Goal: Task Accomplishment & Management: Use online tool/utility

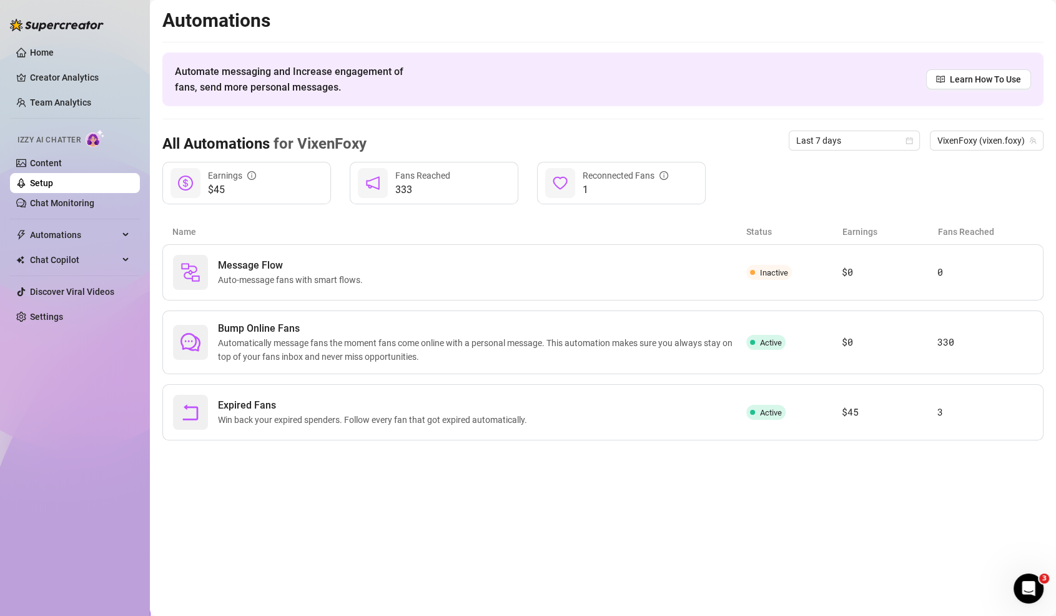
click at [53, 179] on link "Setup" at bounding box center [41, 183] width 23 height 10
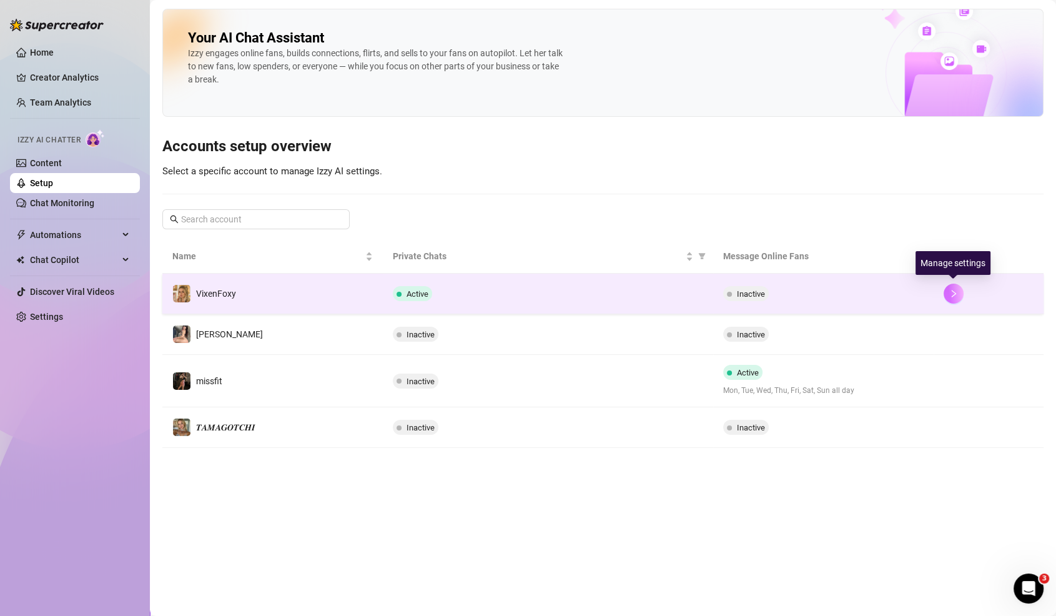
click at [950, 294] on icon "right" at bounding box center [953, 293] width 9 height 9
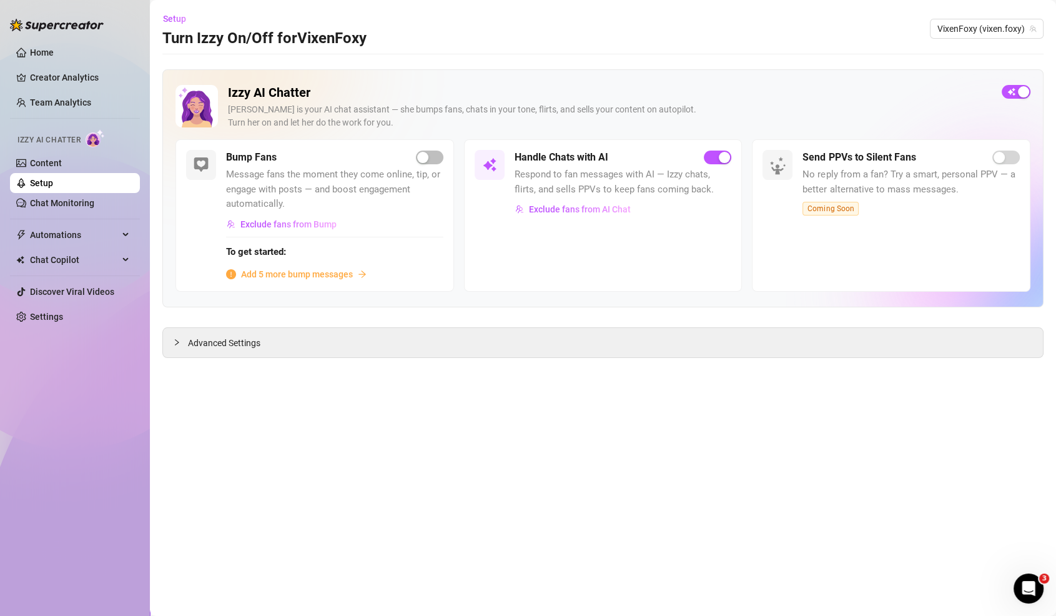
click at [429, 150] on div "Bump Fans" at bounding box center [334, 157] width 217 height 15
click at [430, 165] on div "Bump Fans Message fans the moment they come online, tip, or engage with posts —…" at bounding box center [334, 215] width 217 height 131
click at [425, 156] on div "button" at bounding box center [422, 157] width 11 height 11
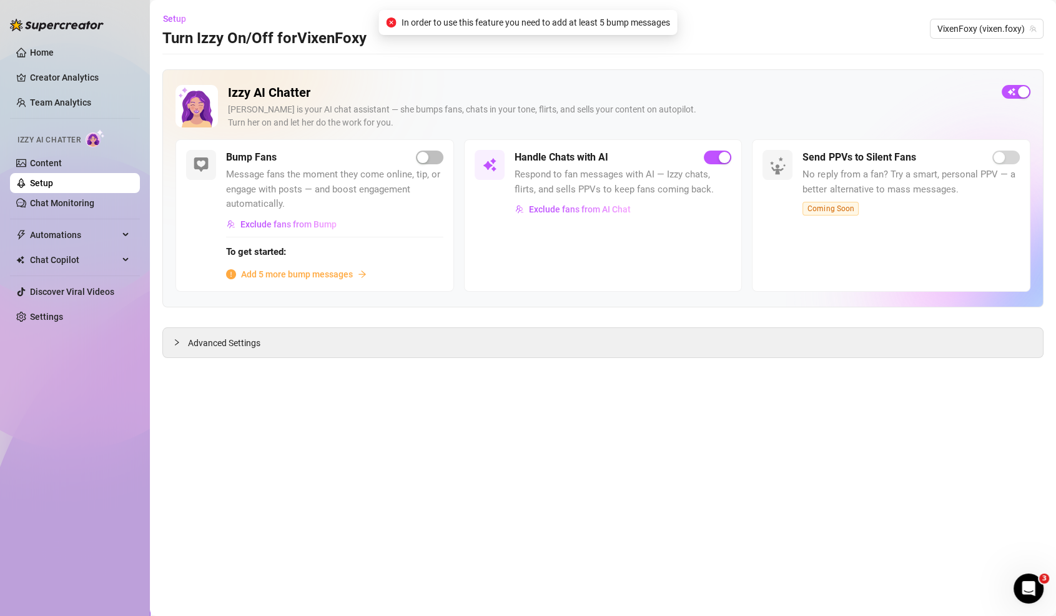
click at [53, 188] on link "Setup" at bounding box center [41, 183] width 23 height 10
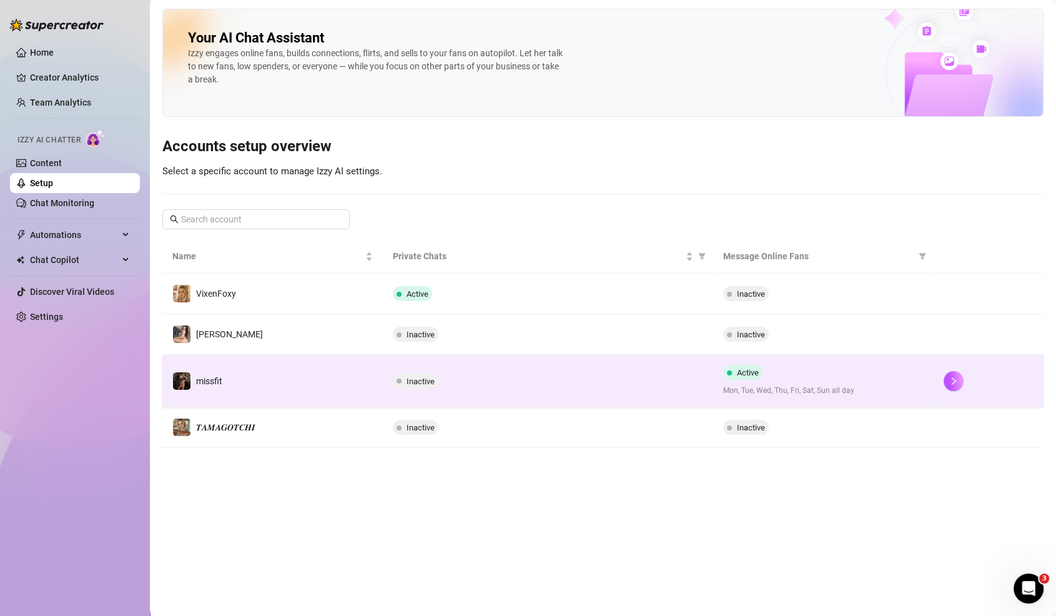
click at [689, 400] on td "Inactive" at bounding box center [548, 381] width 330 height 52
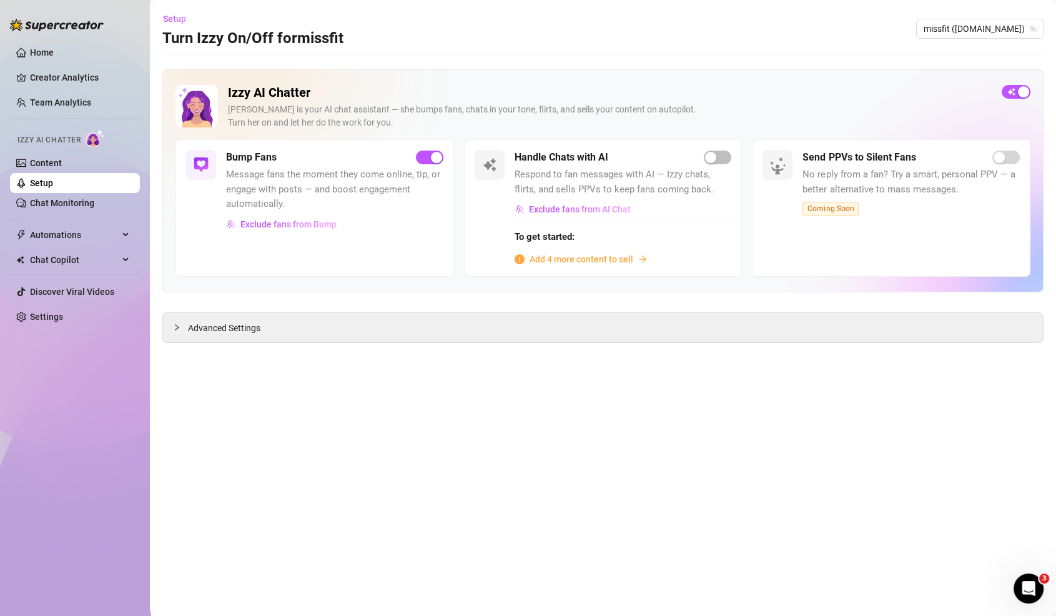
click at [53, 188] on link "Setup" at bounding box center [41, 183] width 23 height 10
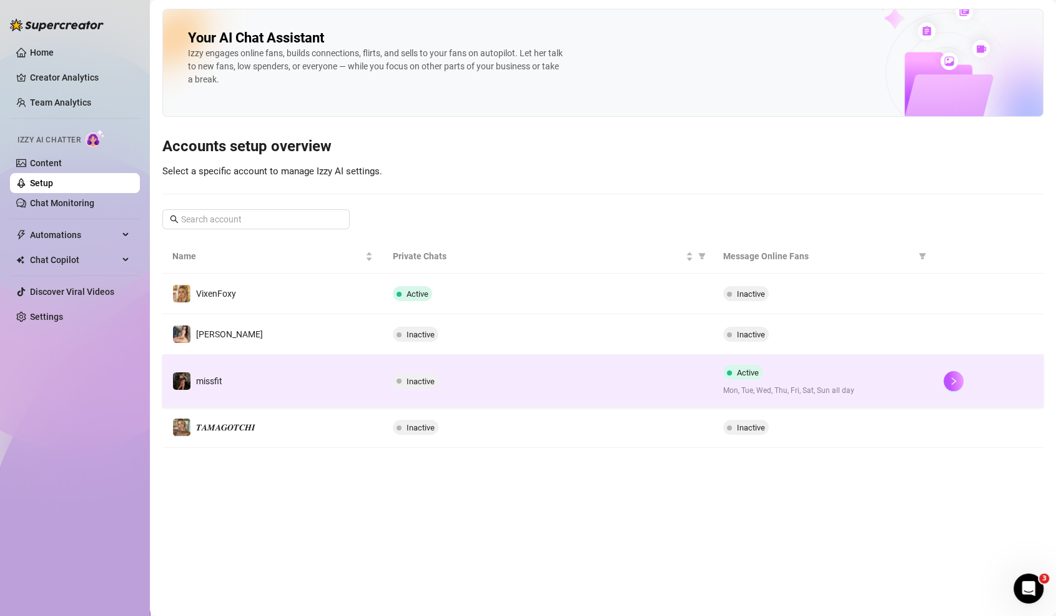
click at [964, 382] on div at bounding box center [989, 381] width 90 height 20
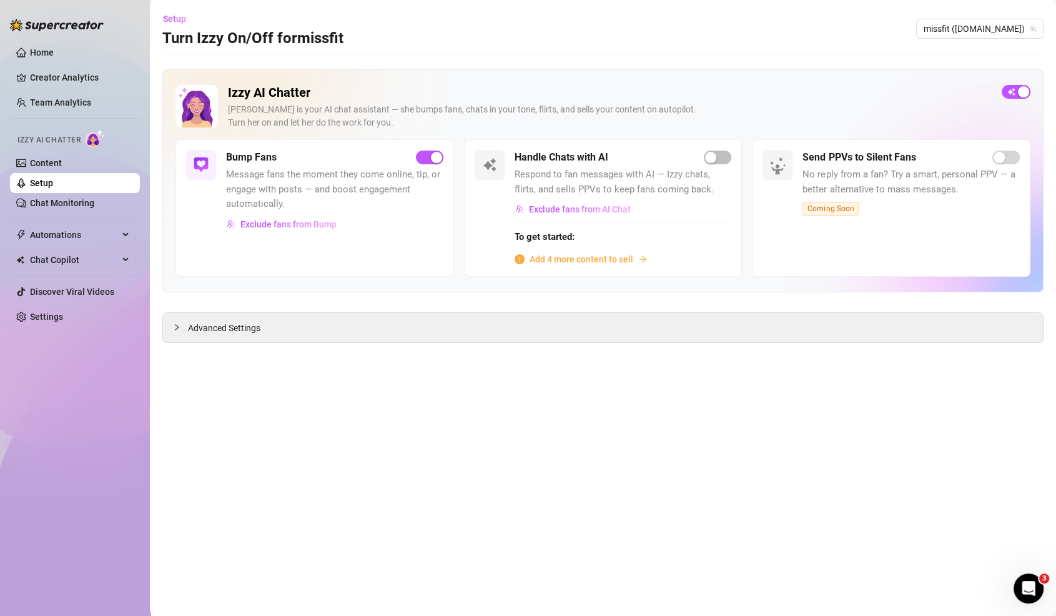
click at [546, 234] on strong "To get started:" at bounding box center [545, 236] width 60 height 11
click at [648, 260] on div "Add 4 more content to sell" at bounding box center [623, 259] width 217 height 14
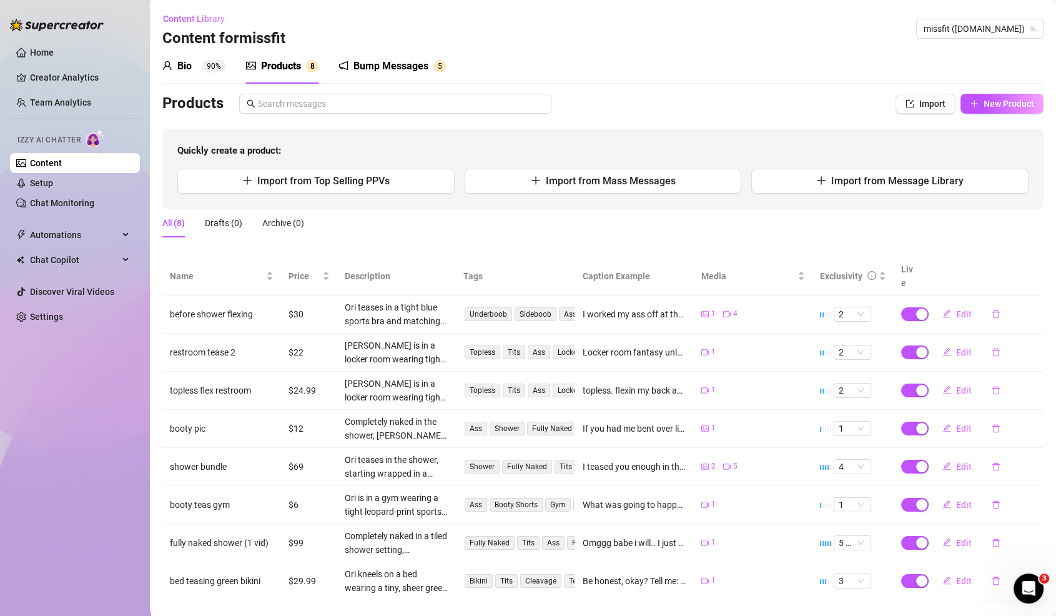
scroll to position [5, 0]
click at [994, 106] on span "New Product" at bounding box center [1009, 104] width 51 height 10
type textarea "Type your message here..."
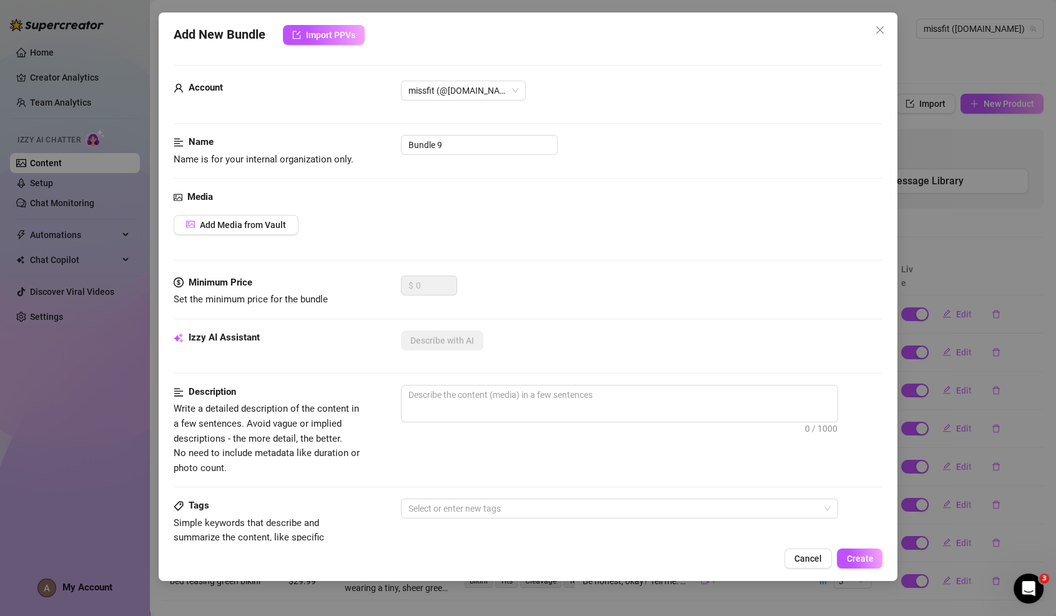
click at [468, 131] on div "Account missfit (@miss.fit)" at bounding box center [528, 108] width 709 height 54
click at [463, 147] on input "Bundle 9" at bounding box center [479, 145] width 157 height 20
type input "c"
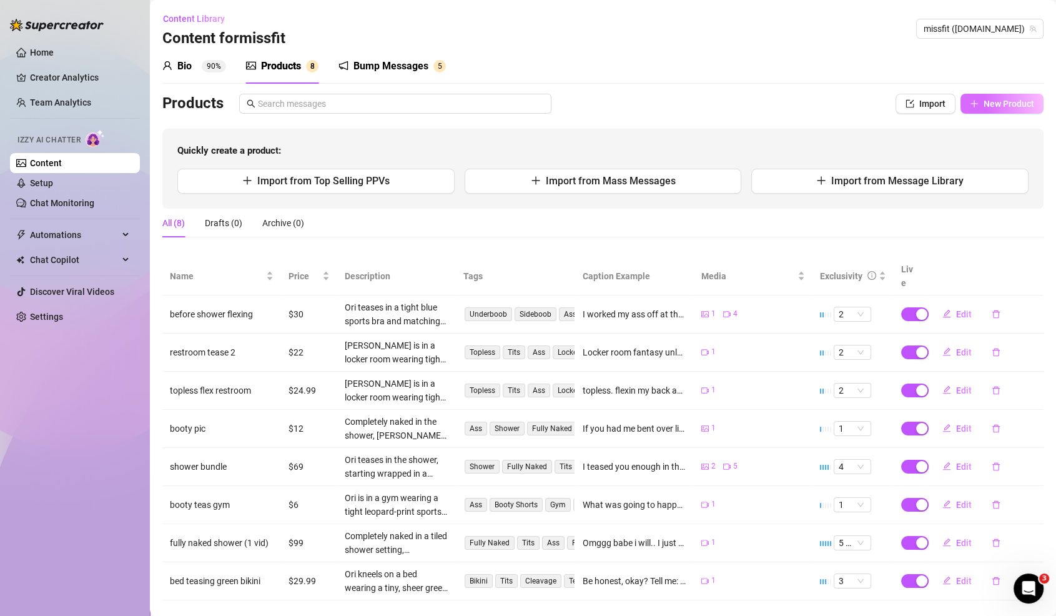
click at [1015, 101] on span "New Product" at bounding box center [1009, 104] width 51 height 10
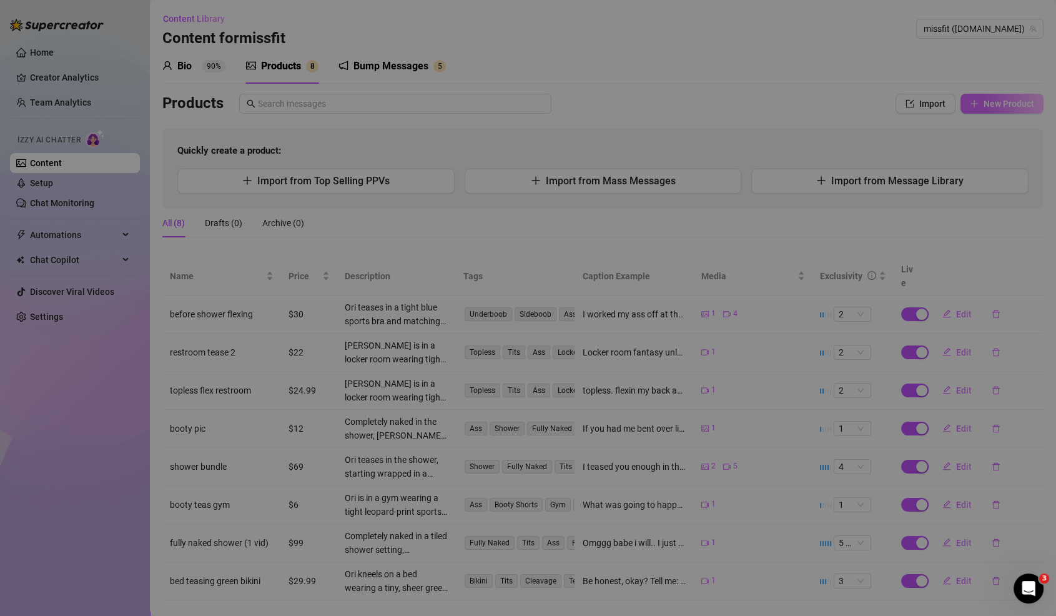
type textarea "Type your message here..."
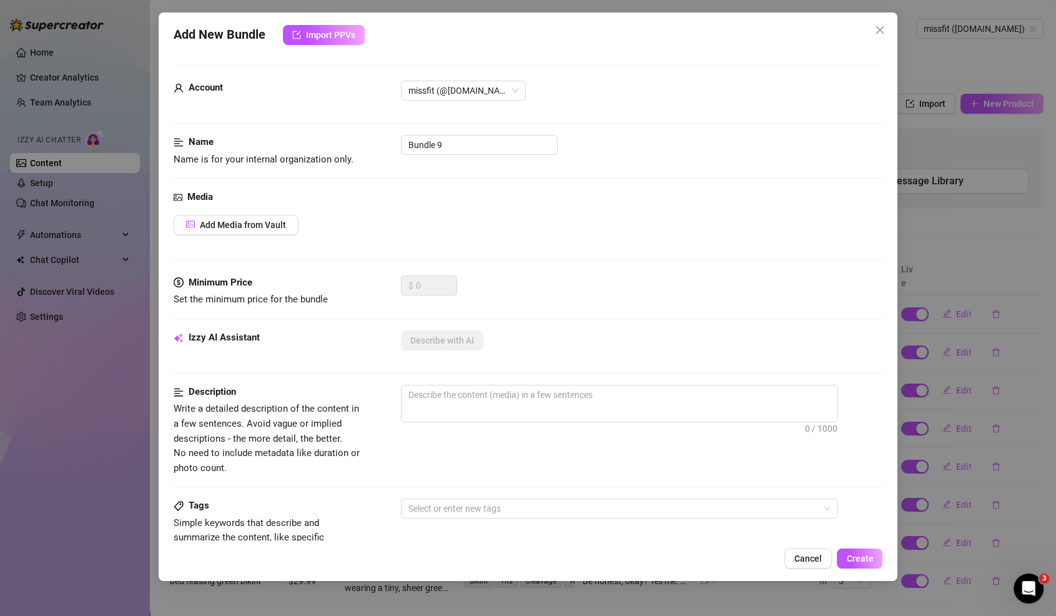
click at [262, 238] on div "Media Add Media from Vault" at bounding box center [528, 233] width 709 height 86
click at [279, 223] on span "Add Media from Vault" at bounding box center [243, 225] width 86 height 10
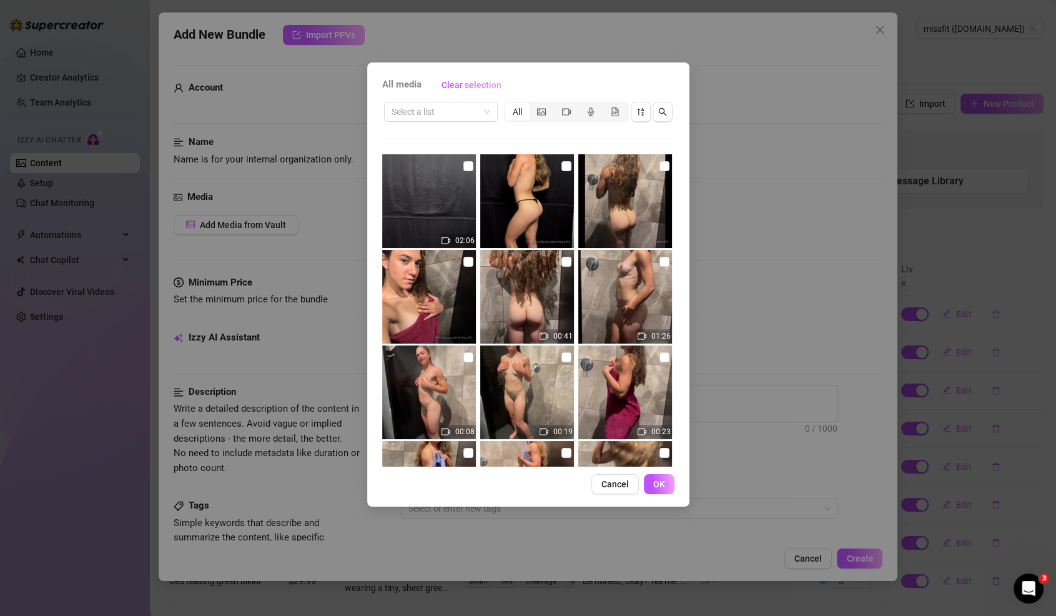
click at [552, 178] on img at bounding box center [527, 201] width 94 height 94
click at [552, 177] on img at bounding box center [527, 201] width 94 height 94
click at [562, 164] on input "checkbox" at bounding box center [566, 166] width 10 height 10
checkbox input "true"
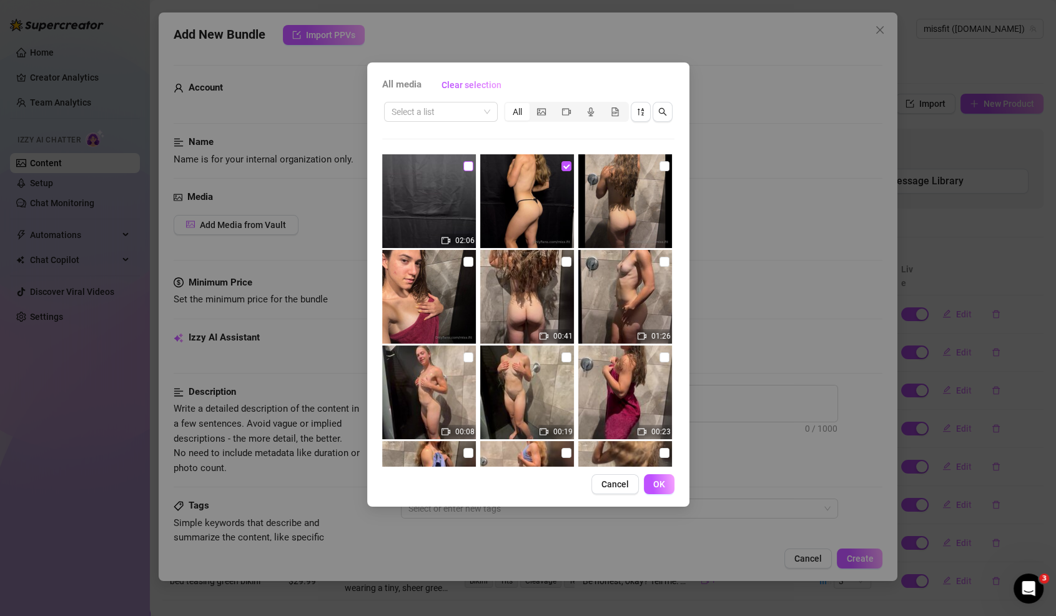
click at [466, 167] on input "checkbox" at bounding box center [468, 166] width 10 height 10
checkbox input "true"
click at [651, 483] on button "OK" at bounding box center [659, 484] width 31 height 20
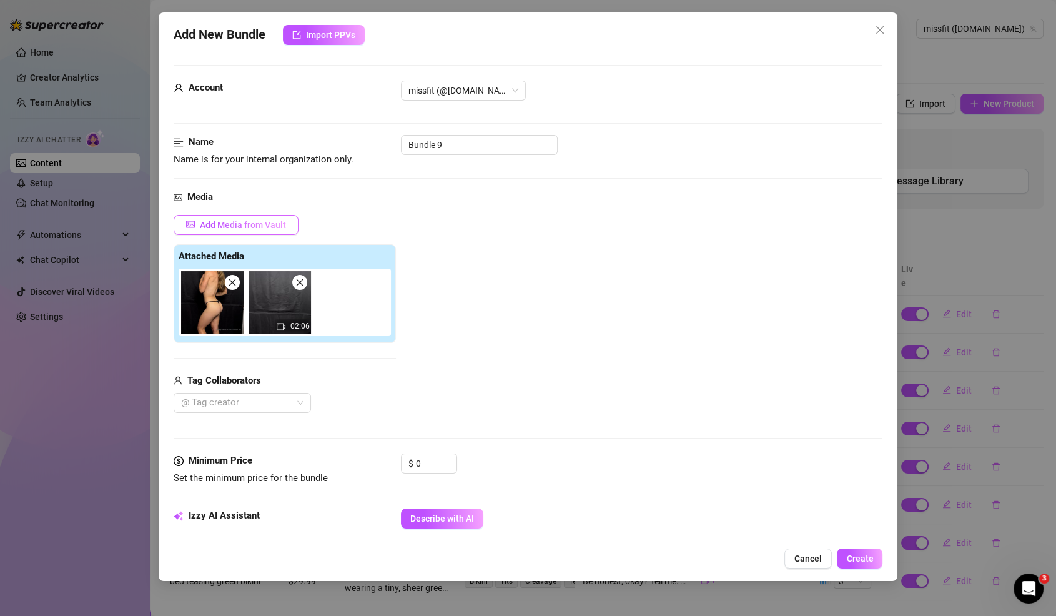
click at [267, 225] on span "Add Media from Vault" at bounding box center [243, 225] width 86 height 10
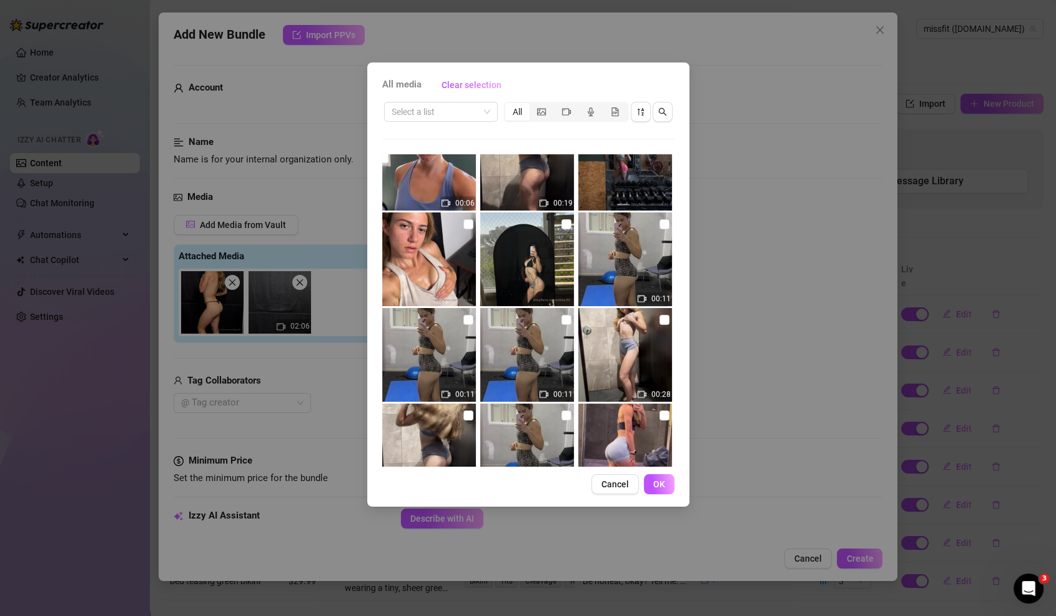
scroll to position [805, 0]
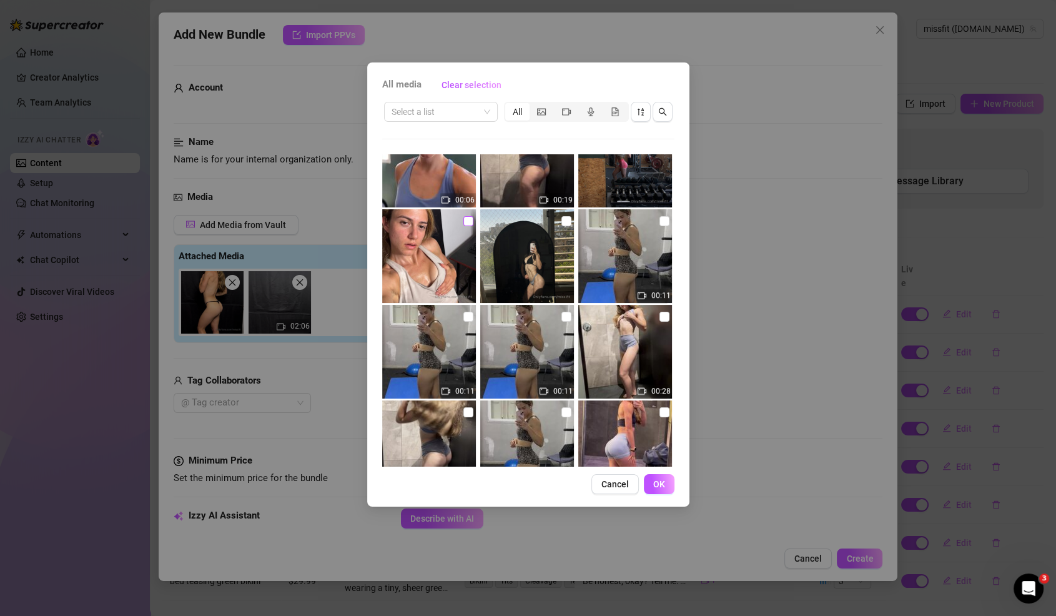
click at [470, 219] on input "checkbox" at bounding box center [468, 221] width 10 height 10
checkbox input "true"
click at [653, 482] on span "OK" at bounding box center [659, 484] width 12 height 10
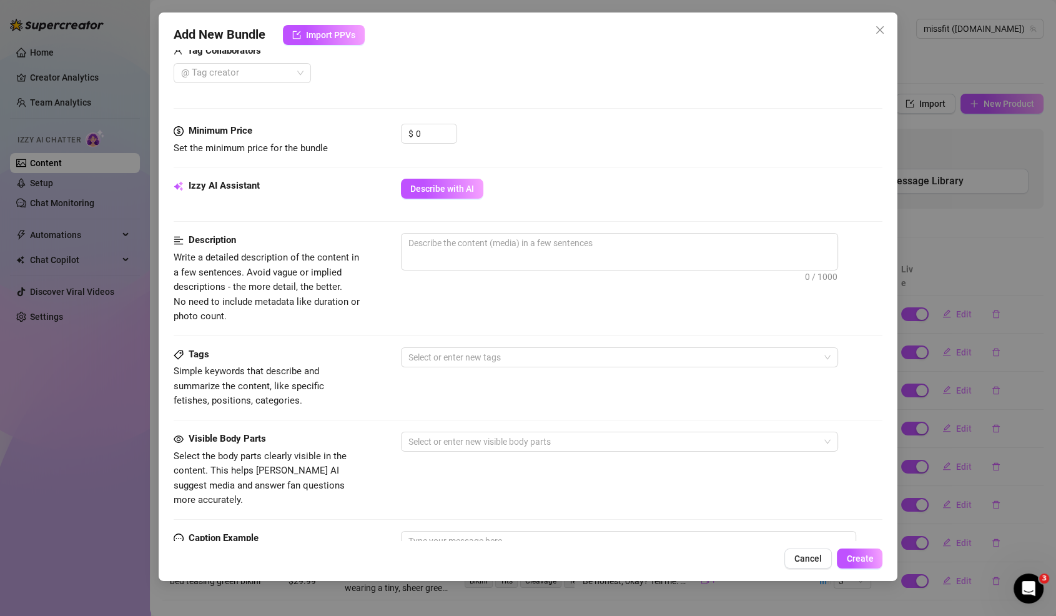
scroll to position [350, 0]
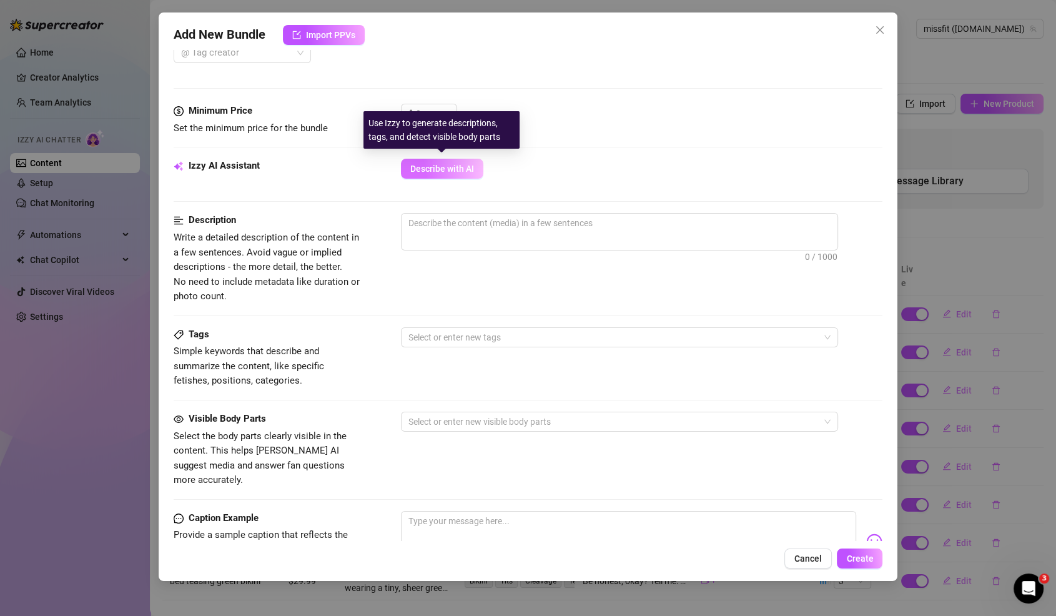
click at [465, 164] on span "Describe with AI" at bounding box center [442, 169] width 64 height 10
type textarea "Ori"
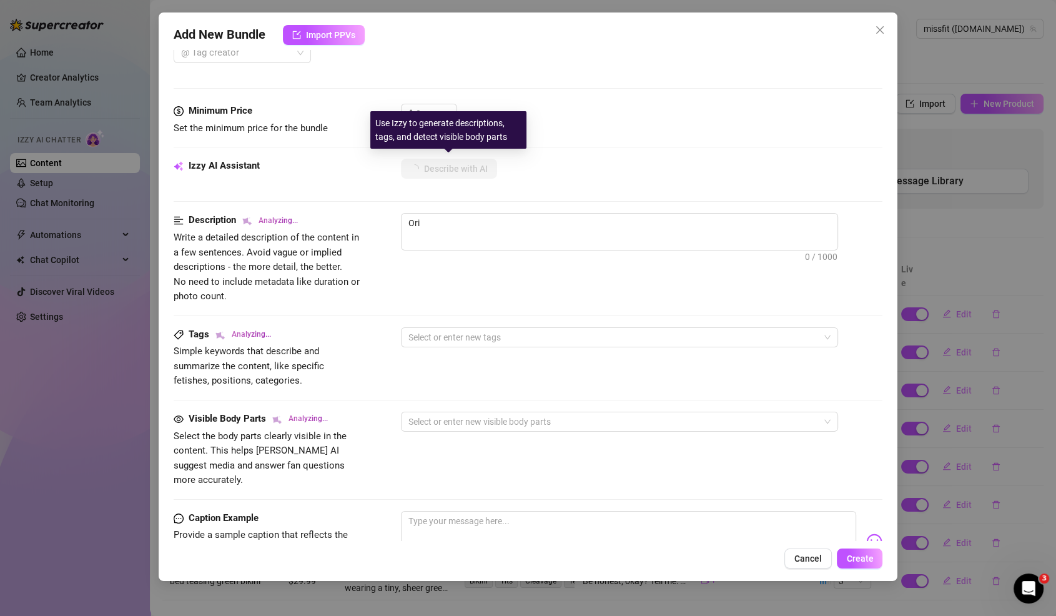
type textarea "Ori teases"
type textarea "Ori teases in"
type textarea "Ori teases in a"
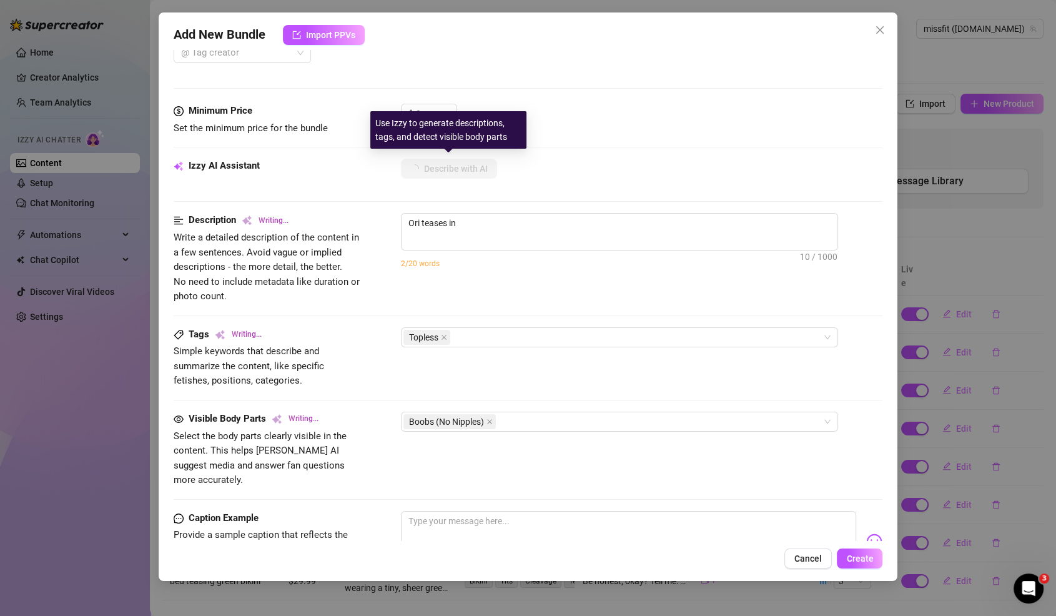
type textarea "Ori teases in a"
type textarea "Ori teases in a tight"
type textarea "Ori teases in a tight beige"
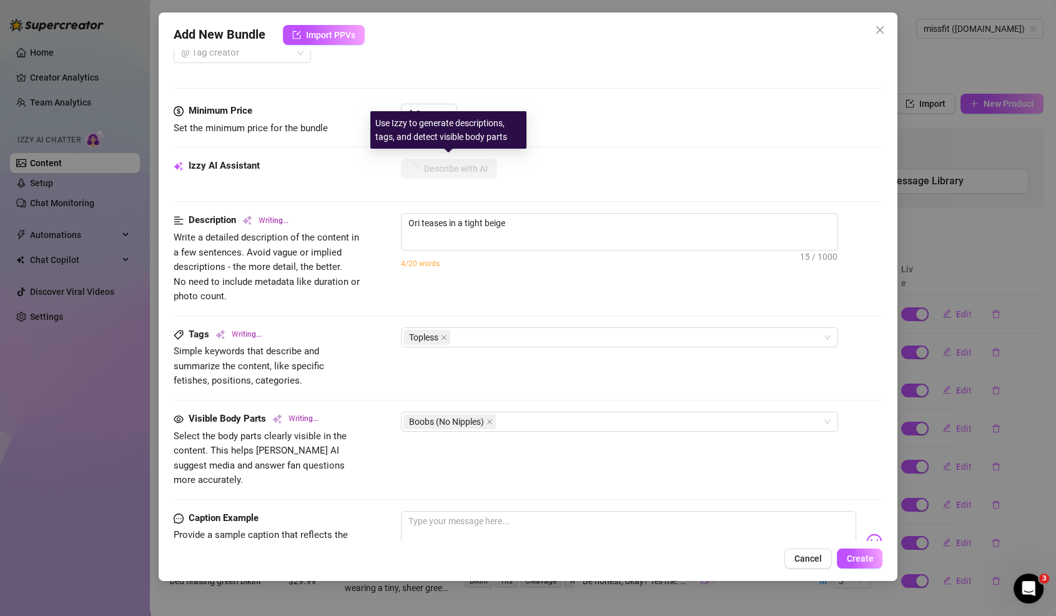
type textarea "Ori teases in a tight beige tank"
type textarea "Ori teases in a tight beige tank top,"
type textarea "Ori teases in a tight beige tank top, showing"
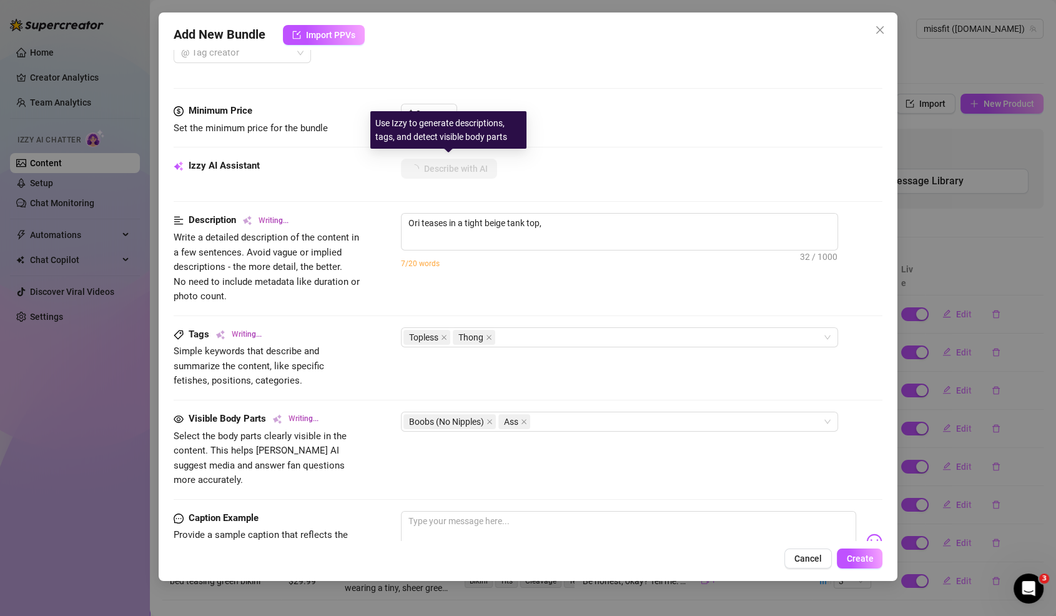
type textarea "Ori teases in a tight beige tank top, showing"
type textarea "Ori teases in a tight beige tank top, showing off"
type textarea "Ori teases in a tight beige tank top, showing off her"
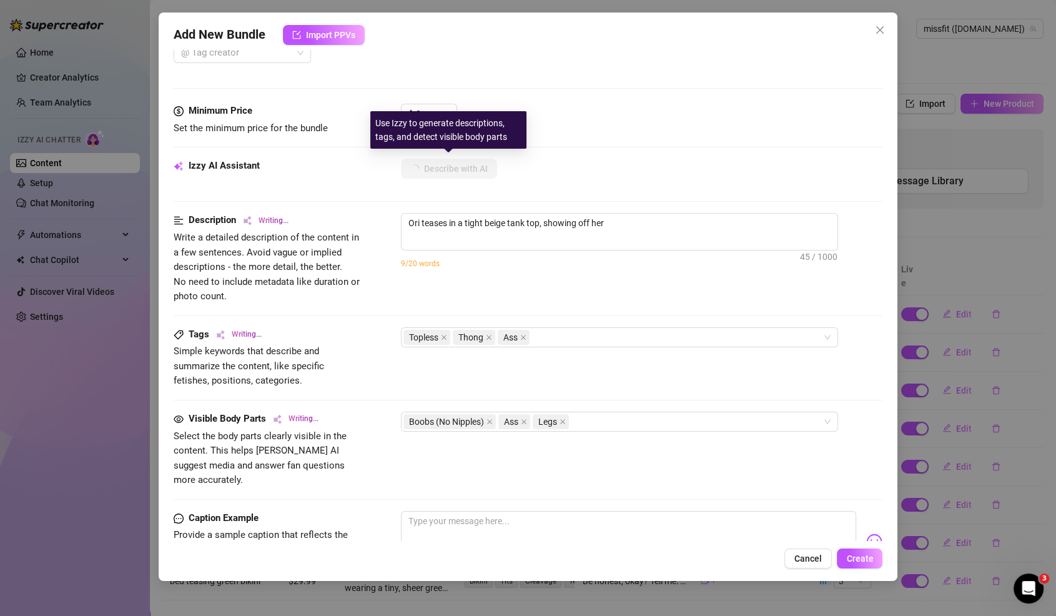
type textarea "Ori teases in a tight beige tank top, showing off her sweaty"
type textarea "Ori teases in a tight beige tank top, showing off her sweaty cleavage"
type textarea "Ori teases in a tight beige tank top, showing off her sweaty cleavage before"
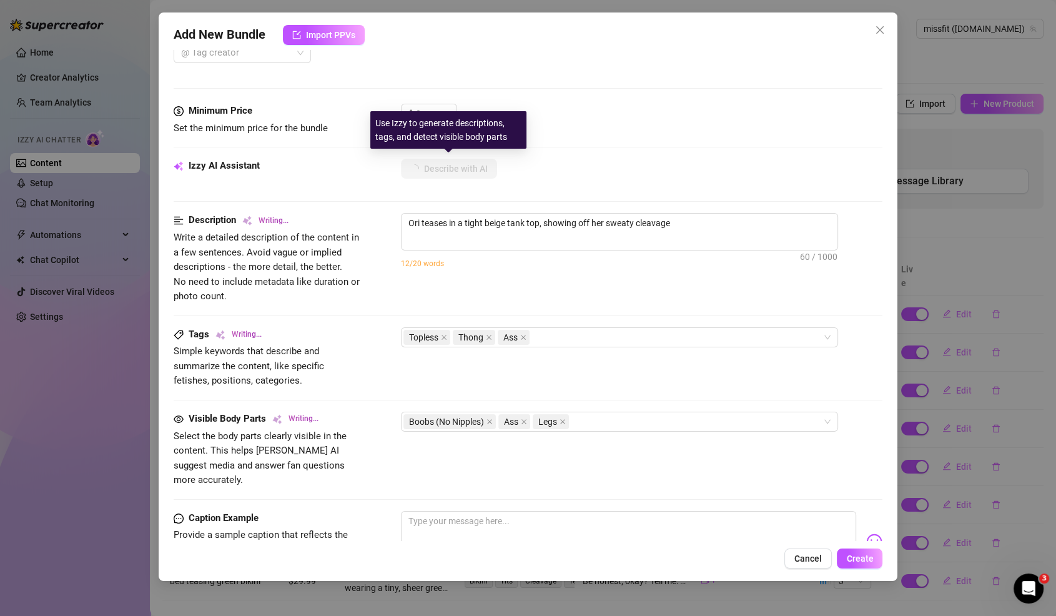
type textarea "Ori teases in a tight beige tank top, showing off her sweaty cleavage before"
type textarea "Ori teases in a tight beige tank top, showing off her sweaty cleavage before st…"
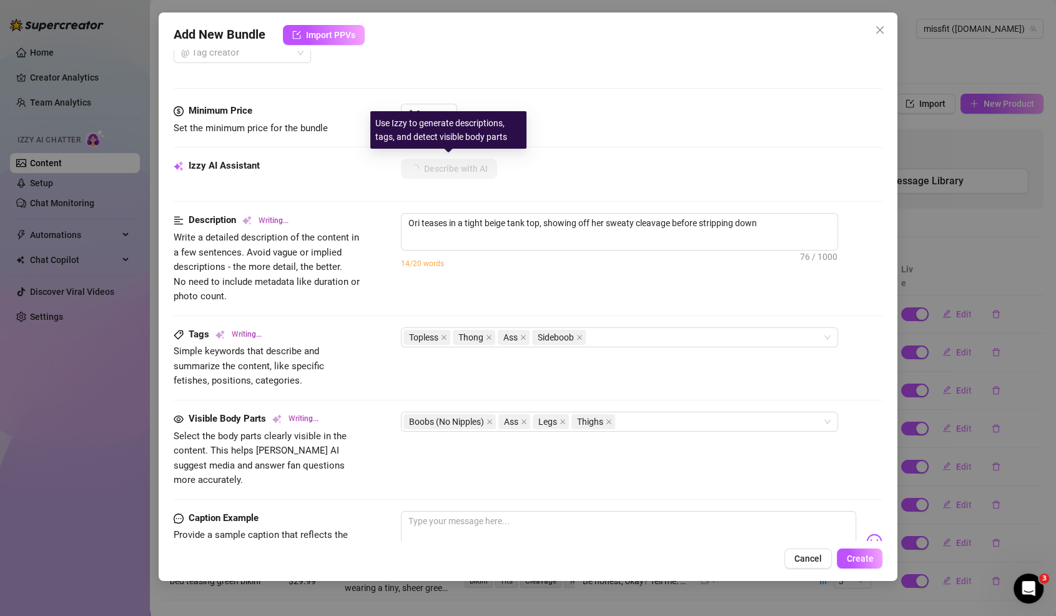
type textarea "Ori teases in a tight beige tank top, showing off her sweaty cleavage before st…"
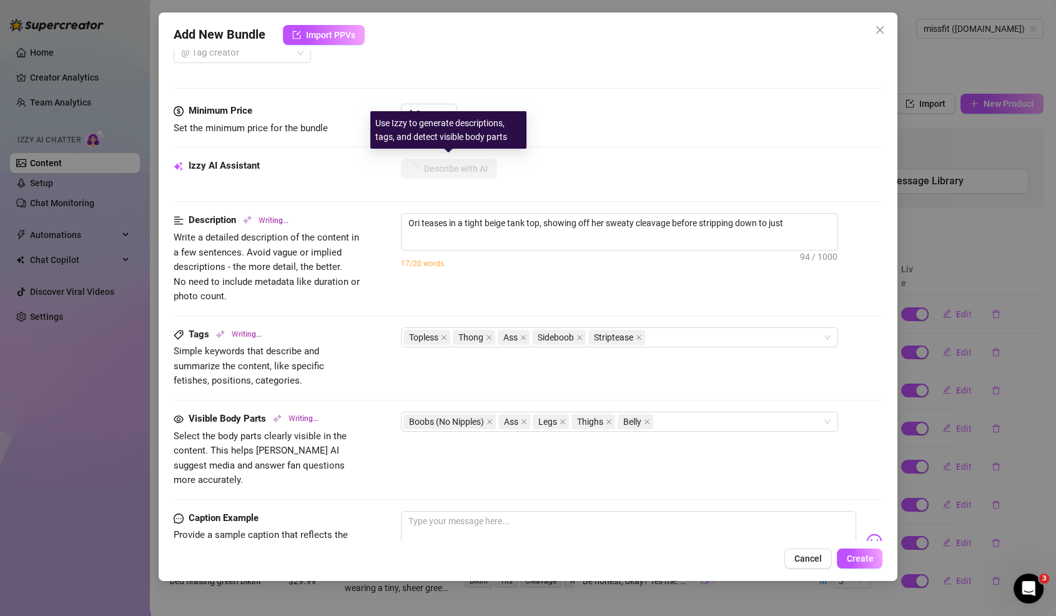
type textarea "Ori teases in a tight beige tank top, showing off her sweaty cleavage before st…"
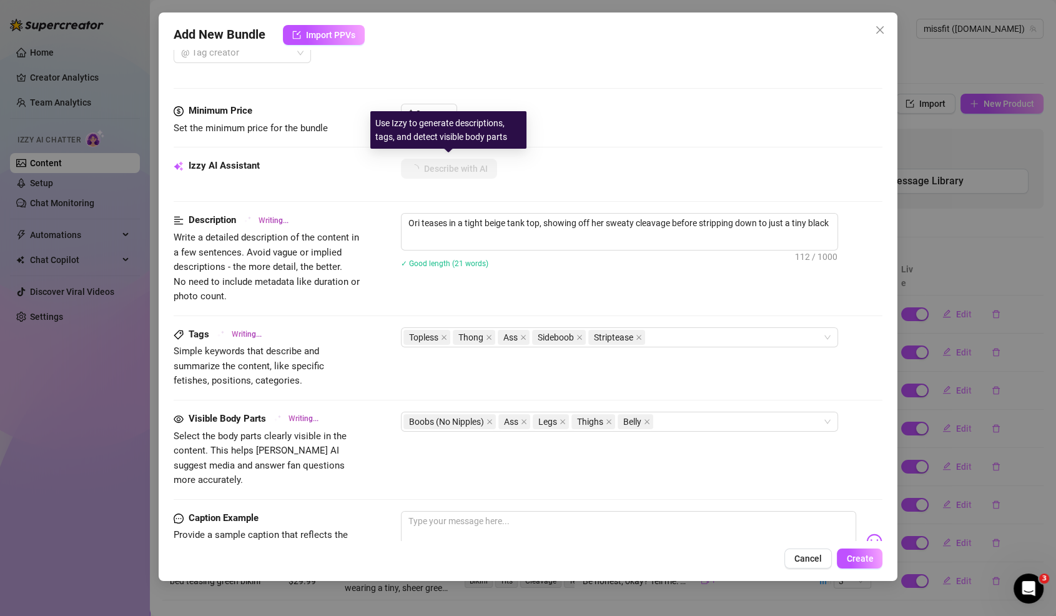
type textarea "Ori teases in a tight beige tank top, showing off her sweaty cleavage before st…"
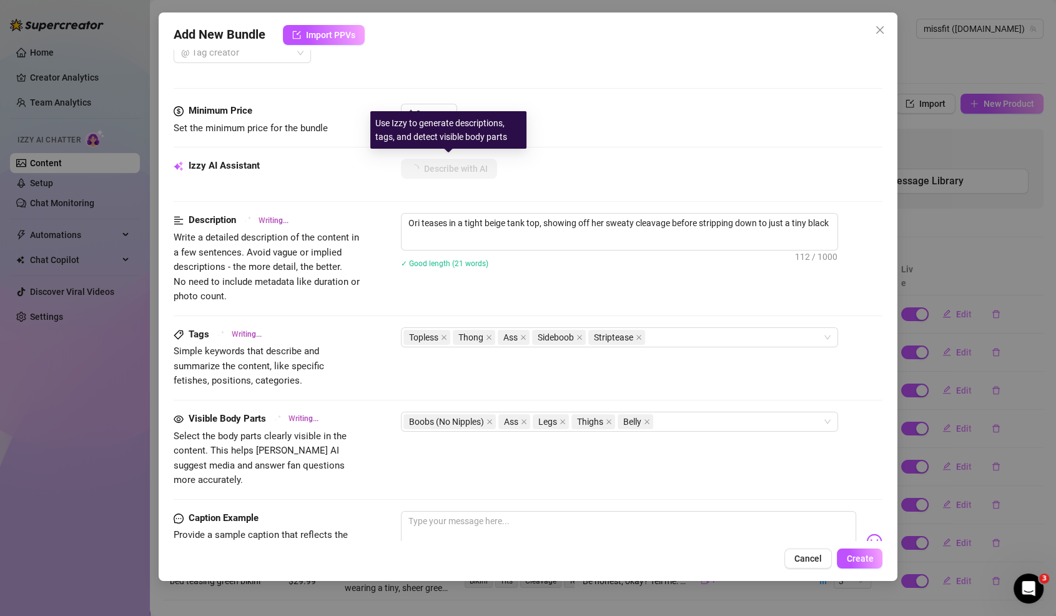
type textarea "Ori teases in a tight beige tank top, showing off her sweaty cleavage before st…"
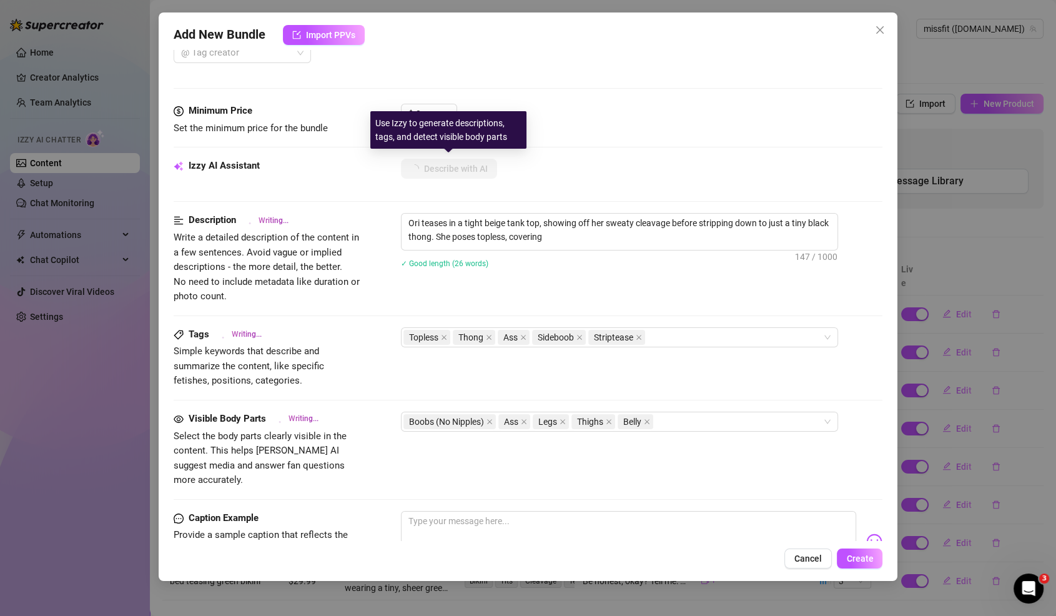
type textarea "Ori teases in a tight beige tank top, showing off her sweaty cleavage before st…"
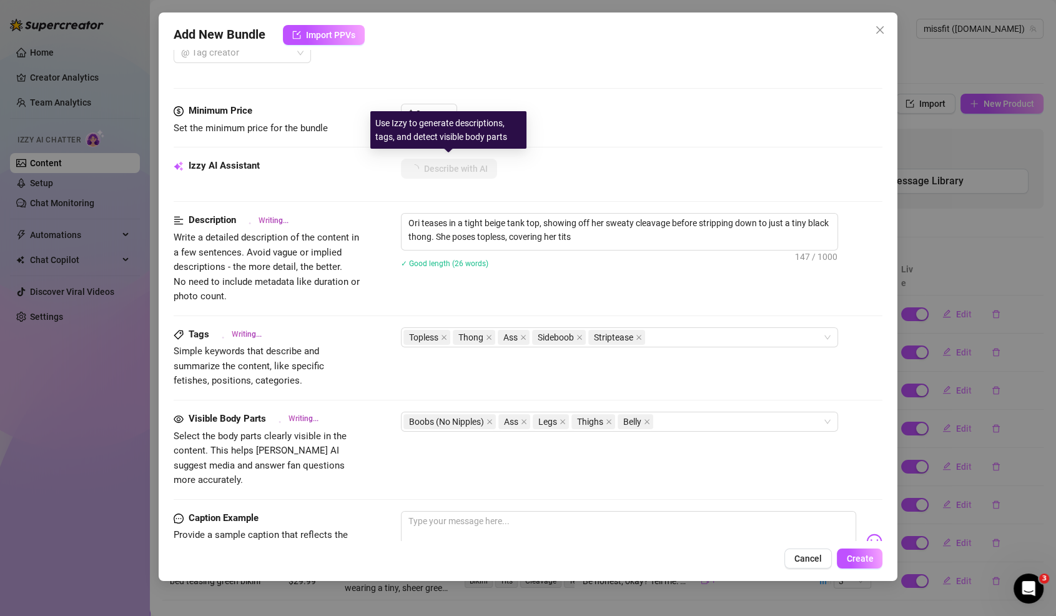
type textarea "Ori teases in a tight beige tank top, showing off her sweaty cleavage before st…"
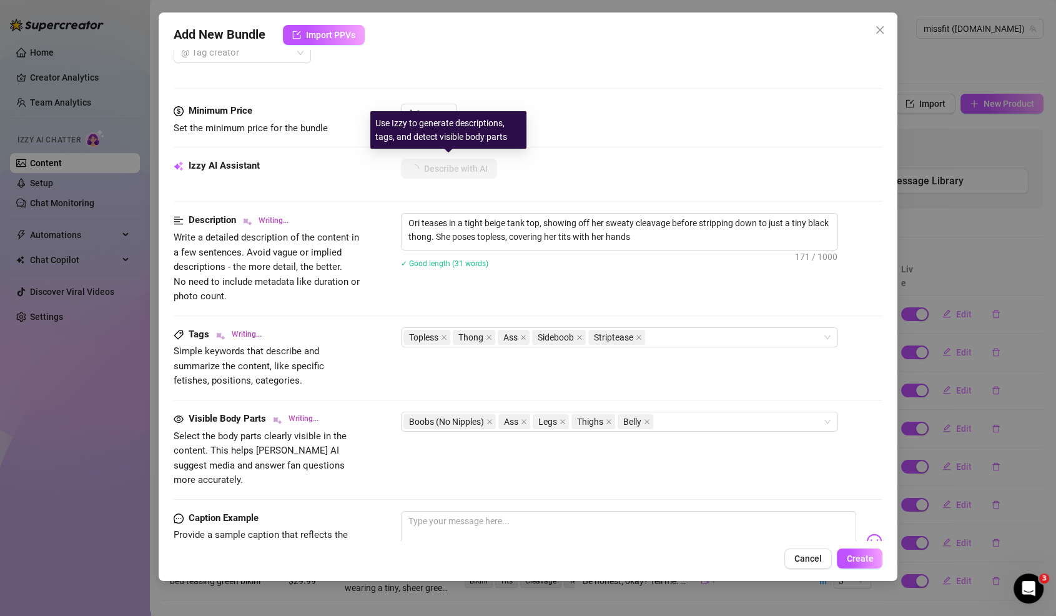
type textarea "Ori teases in a tight beige tank top, showing off her sweaty cleavage before st…"
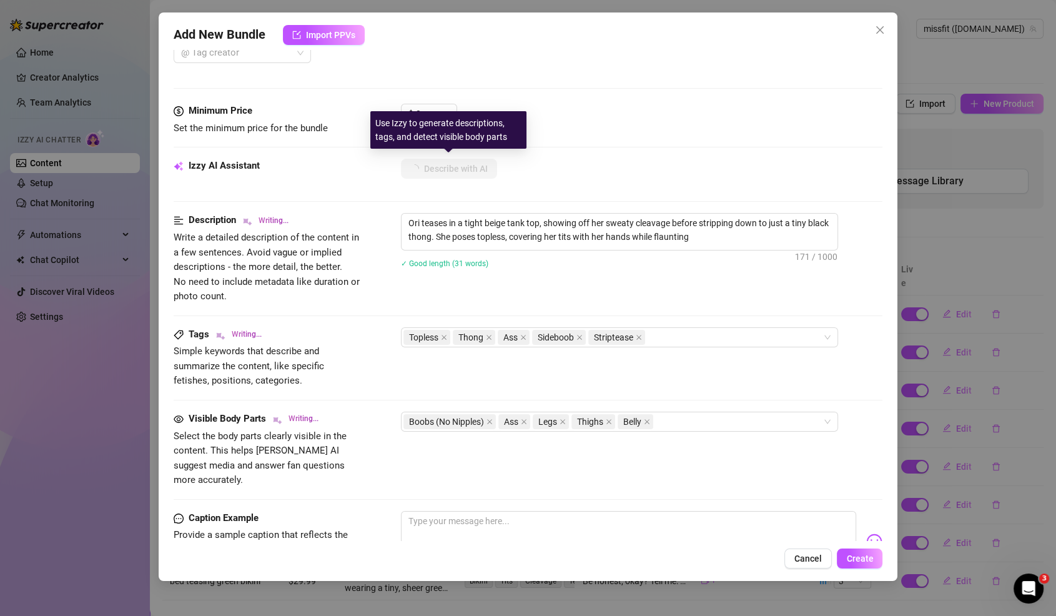
type textarea "Ori teases in a tight beige tank top, showing off her sweaty cleavage before st…"
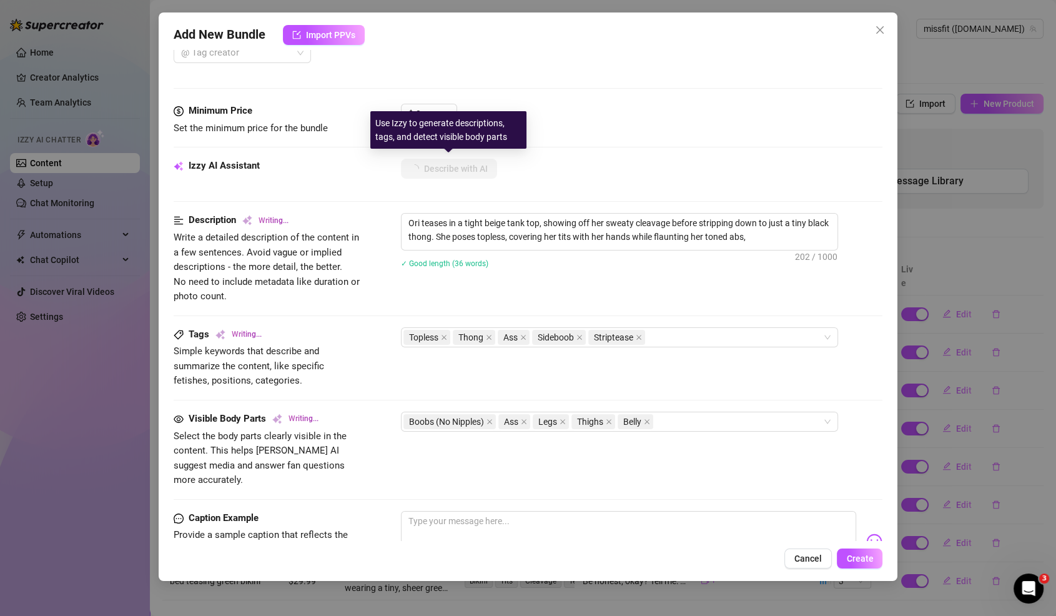
type textarea "Ori teases in a tight beige tank top, showing off her sweaty cleavage before st…"
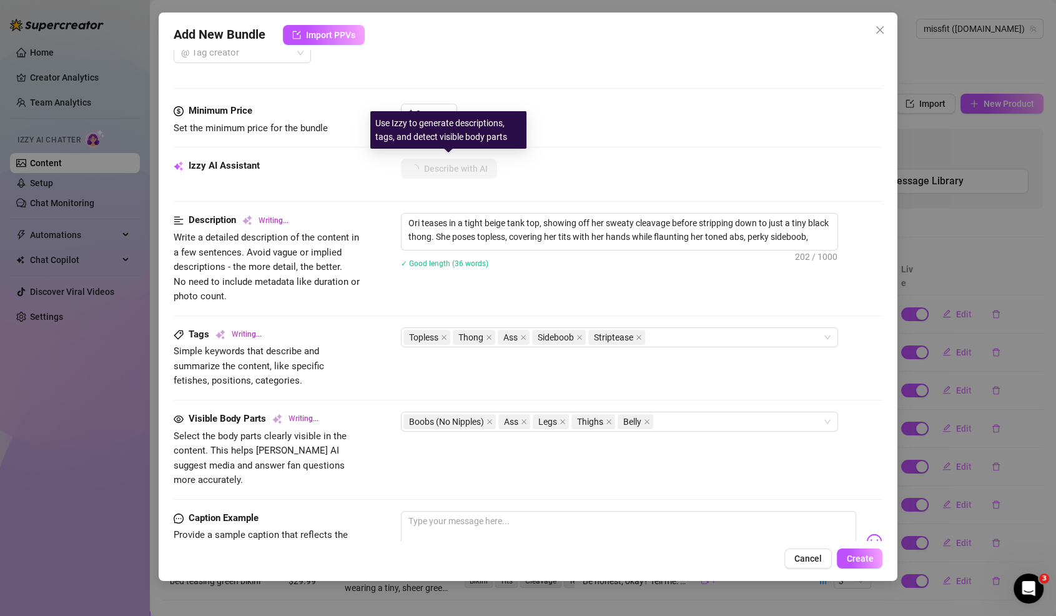
type textarea "Ori teases in a tight beige tank top, showing off her sweaty cleavage before st…"
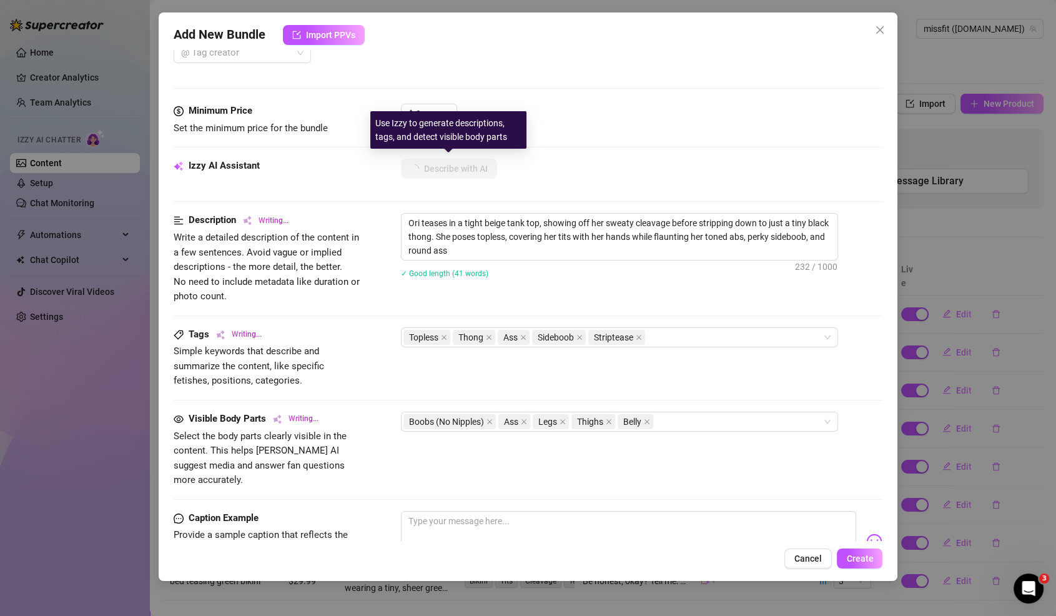
type textarea "Ori teases in a tight beige tank top, showing off her sweaty cleavage before st…"
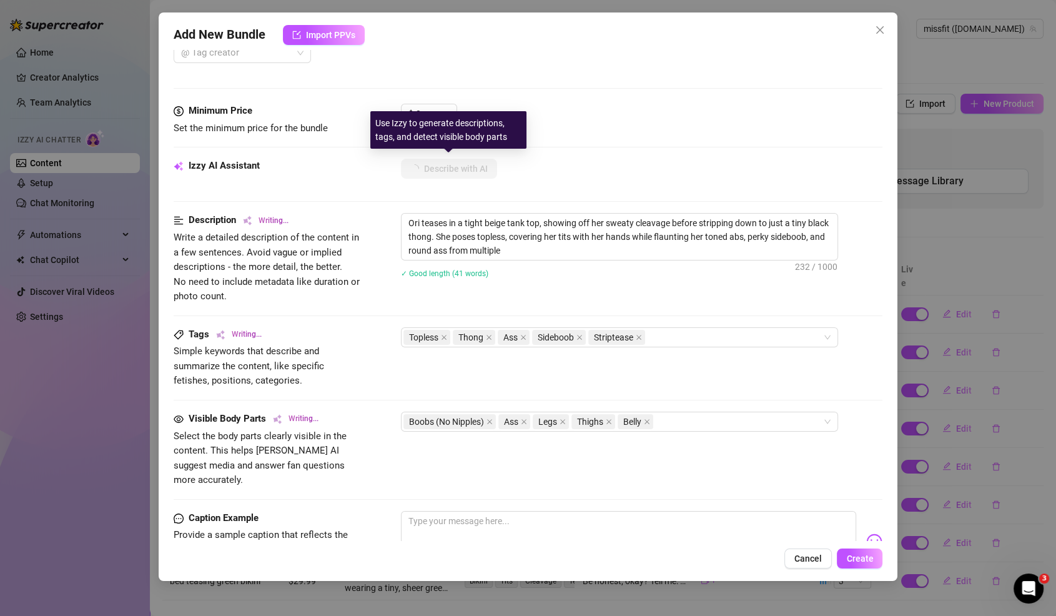
type textarea "Ori teases in a tight beige tank top, showing off her sweaty cleavage before st…"
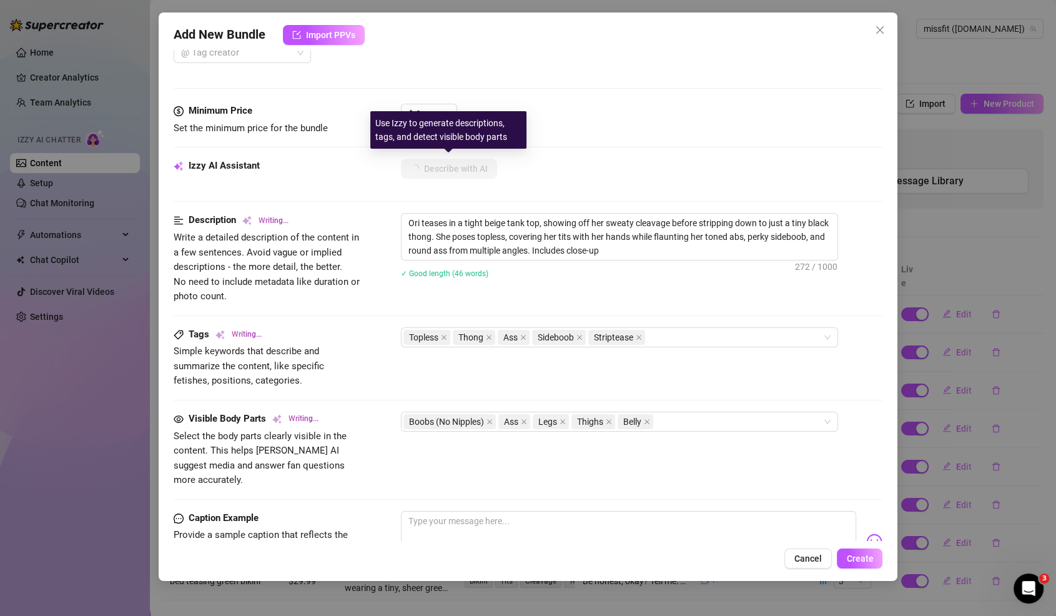
type textarea "Ori teases in a tight beige tank top, showing off her sweaty cleavage before st…"
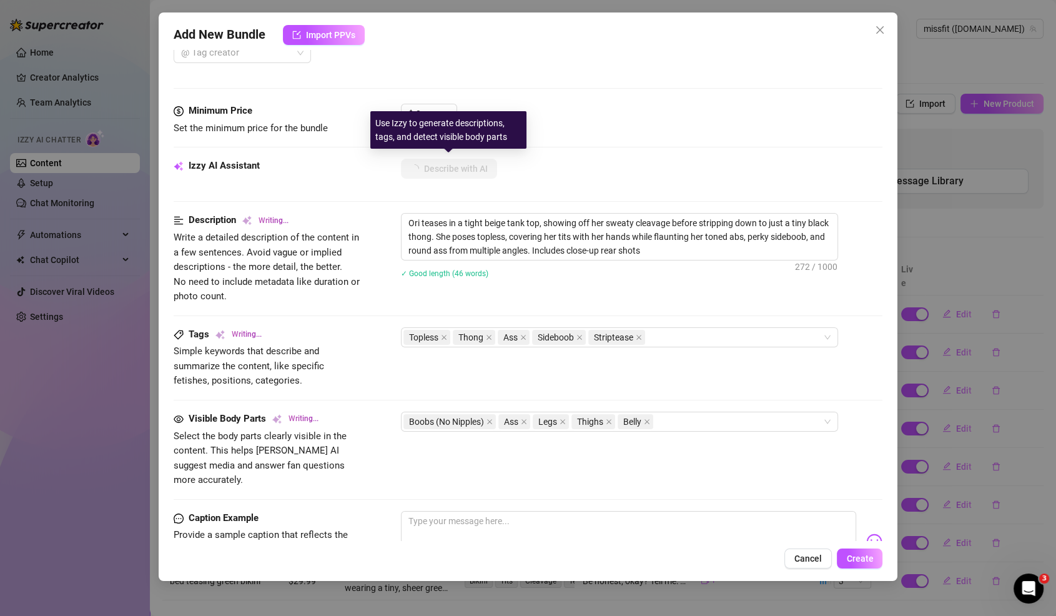
type textarea "Ori teases in a tight beige tank top, showing off her sweaty cleavage before st…"
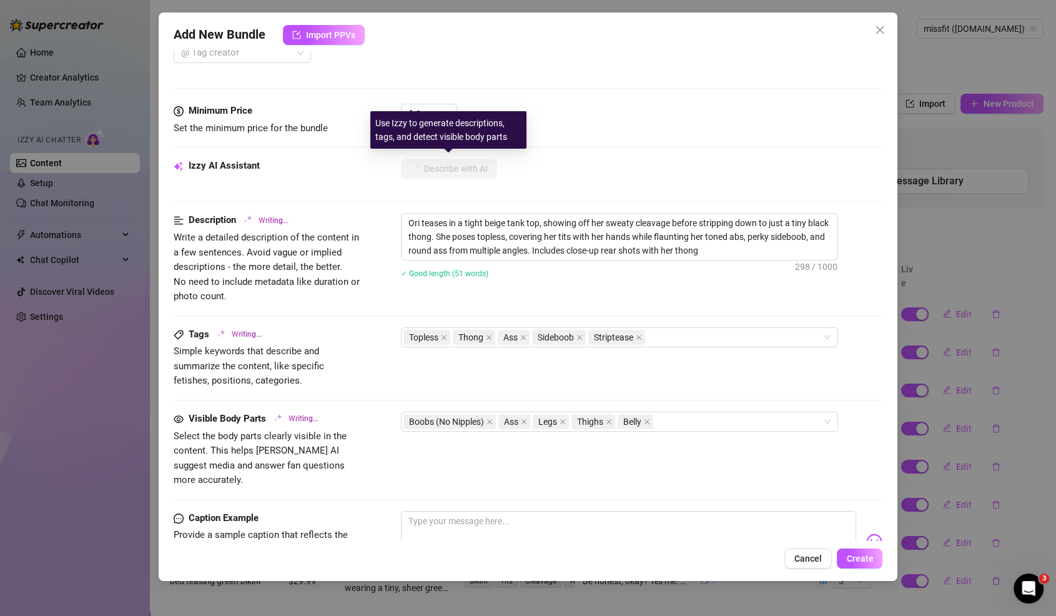
type textarea "Ori teases in a tight beige tank top, showing off her sweaty cleavage before st…"
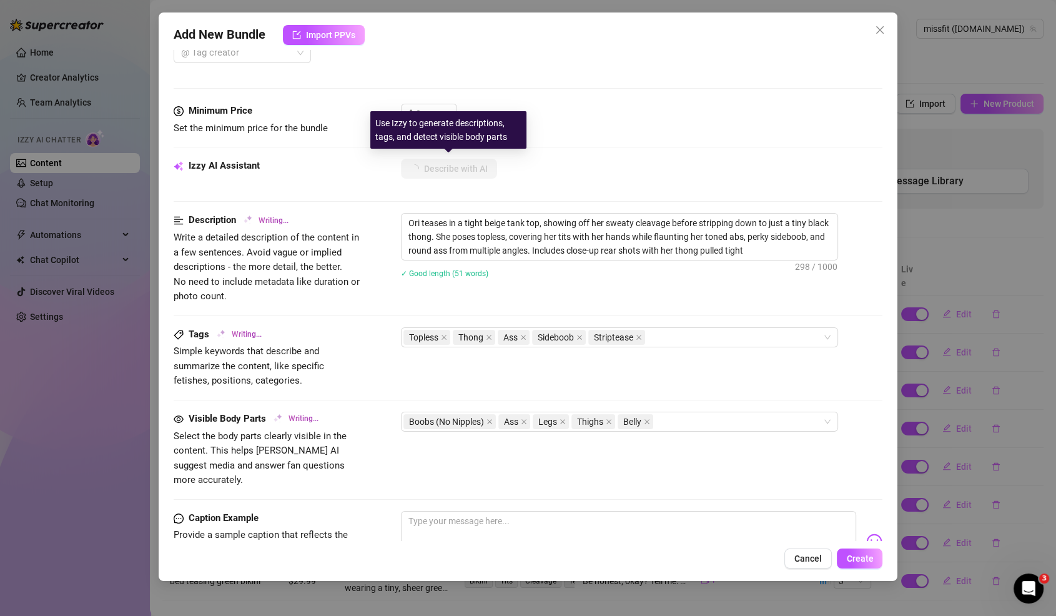
type textarea "Ori teases in a tight beige tank top, showing off her sweaty cleavage before st…"
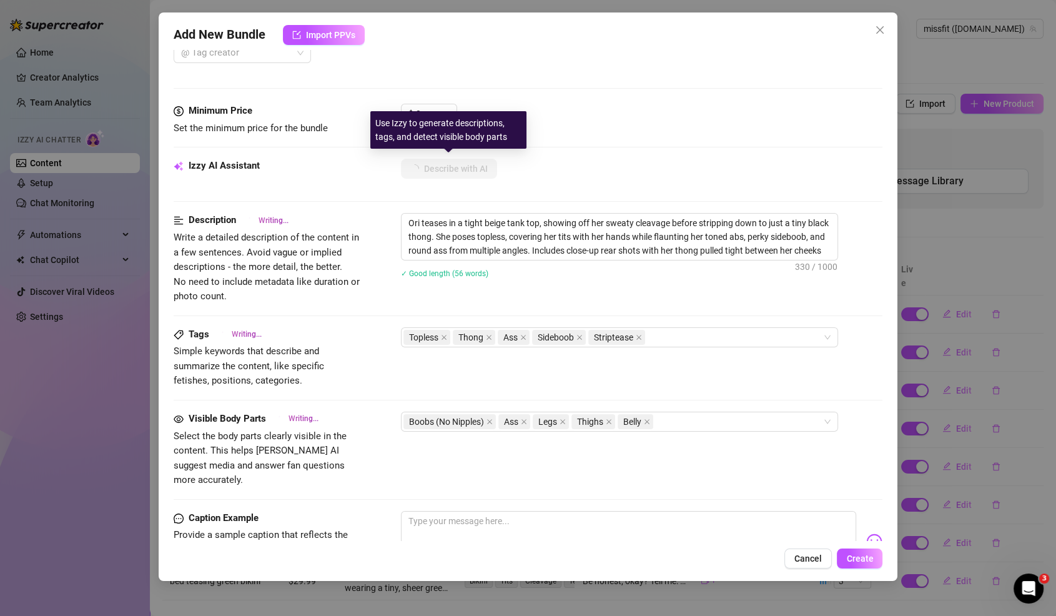
type textarea "Ori teases in a tight beige tank top, showing off her sweaty cleavage before st…"
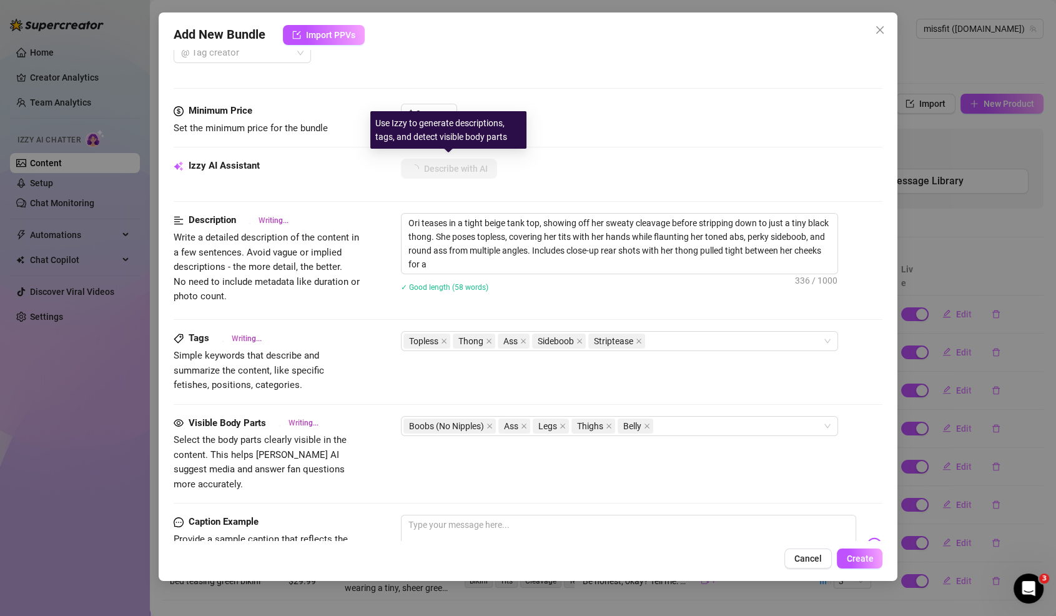
type textarea "Ori teases in a tight beige tank top, showing off her sweaty cleavage before st…"
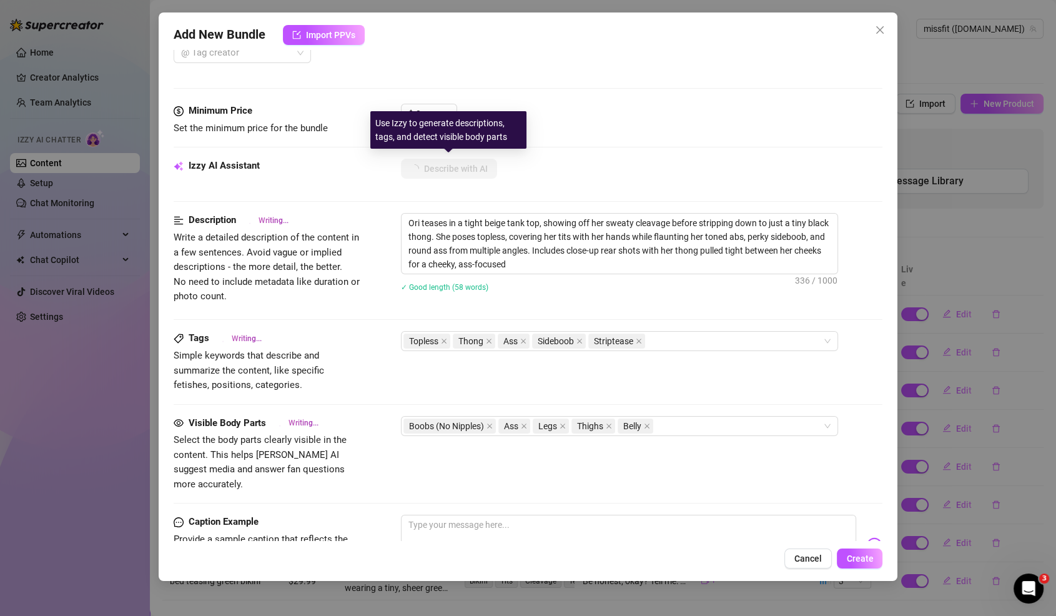
type textarea "Ori teases in a tight beige tank top, showing off her sweaty cleavage before st…"
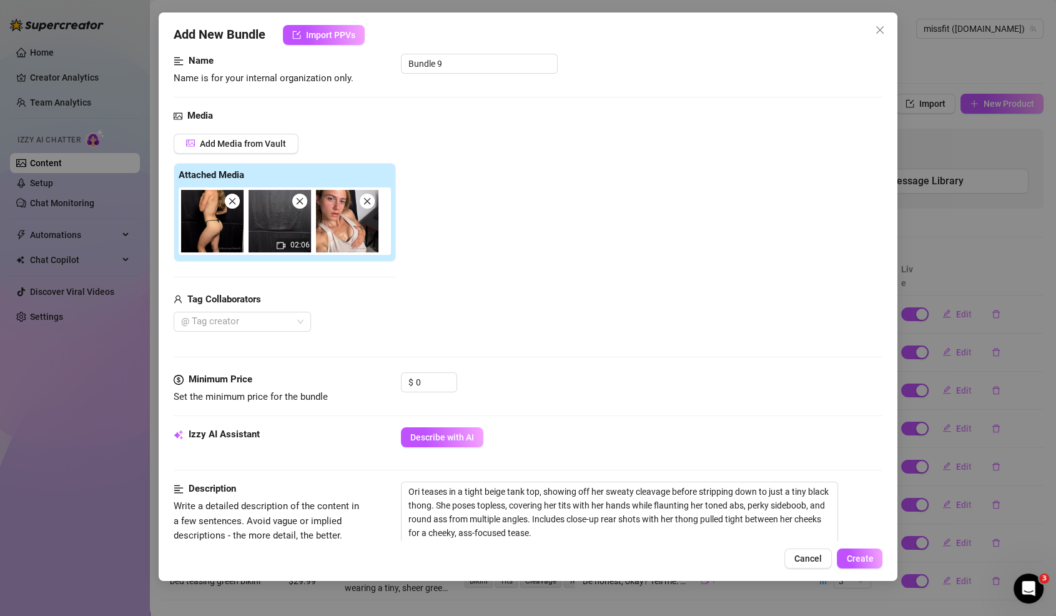
scroll to position [0, 0]
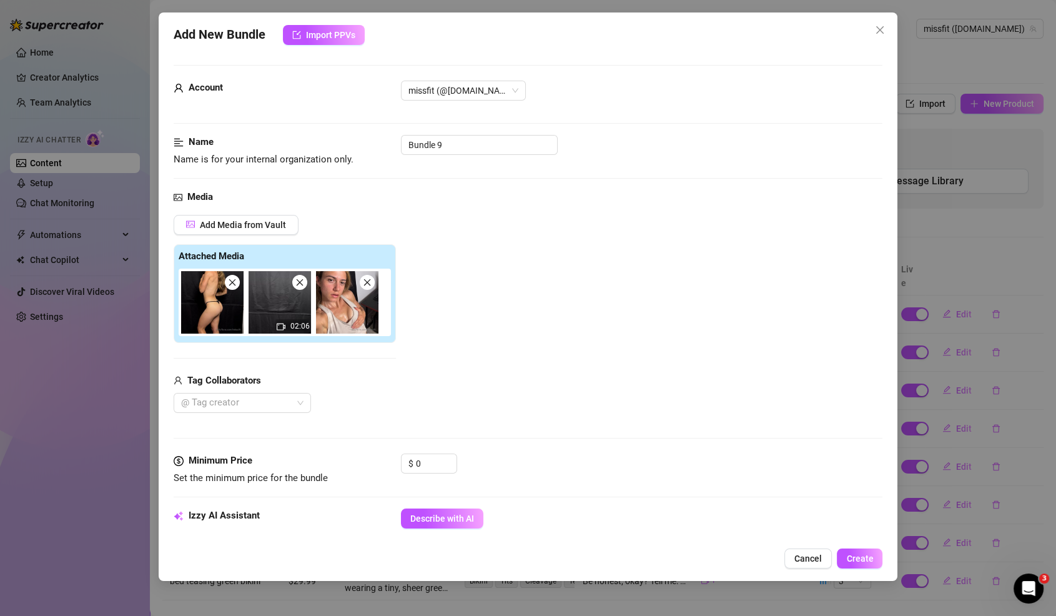
click at [480, 126] on div "Account missfit (@miss.fit)" at bounding box center [528, 108] width 709 height 54
click at [476, 152] on input "Bundle 9" at bounding box center [479, 145] width 157 height 20
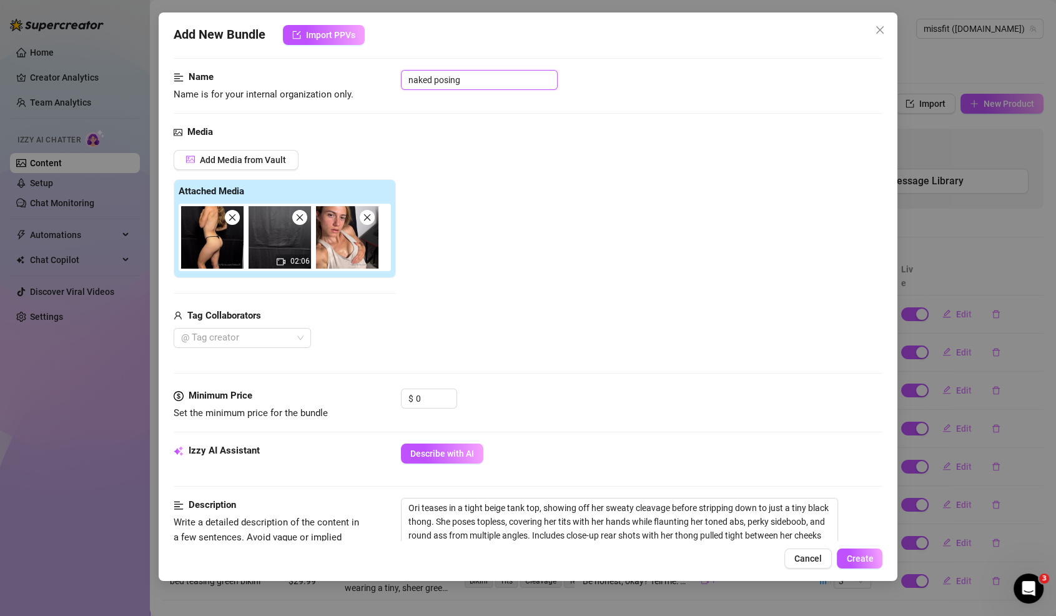
scroll to position [77, 0]
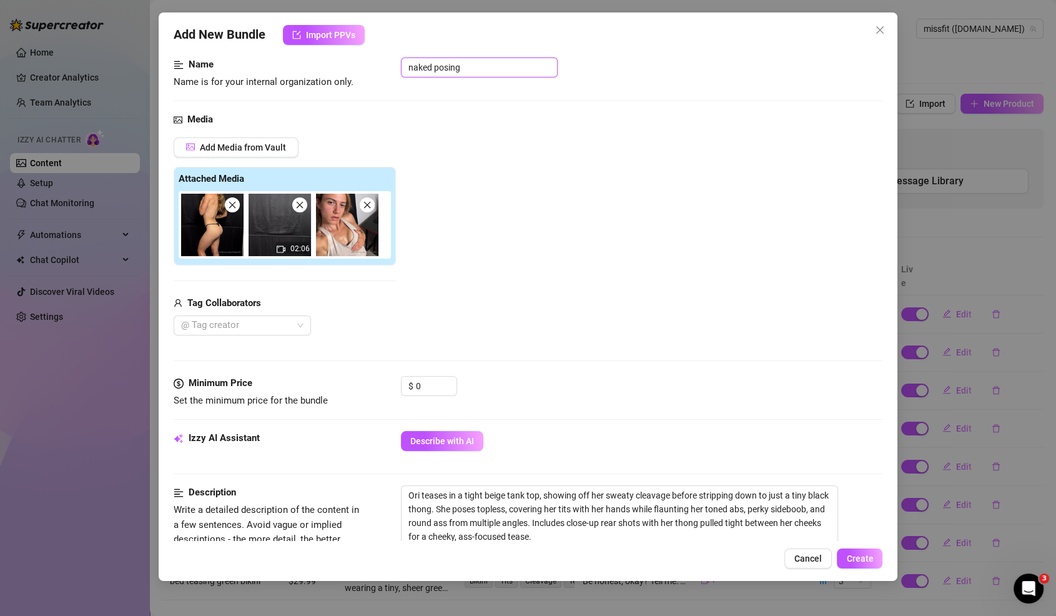
type input "naked posing"
click at [422, 391] on input "0" at bounding box center [436, 386] width 41 height 19
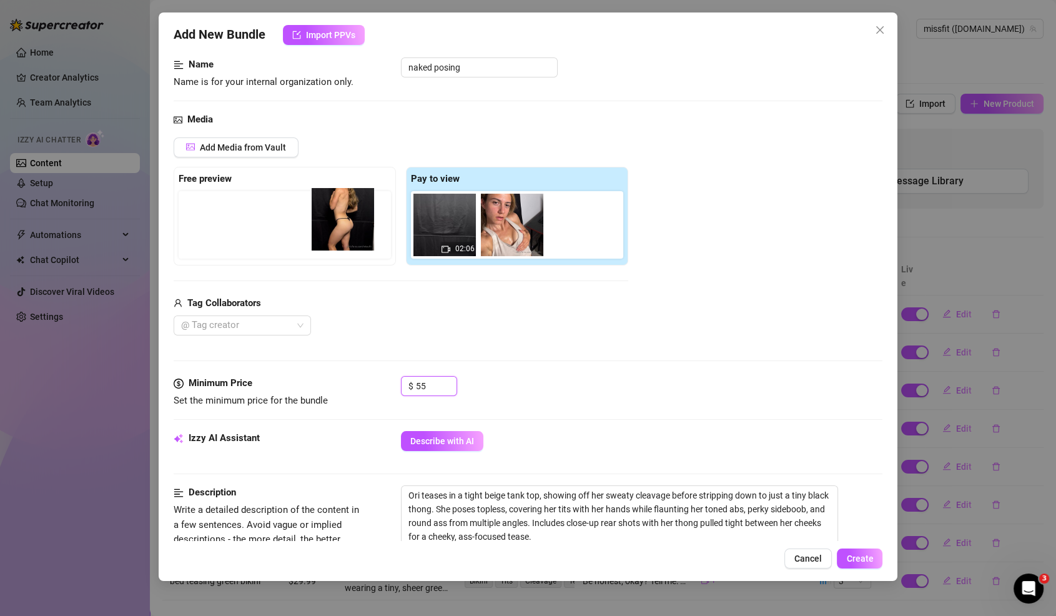
drag, startPoint x: 435, startPoint y: 227, endPoint x: 331, endPoint y: 223, distance: 104.4
click at [331, 223] on div "Free preview Pay to view 02:06" at bounding box center [401, 216] width 455 height 99
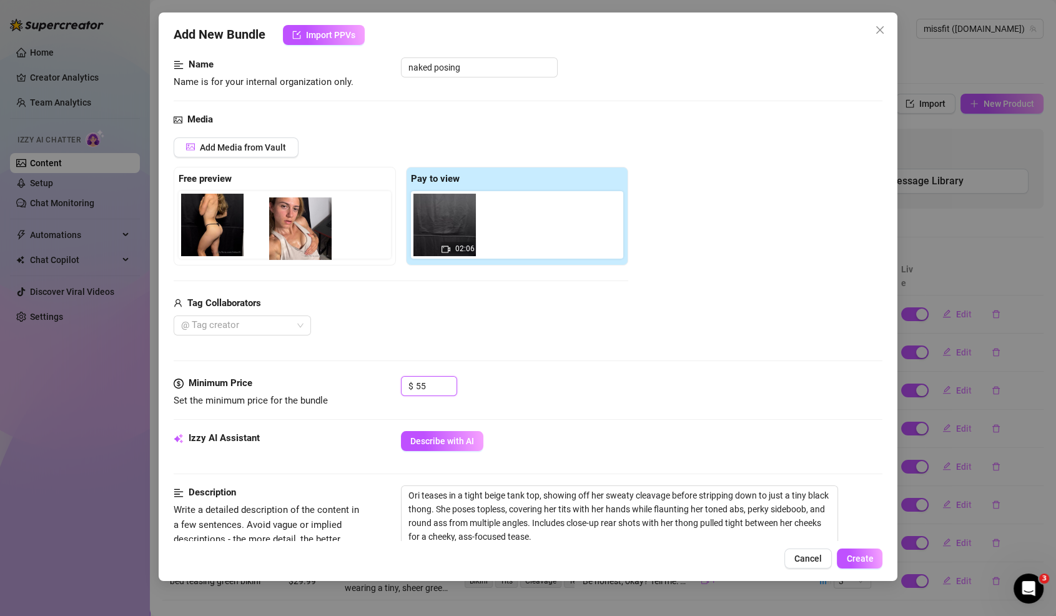
drag, startPoint x: 511, startPoint y: 227, endPoint x: 297, endPoint y: 232, distance: 214.3
click at [297, 232] on div "Free preview Pay to view 02:06" at bounding box center [401, 216] width 455 height 99
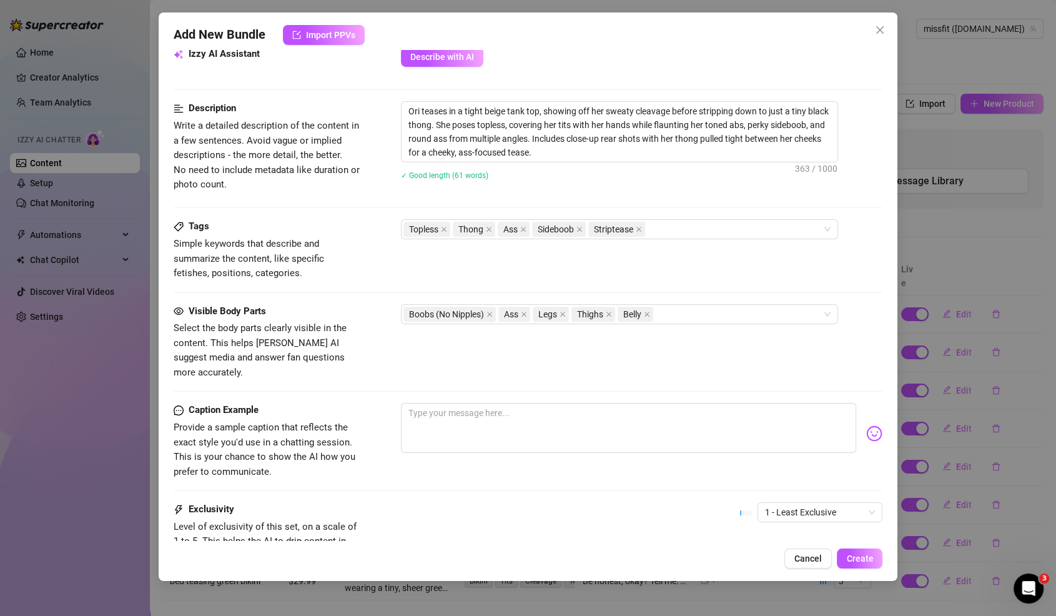
scroll to position [558, 0]
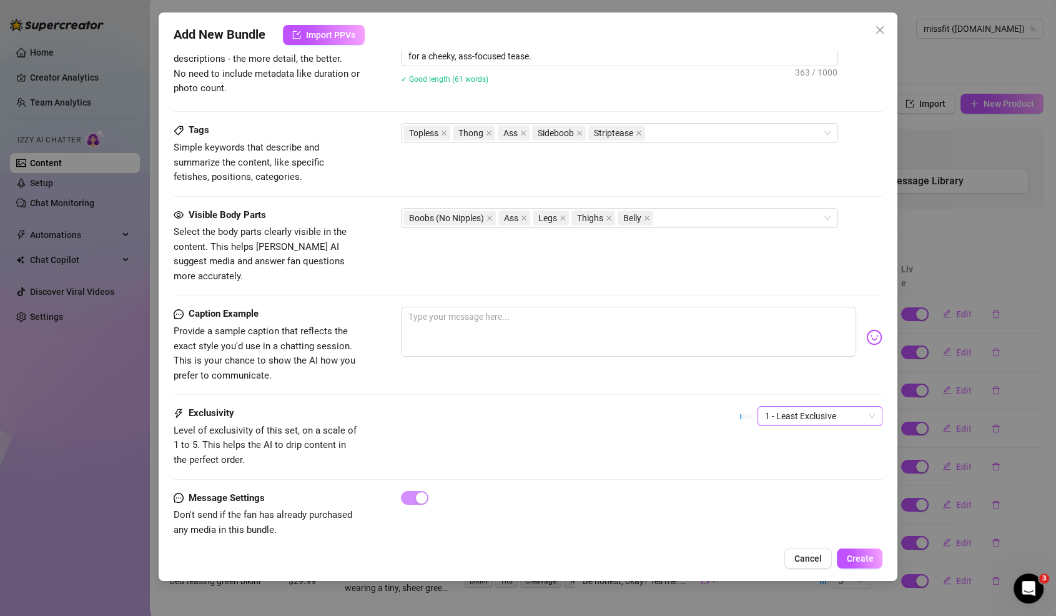
click at [819, 407] on span "1 - Least Exclusive" at bounding box center [820, 416] width 110 height 19
type input "55"
click at [778, 481] on div "4" at bounding box center [819, 482] width 105 height 14
click at [599, 312] on textarea at bounding box center [629, 332] width 456 height 50
paste textarea "This felt different… I wasn’t just naked, I was posing like I wanted you to stu…"
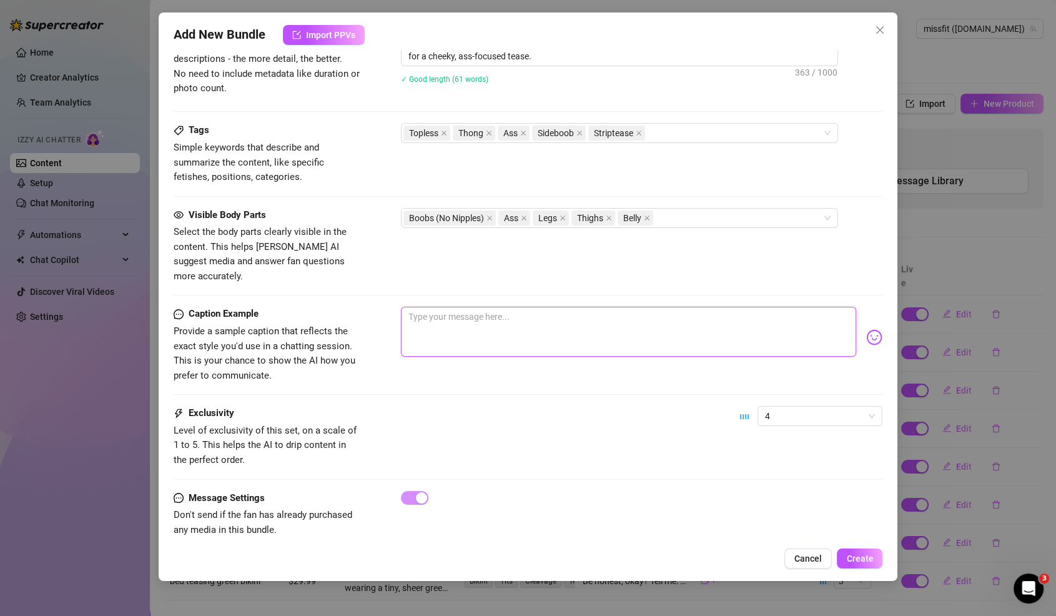
type textarea "This felt different… I wasn’t just naked, I was posing like I wanted you to stu…"
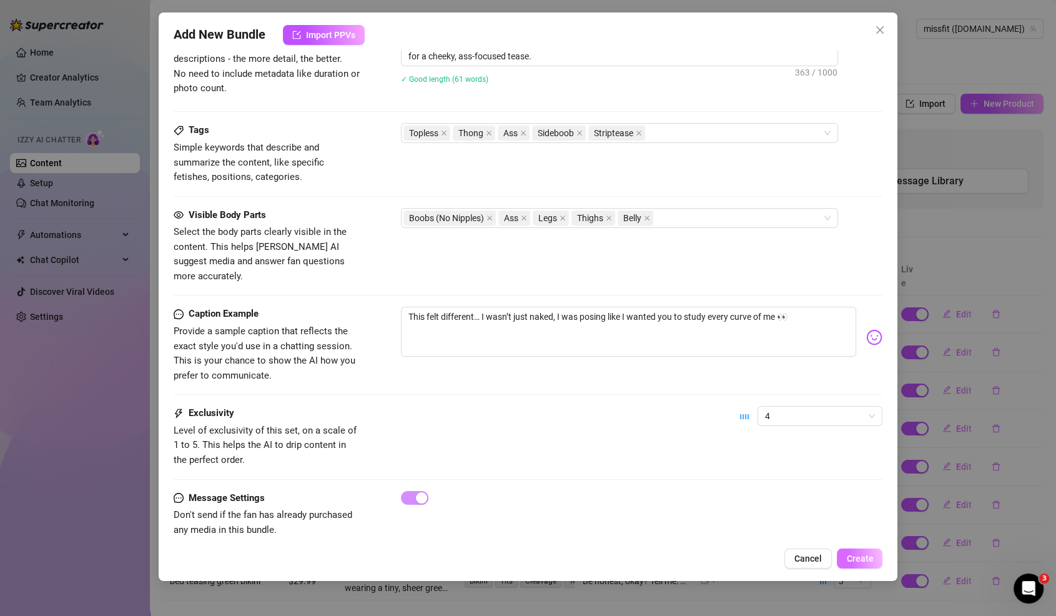
click at [880, 564] on button "Create" at bounding box center [860, 558] width 46 height 20
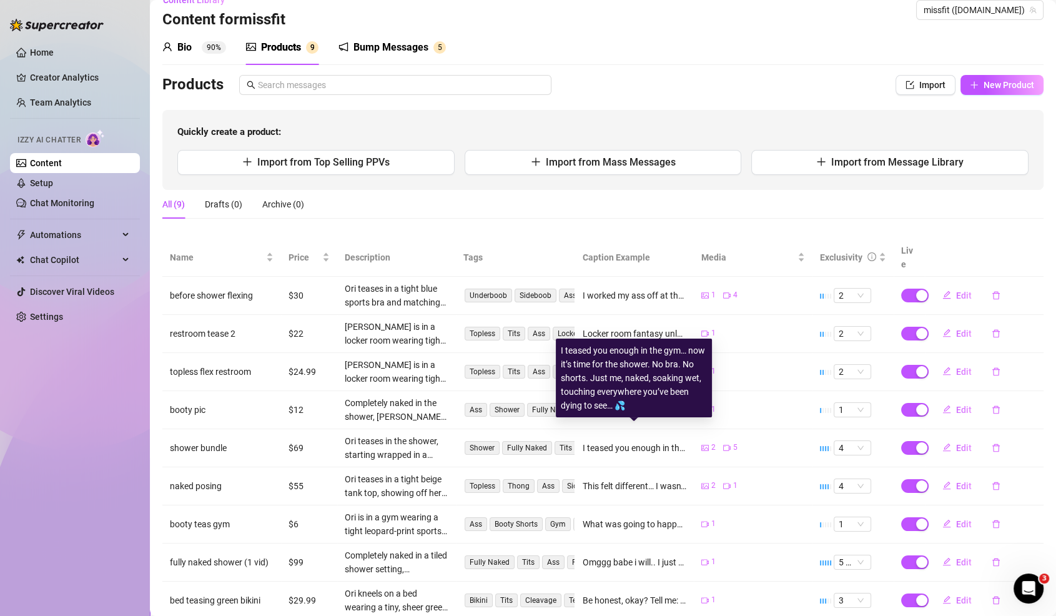
scroll to position [0, 0]
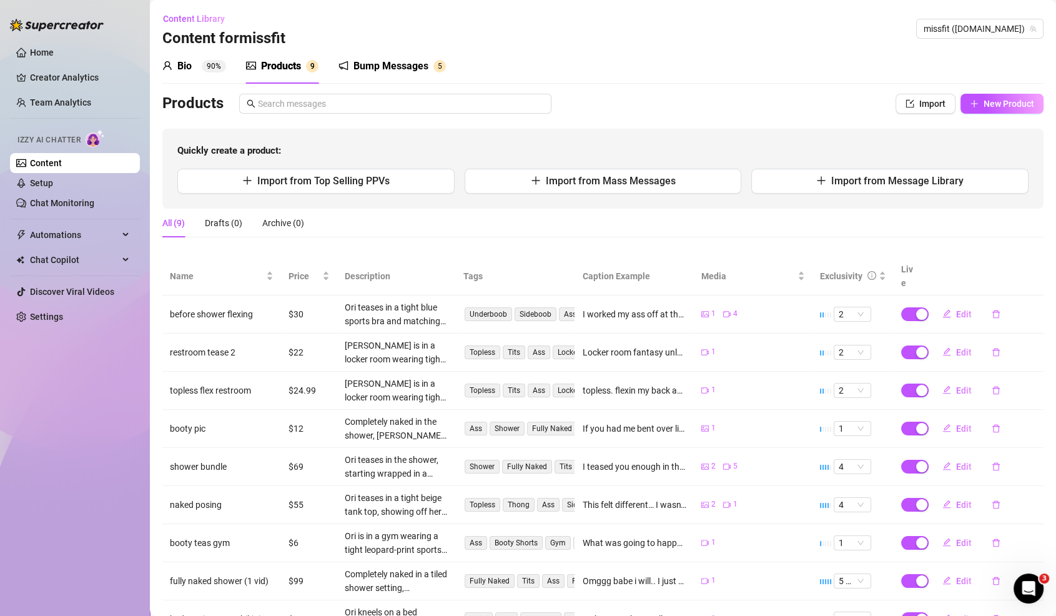
click at [407, 67] on div "Bump Messages" at bounding box center [390, 66] width 75 height 15
click at [422, 71] on div "Bump Messages" at bounding box center [390, 66] width 75 height 15
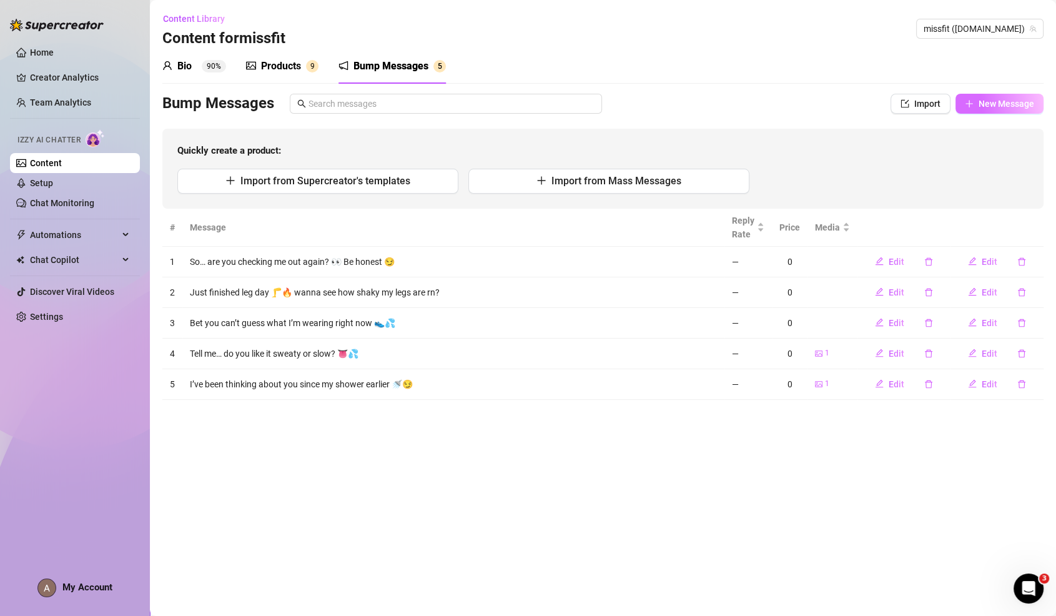
click at [997, 101] on span "New Message" at bounding box center [1007, 104] width 56 height 10
type textarea "Type your message here..."
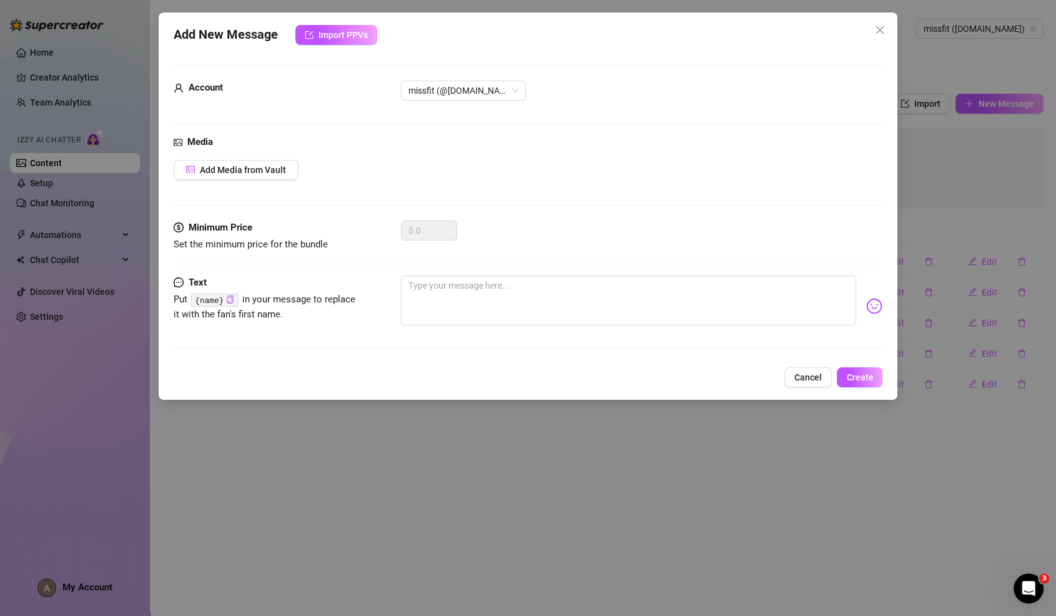
click at [262, 180] on div "Media Add Media from Vault" at bounding box center [528, 178] width 709 height 86
click at [265, 165] on span "Add Media from Vault" at bounding box center [243, 170] width 86 height 10
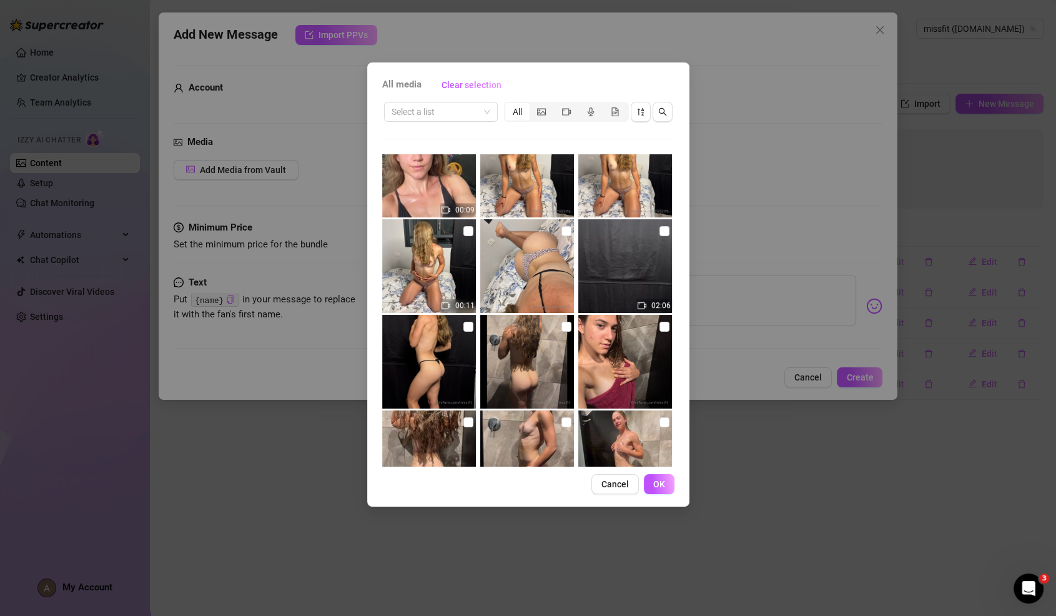
scroll to position [692, 0]
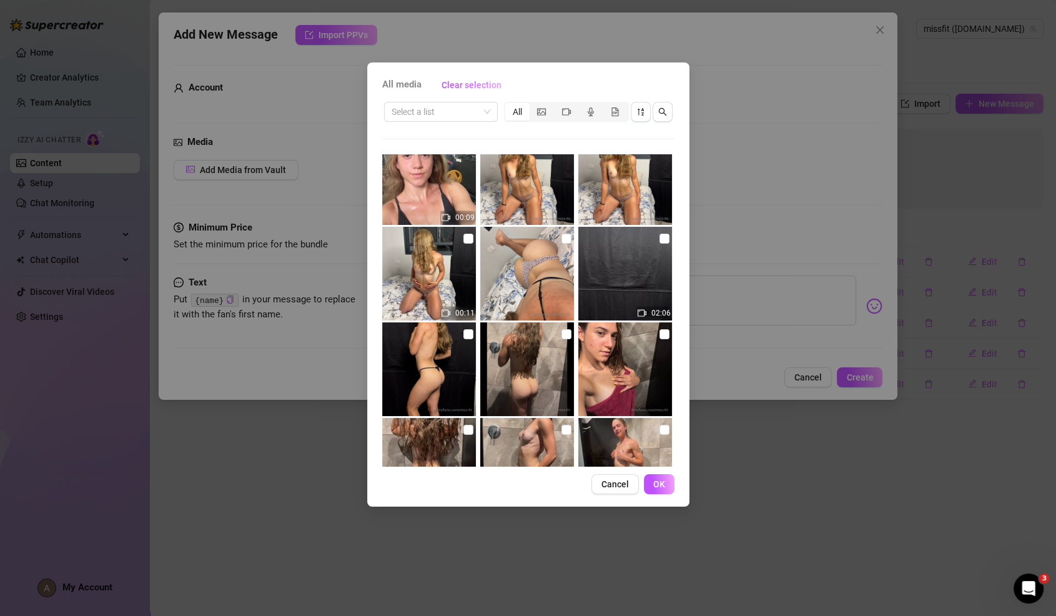
click at [542, 264] on img at bounding box center [527, 274] width 94 height 94
click at [566, 239] on input "checkbox" at bounding box center [566, 239] width 10 height 10
checkbox input "true"
click at [658, 480] on span "OK" at bounding box center [659, 484] width 12 height 10
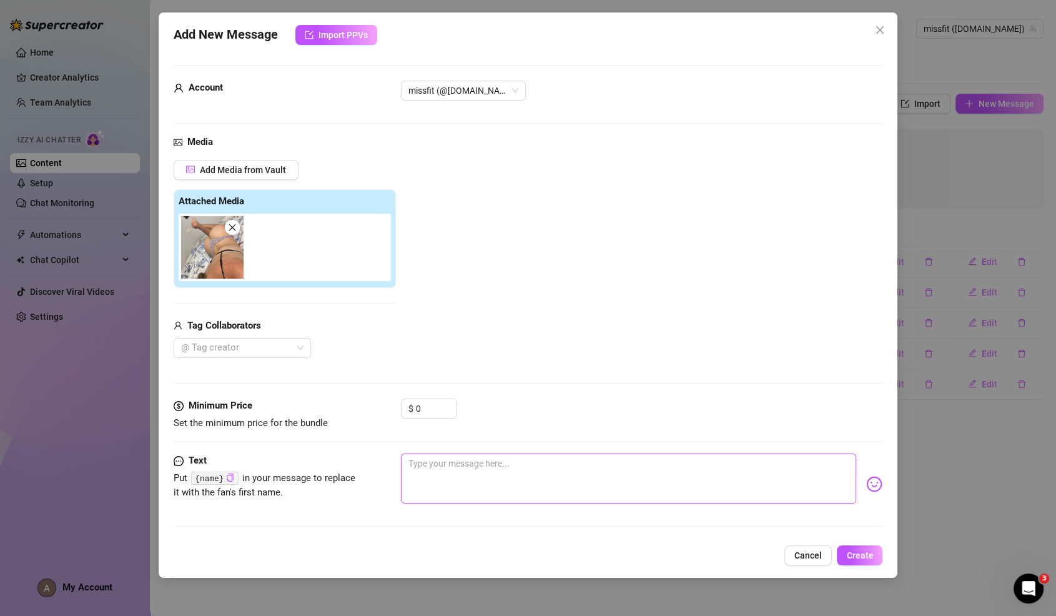
click at [757, 488] on textarea at bounding box center [629, 478] width 456 height 50
paste textarea "Be honest… would you come closer or just sit and watch?"
type textarea "Be honest… would you come closer or just sit and watch?"
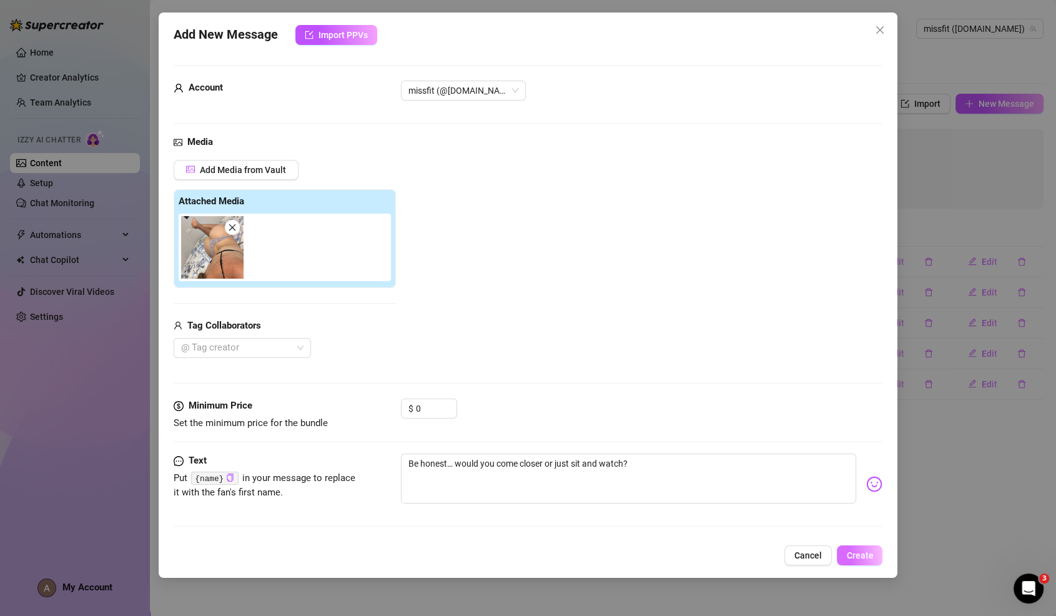
click at [877, 550] on button "Create" at bounding box center [860, 555] width 46 height 20
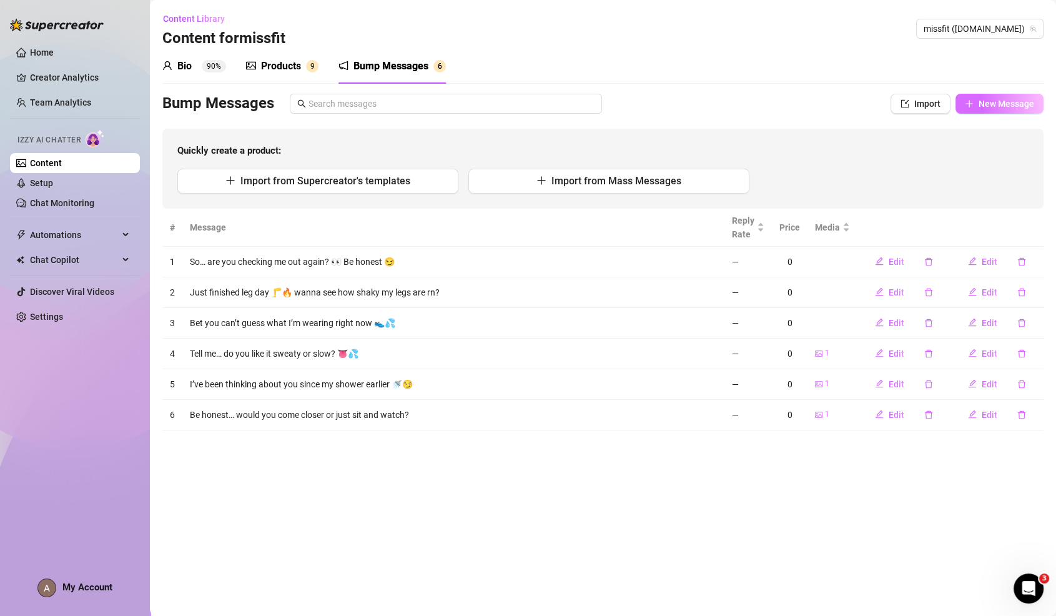
click at [1012, 104] on span "New Message" at bounding box center [1007, 104] width 56 height 10
type textarea "Type your message here..."
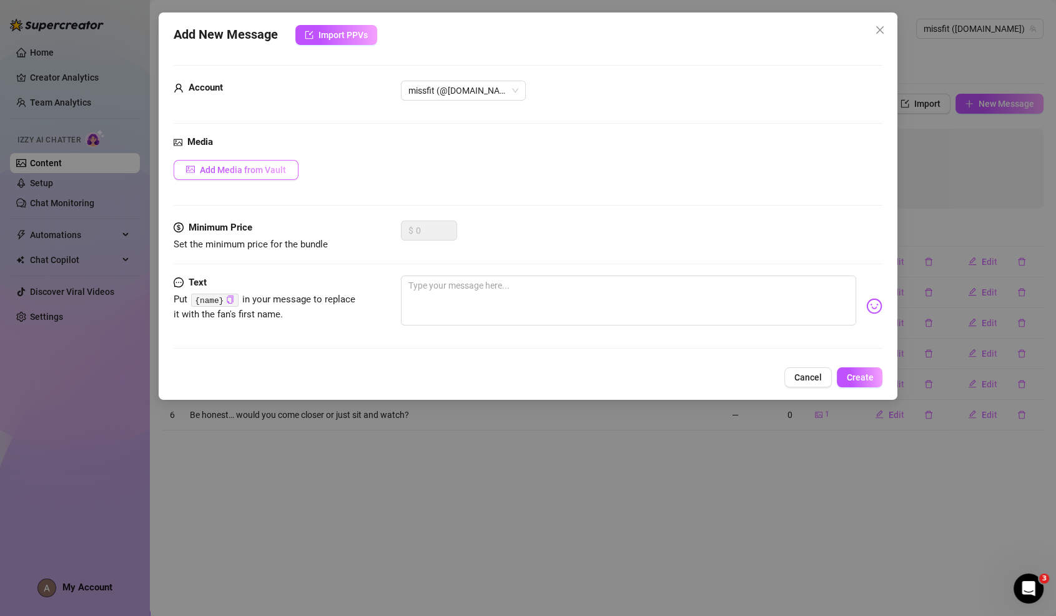
click at [259, 165] on span "Add Media from Vault" at bounding box center [243, 170] width 86 height 10
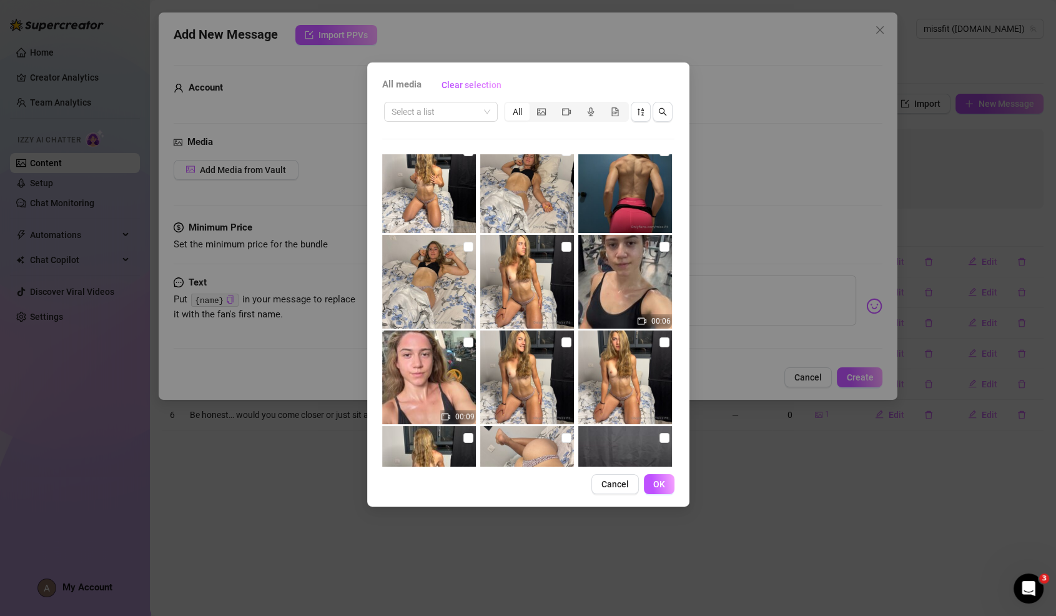
scroll to position [486, 0]
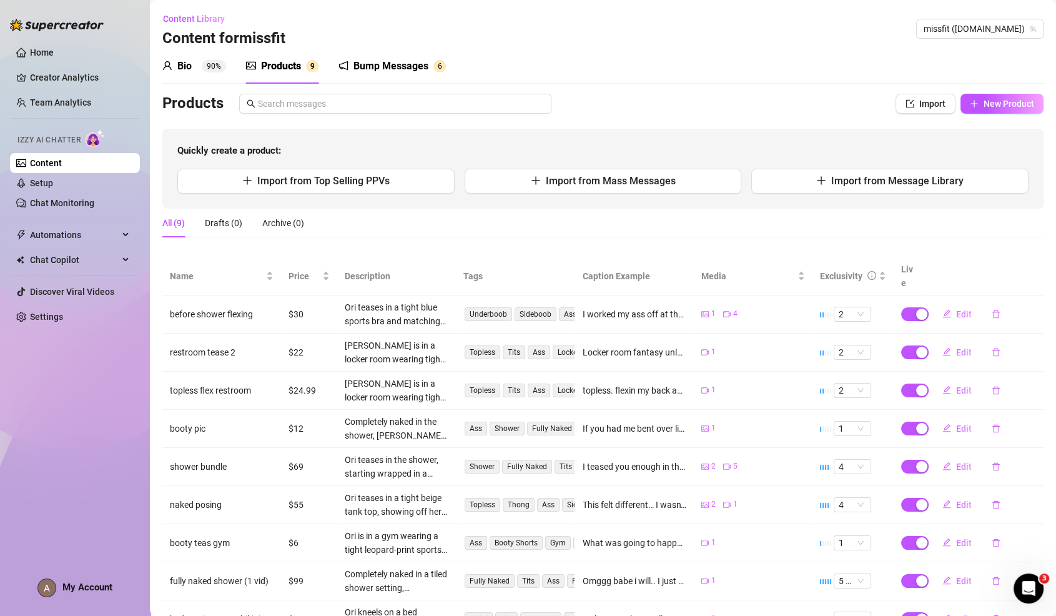
click at [417, 71] on div "Bump Messages" at bounding box center [390, 66] width 75 height 15
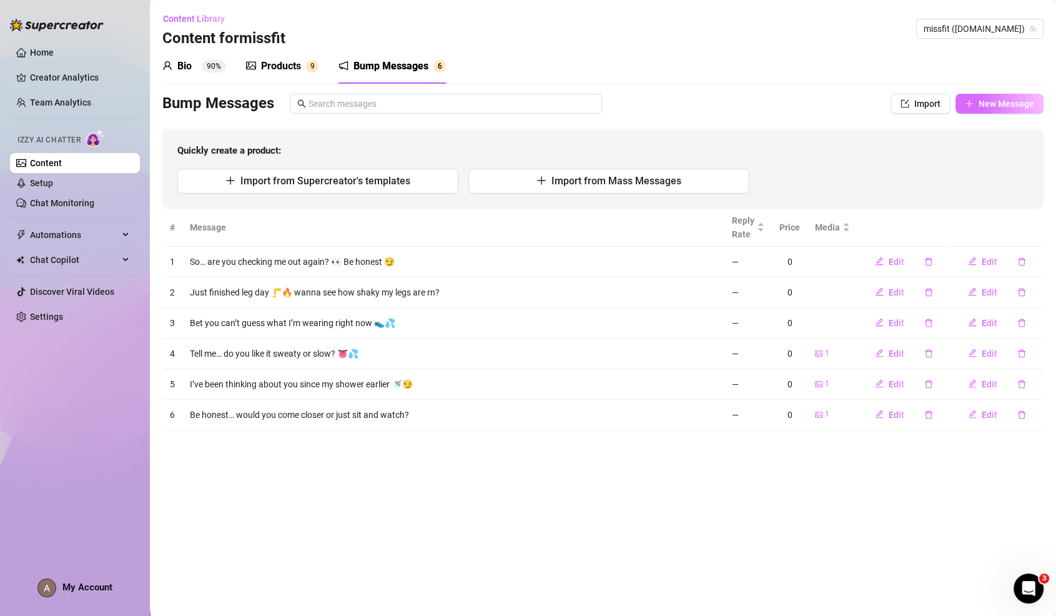
click at [992, 99] on span "New Message" at bounding box center [1007, 104] width 56 height 10
type textarea "Type your message here..."
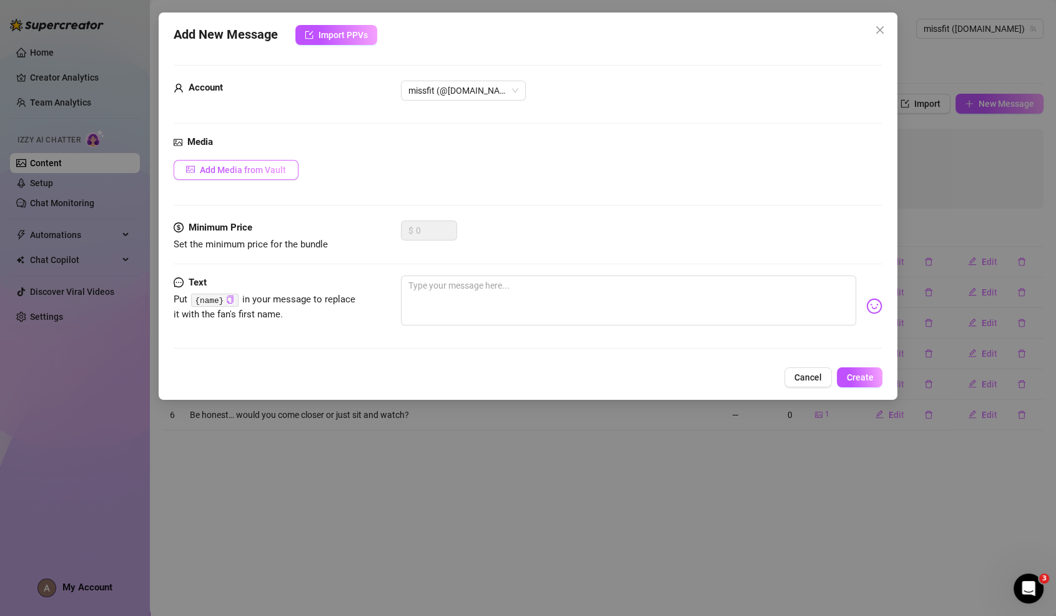
click at [232, 174] on span "Add Media from Vault" at bounding box center [243, 170] width 86 height 10
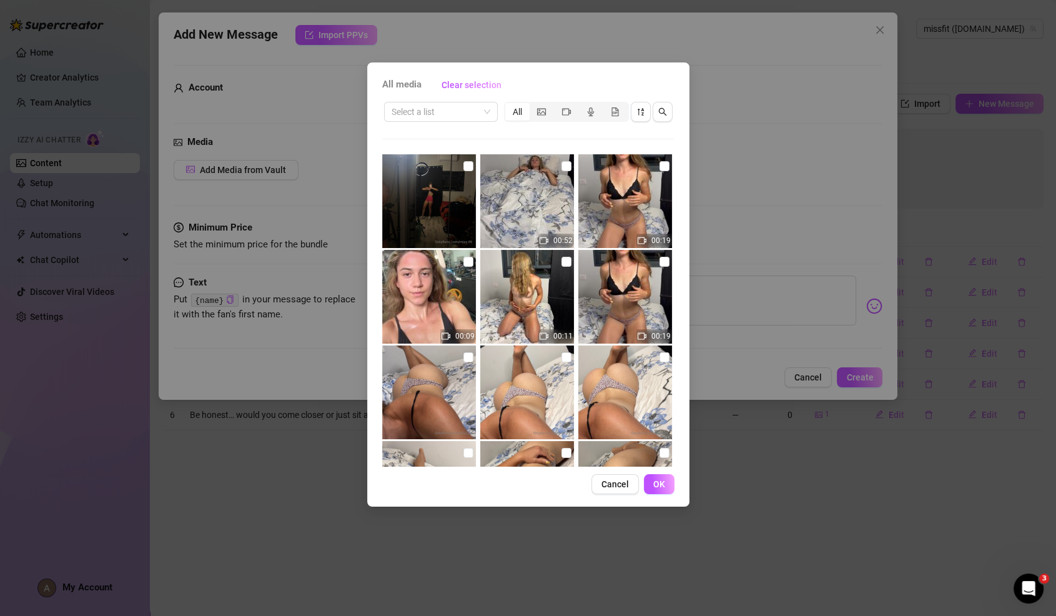
click at [448, 179] on img at bounding box center [429, 201] width 94 height 94
click at [468, 162] on input "checkbox" at bounding box center [468, 166] width 10 height 10
checkbox input "true"
click at [666, 488] on button "OK" at bounding box center [659, 484] width 31 height 20
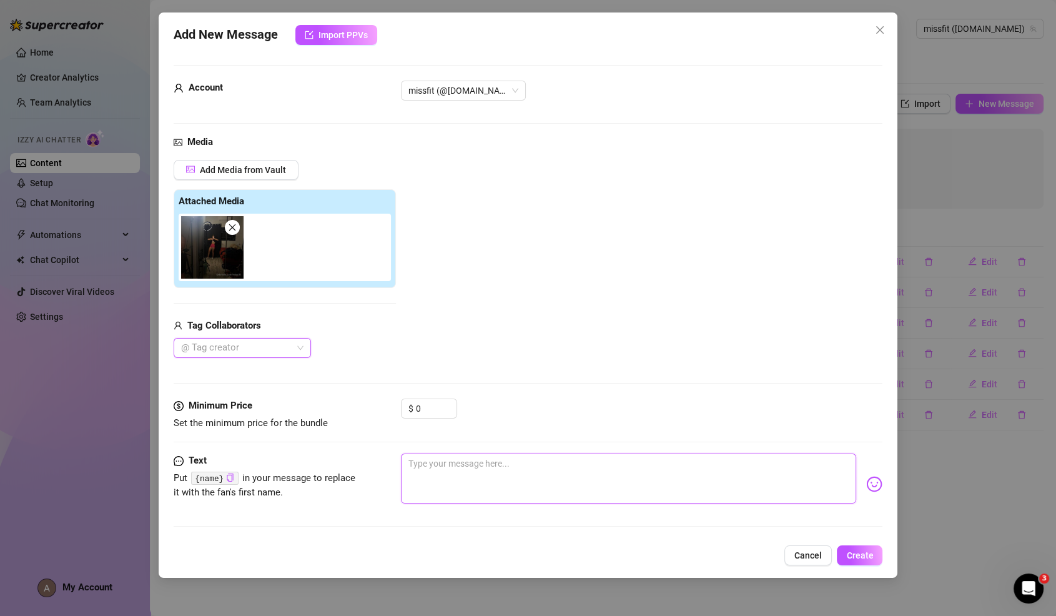
click at [641, 457] on textarea at bounding box center [629, 478] width 456 height 50
paste textarea "Haha I was just checking my pose in the mirror and thought of you 👀 should I ke…"
type textarea "Haha I was just checking my pose in the mirror and thought of you 👀 should I ke…"
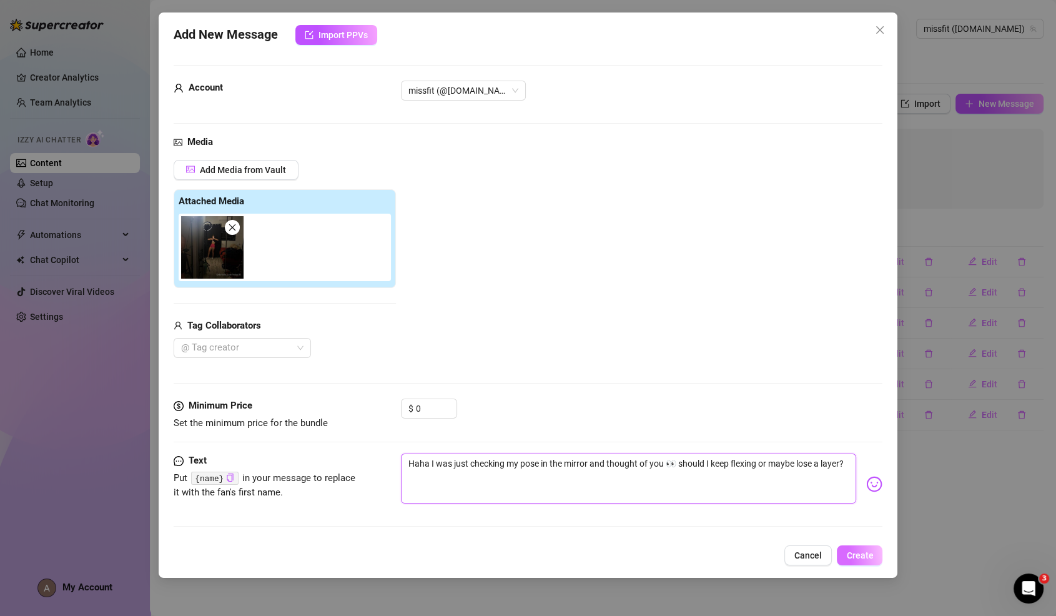
type textarea "Haha I was just checking my pose in the mirror and thought of you 👀 should I ke…"
click at [867, 560] on button "Create" at bounding box center [860, 555] width 46 height 20
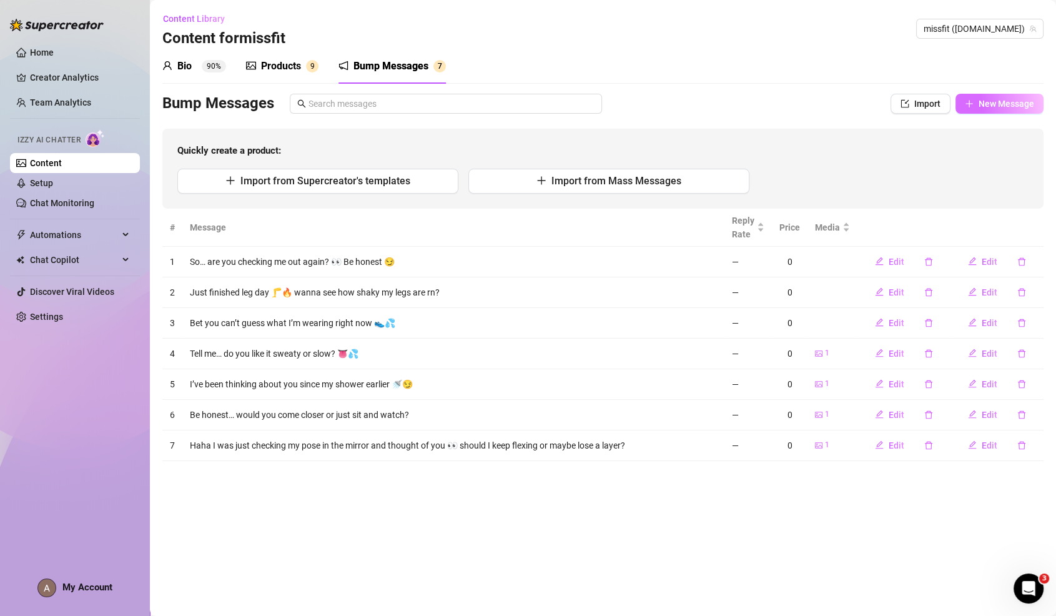
click at [1010, 110] on button "New Message" at bounding box center [999, 104] width 88 height 20
type textarea "Type your message here..."
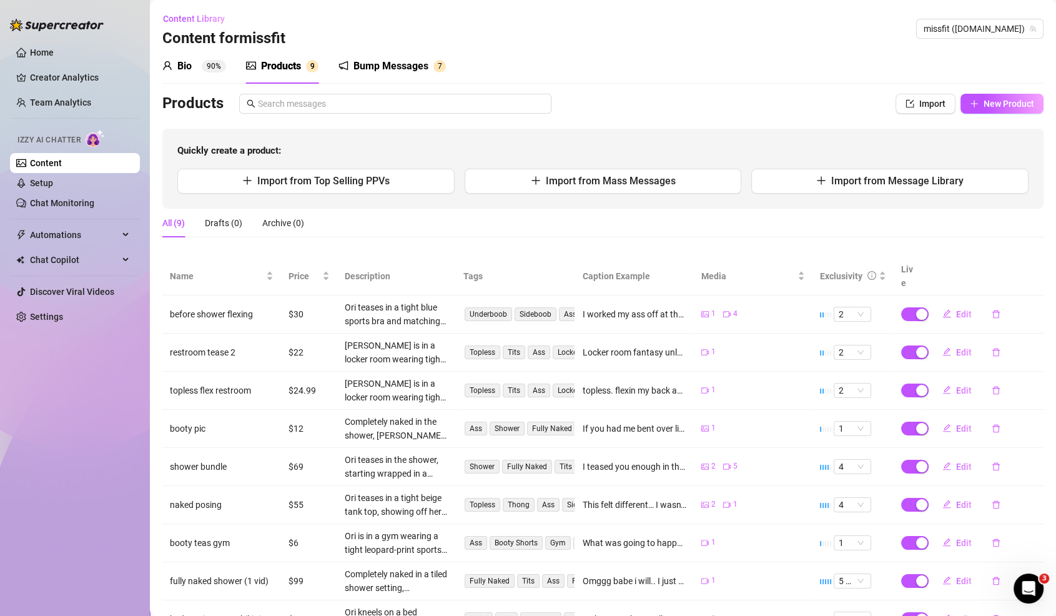
click at [400, 68] on div "Bump Messages" at bounding box center [390, 66] width 75 height 15
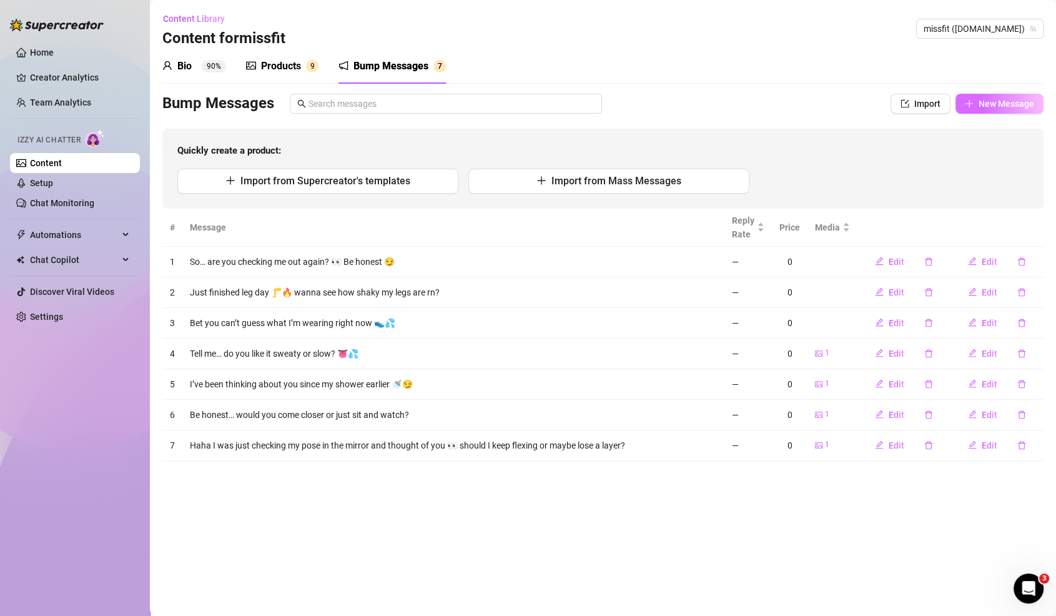
click at [1005, 101] on span "New Message" at bounding box center [1007, 104] width 56 height 10
type textarea "Type your message here..."
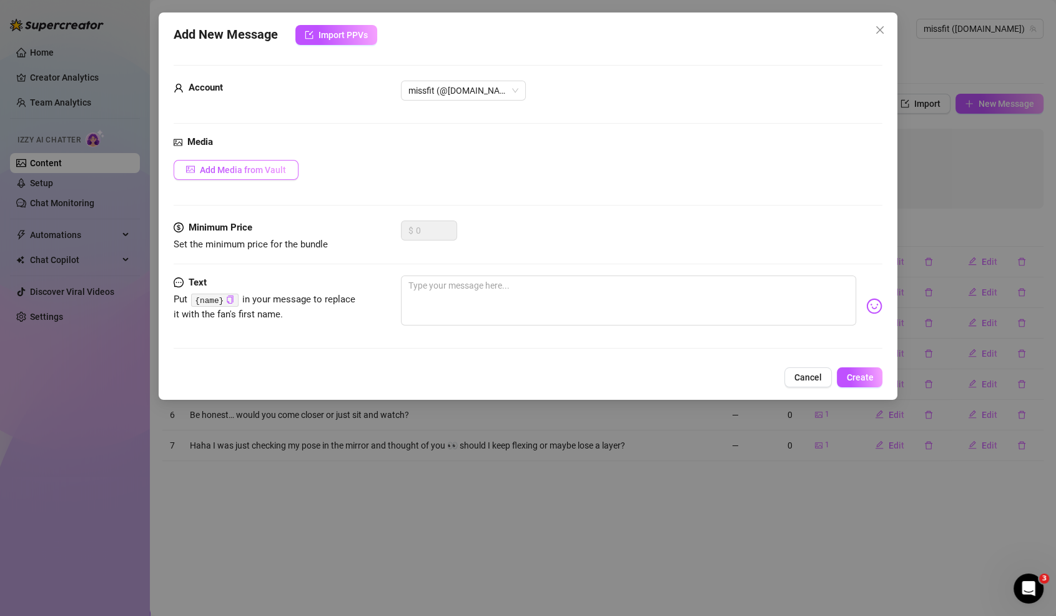
click at [265, 162] on button "Add Media from Vault" at bounding box center [236, 170] width 125 height 20
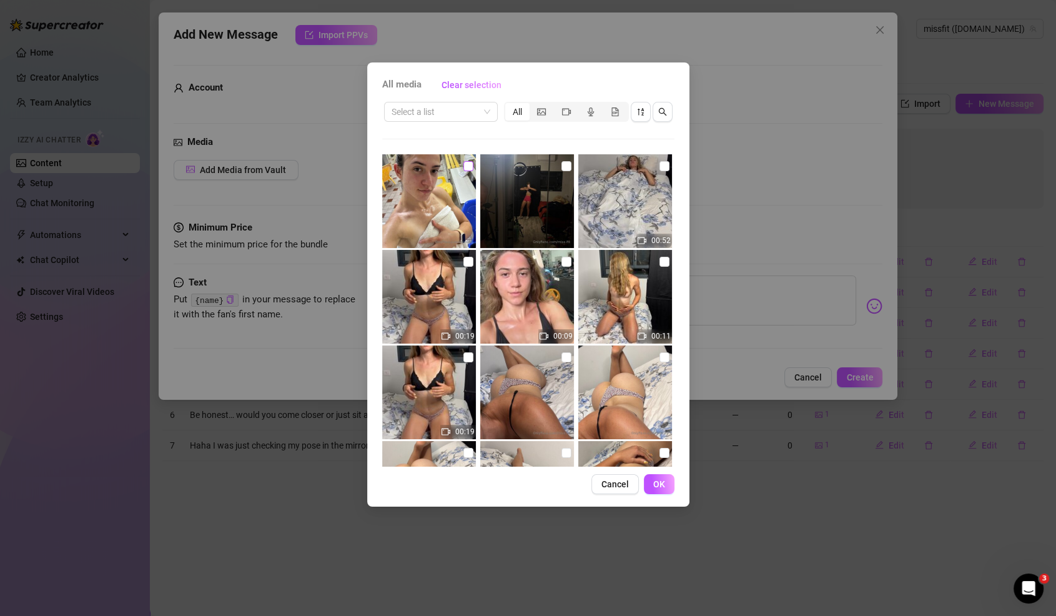
click at [464, 163] on input "checkbox" at bounding box center [468, 166] width 10 height 10
checkbox input "true"
click at [666, 490] on button "OK" at bounding box center [659, 484] width 31 height 20
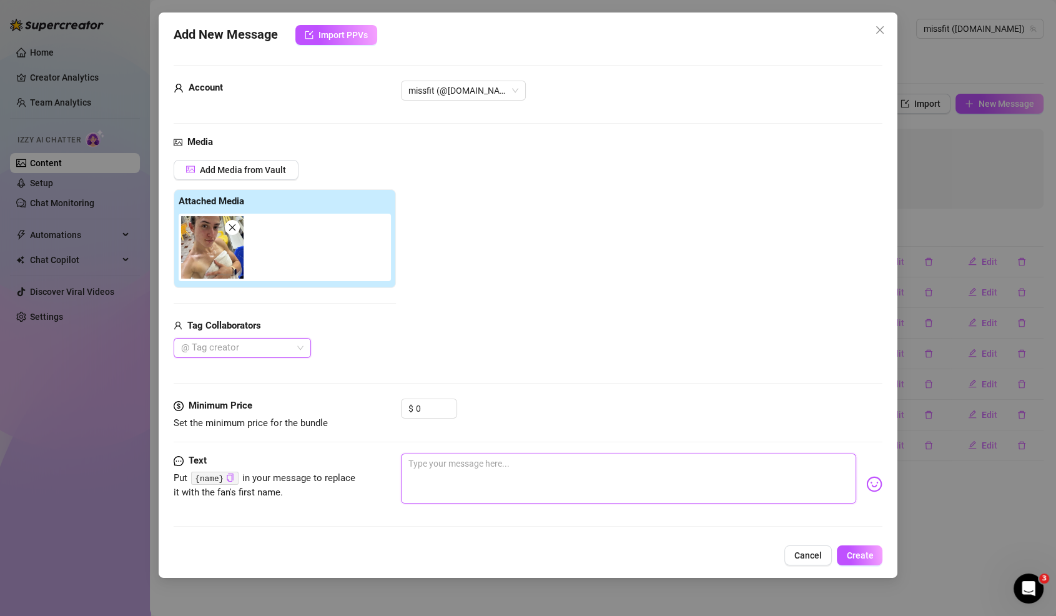
click at [583, 460] on textarea at bounding box center [629, 478] width 456 height 50
paste textarea "Holding my towel tight… but maybe you’d like to see what happens if I let go 😈"
type textarea "Holding my towel tight… but maybe you’d like to see what happens if I let go 😈"
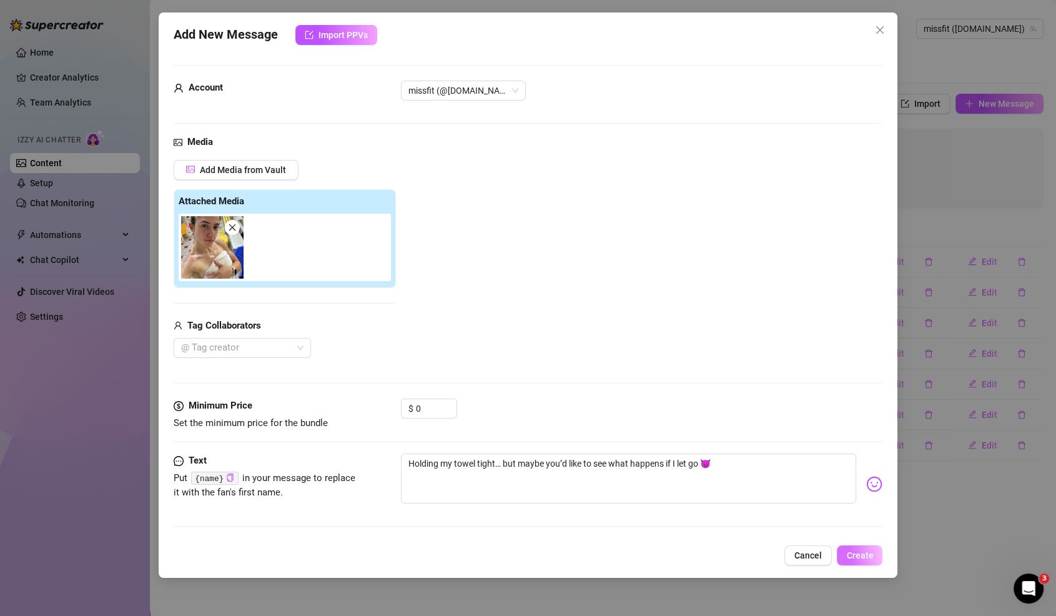
click at [863, 546] on button "Create" at bounding box center [860, 555] width 46 height 20
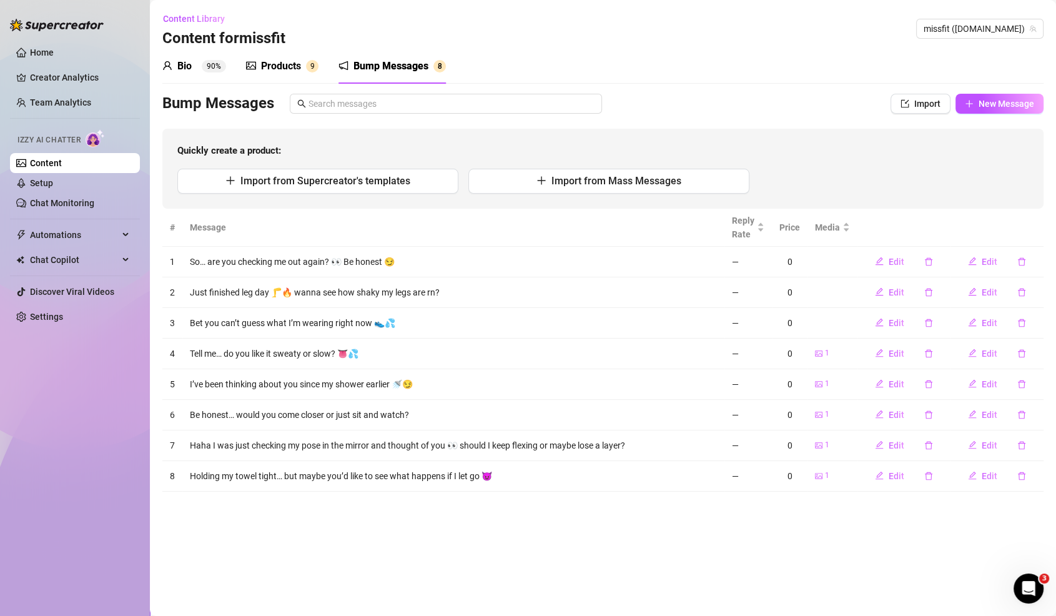
click at [267, 69] on div "Products" at bounding box center [281, 66] width 40 height 15
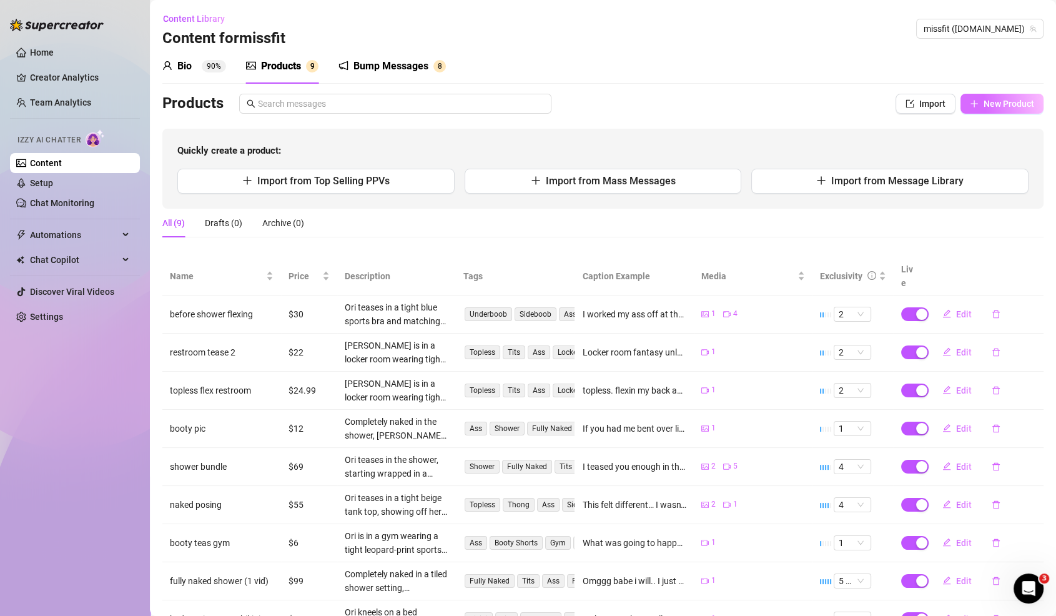
click at [982, 99] on button "New Product" at bounding box center [1001, 104] width 83 height 20
type textarea "Type your message here..."
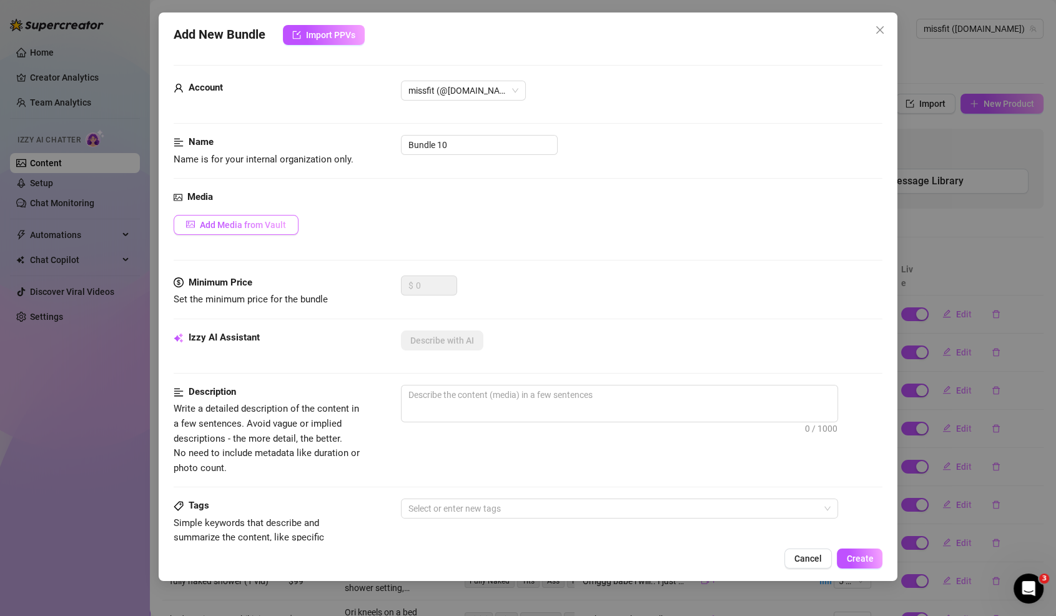
click at [244, 225] on span "Add Media from Vault" at bounding box center [243, 225] width 86 height 10
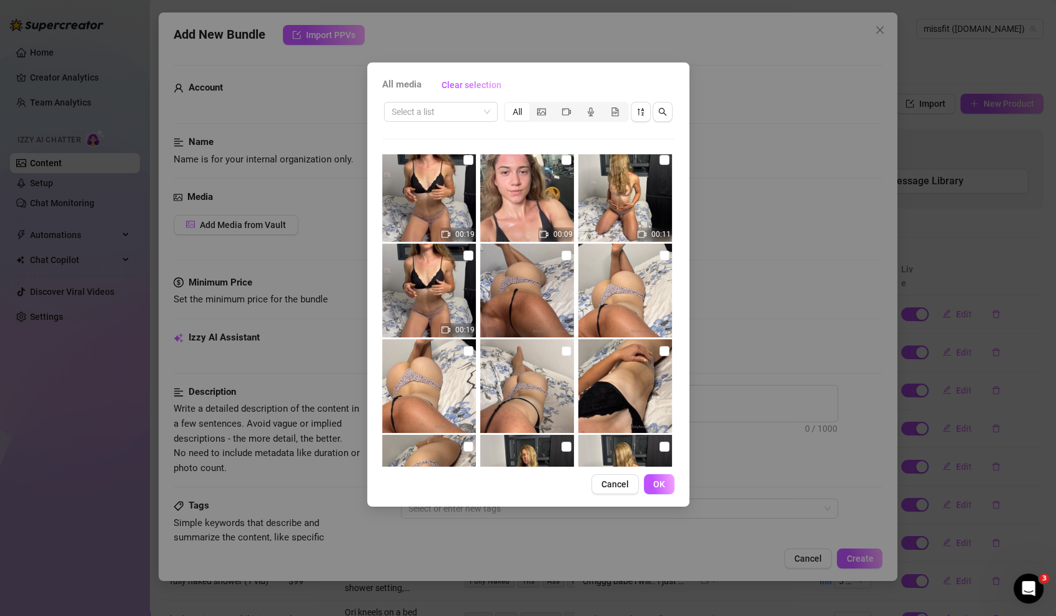
scroll to position [110, 0]
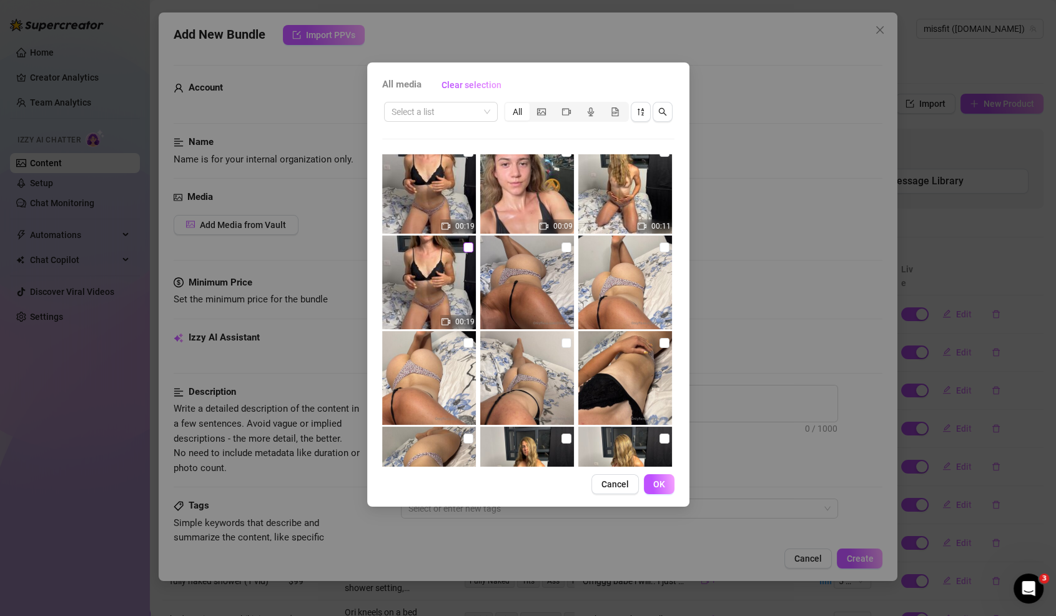
click at [471, 245] on input "checkbox" at bounding box center [468, 247] width 10 height 10
checkbox input "true"
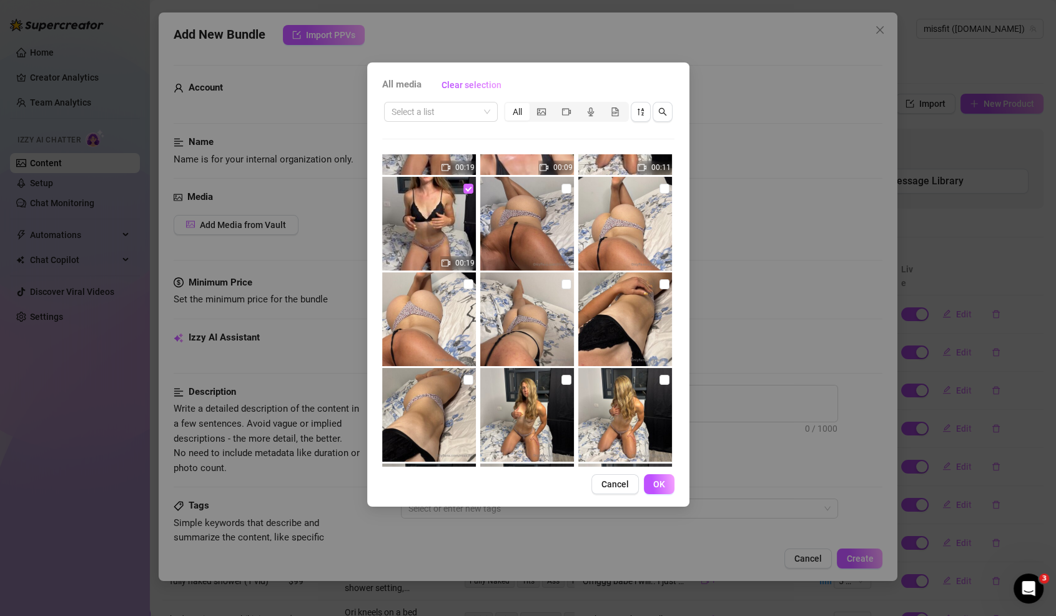
scroll to position [186, 0]
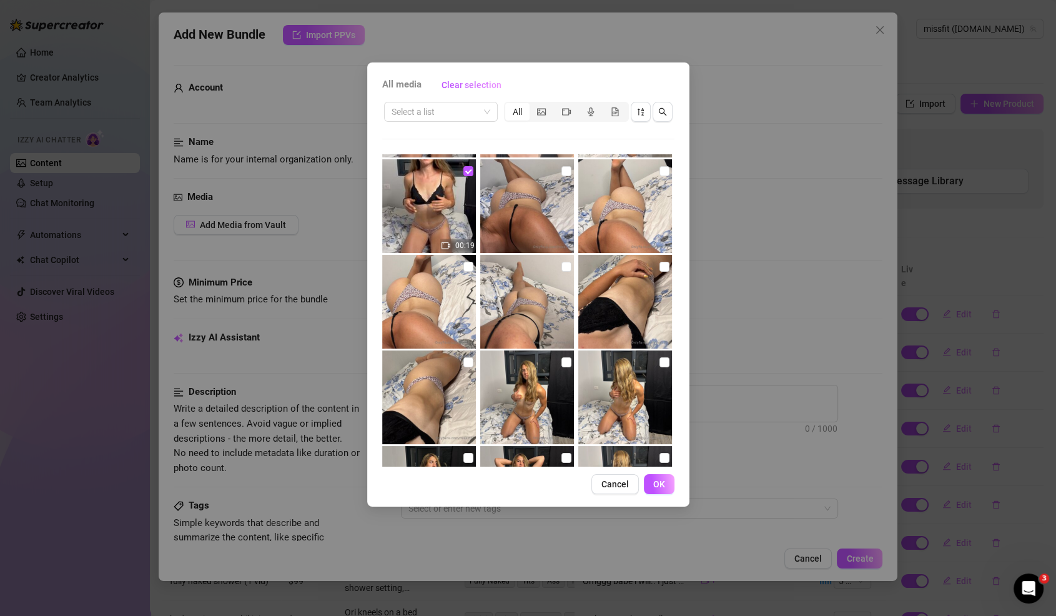
click at [536, 198] on img at bounding box center [527, 206] width 94 height 94
click at [636, 322] on img at bounding box center [625, 302] width 94 height 94
click at [643, 289] on img at bounding box center [625, 302] width 94 height 94
click at [662, 262] on input "checkbox" at bounding box center [664, 267] width 10 height 10
checkbox input "true"
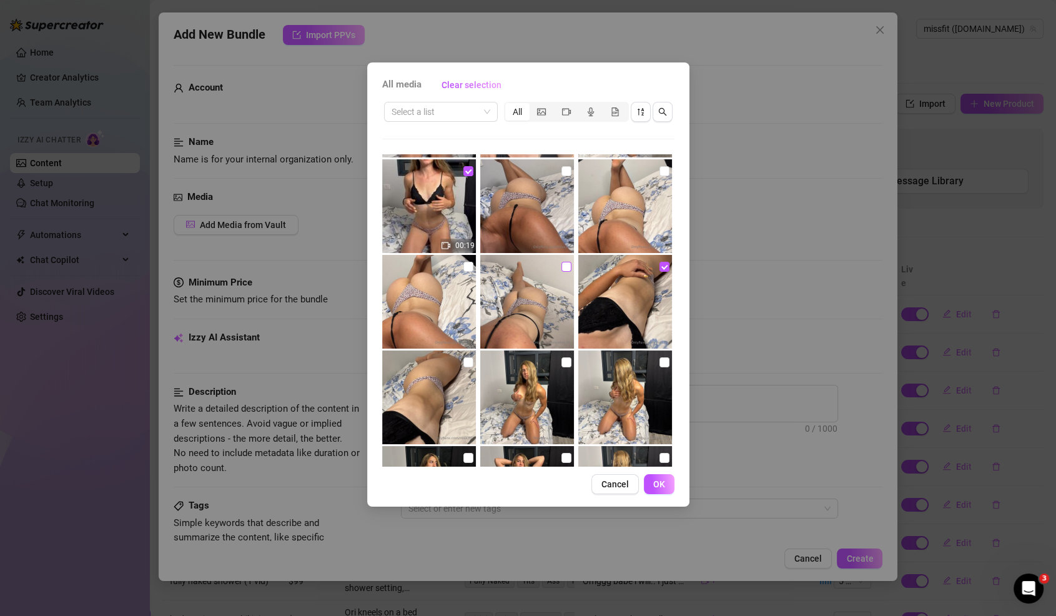
click at [566, 269] on input "checkbox" at bounding box center [566, 267] width 10 height 10
checkbox input "true"
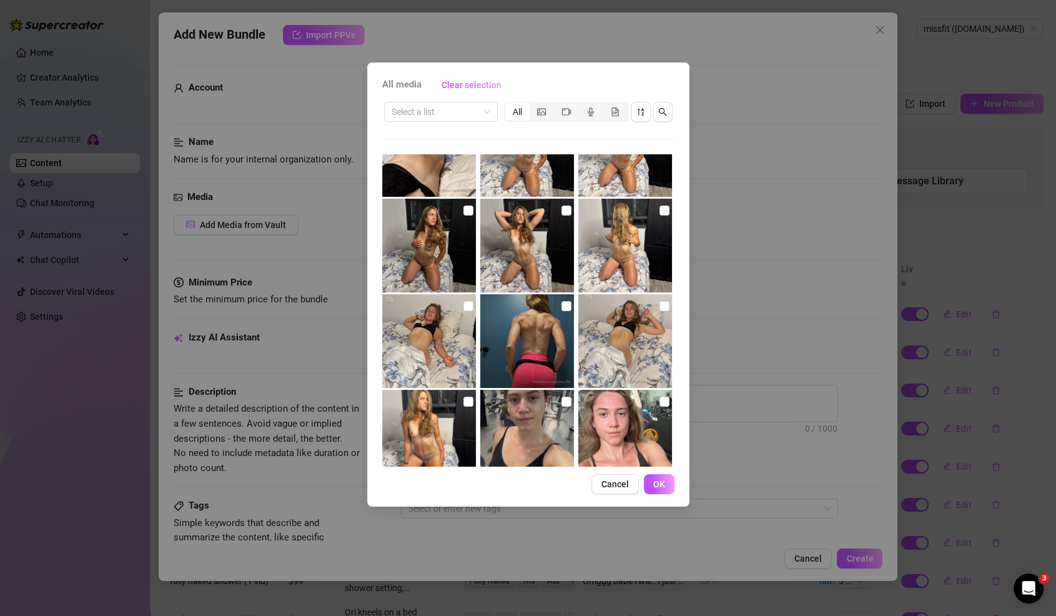
scroll to position [455, 0]
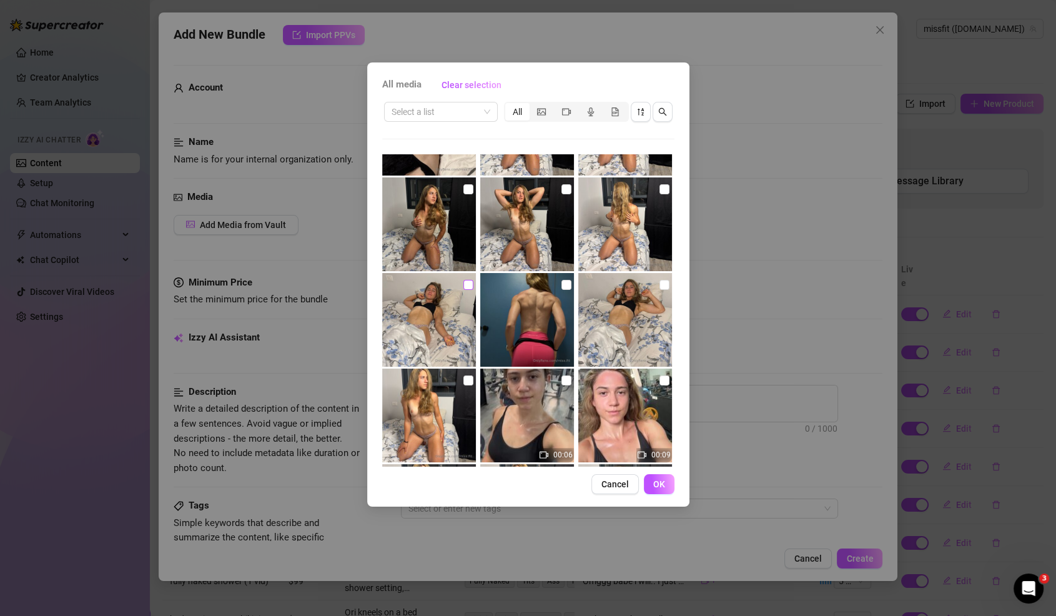
click at [464, 289] on input "checkbox" at bounding box center [468, 285] width 10 height 10
checkbox input "true"
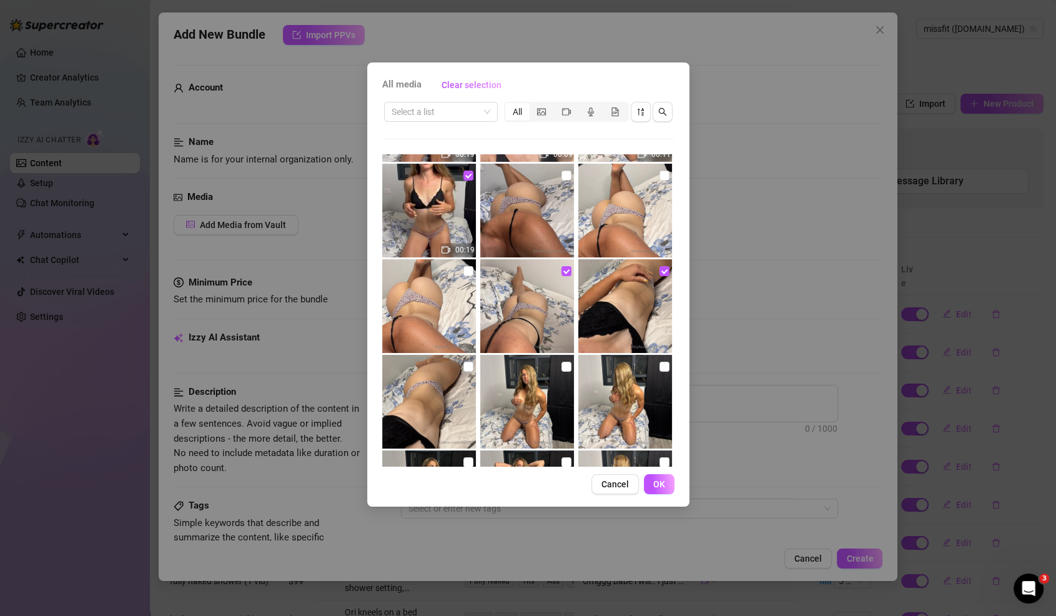
scroll to position [0, 0]
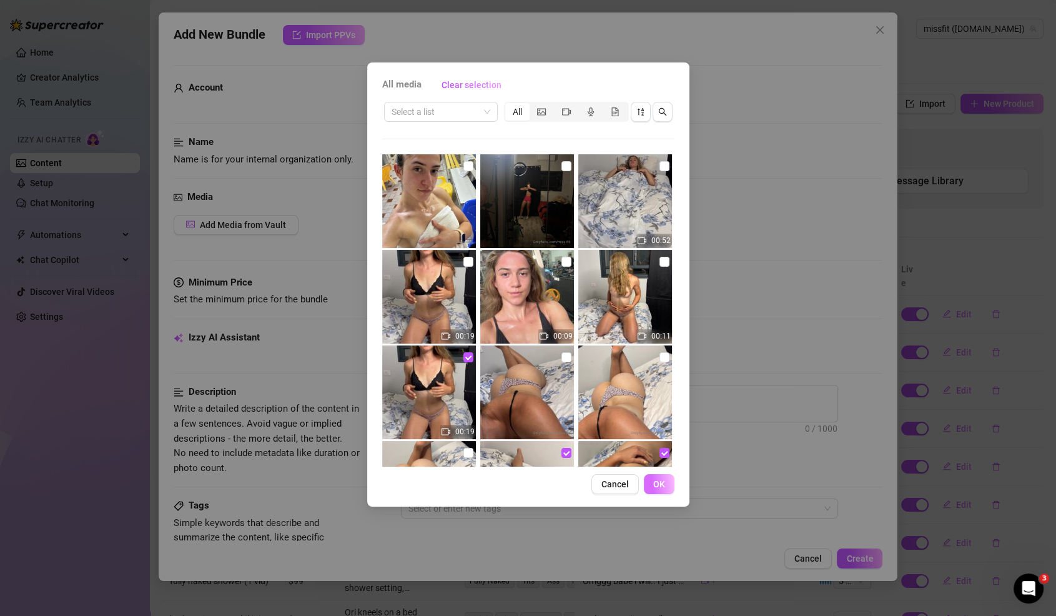
click at [654, 488] on span "OK" at bounding box center [659, 484] width 12 height 10
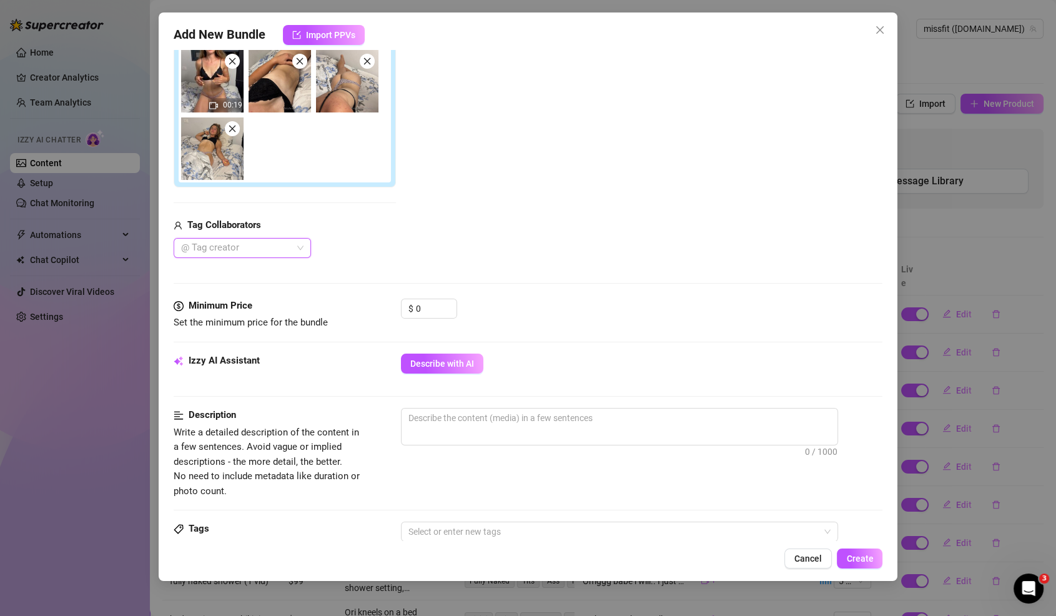
scroll to position [225, 0]
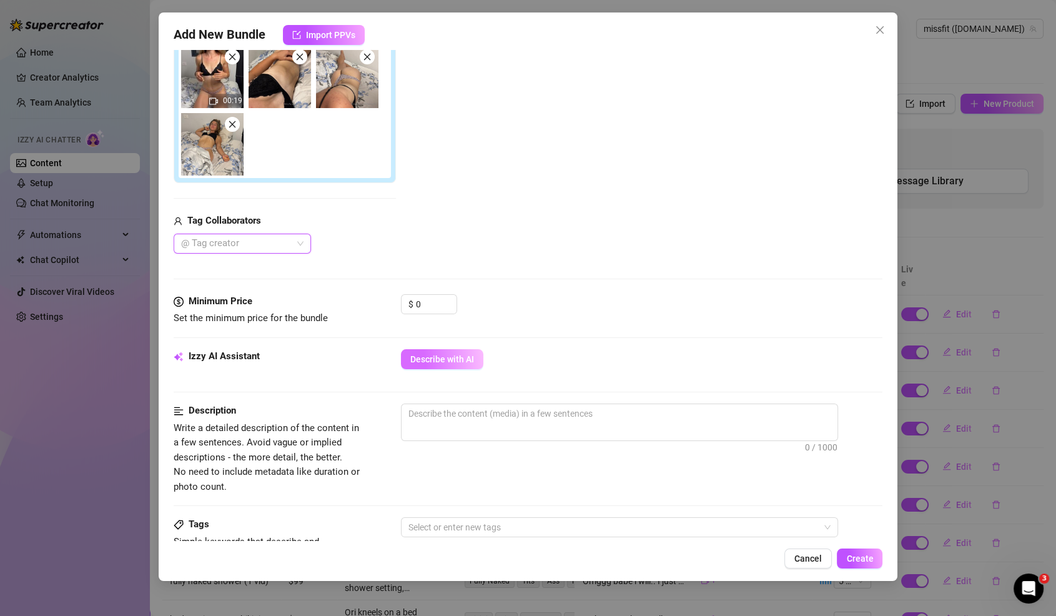
click at [449, 354] on span "Describe with AI" at bounding box center [442, 359] width 64 height 10
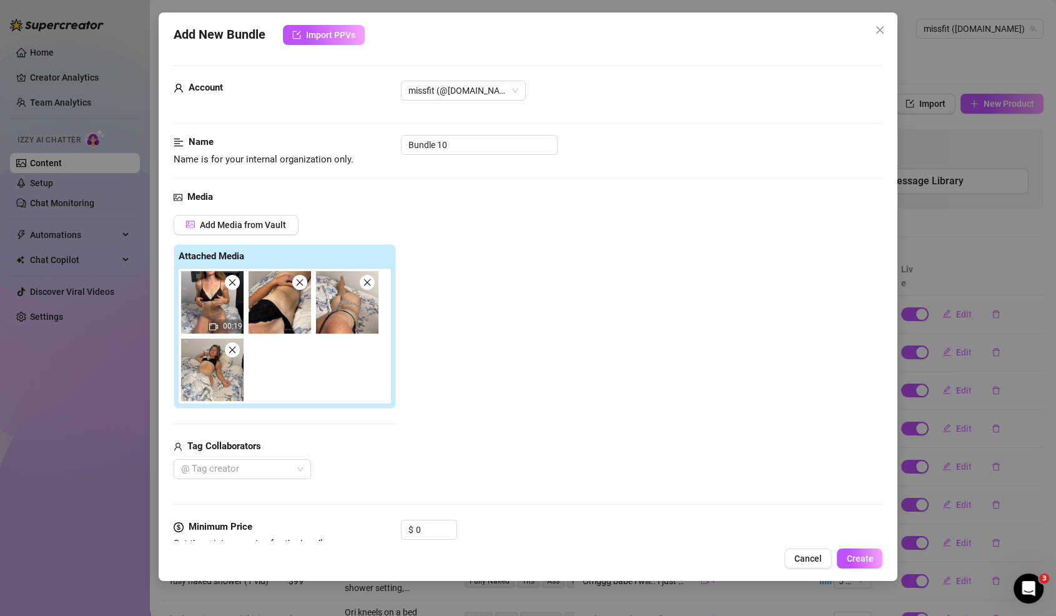
type textarea "Ori"
type textarea "Ori teases"
type textarea "Ori teases in"
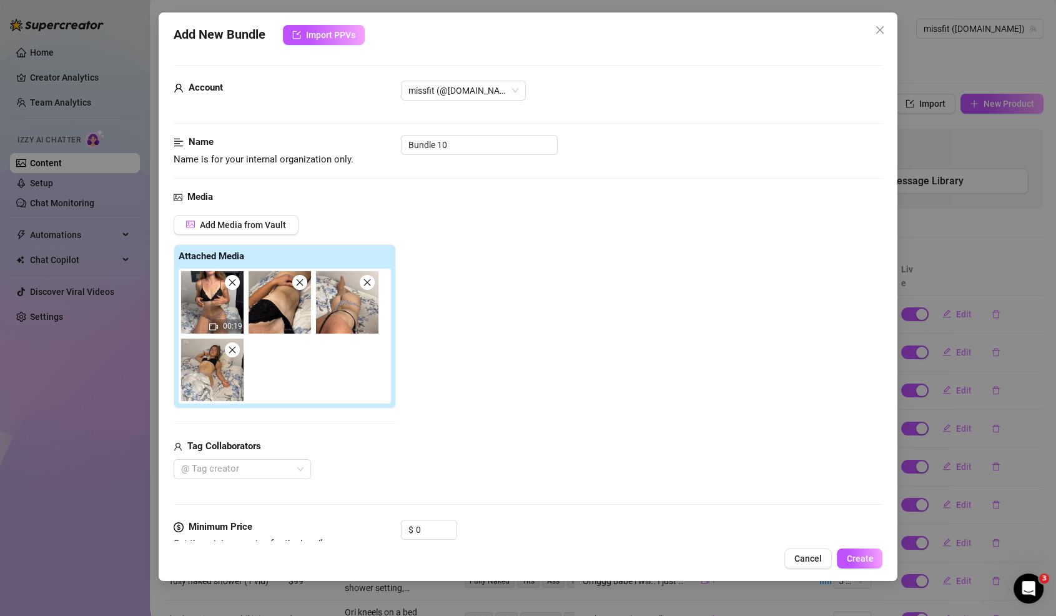
type textarea "Ori teases in"
type textarea "Ori teases in bed"
type textarea "Ori teases in bed wearing"
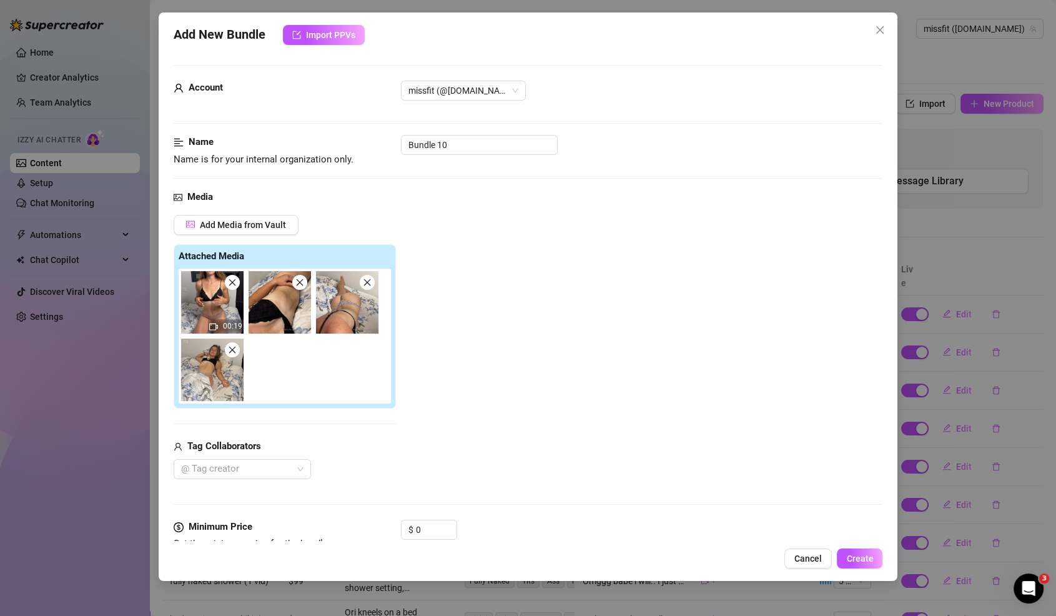
type textarea "Ori teases in bed wearing a"
type textarea "Ori teases in bed wearing a black"
type textarea "Ori teases in bed wearing a black lace"
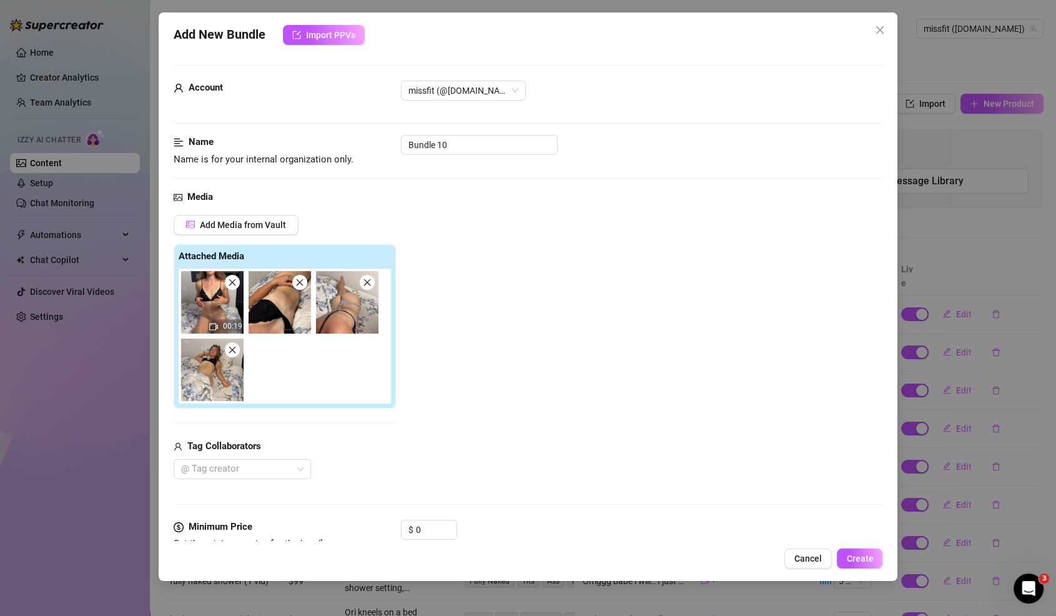
type textarea "Ori teases in bed wearing a black lace"
type textarea "Ori teases in bed wearing a black lace bra"
type textarea "Ori teases in bed wearing a black lace bra and"
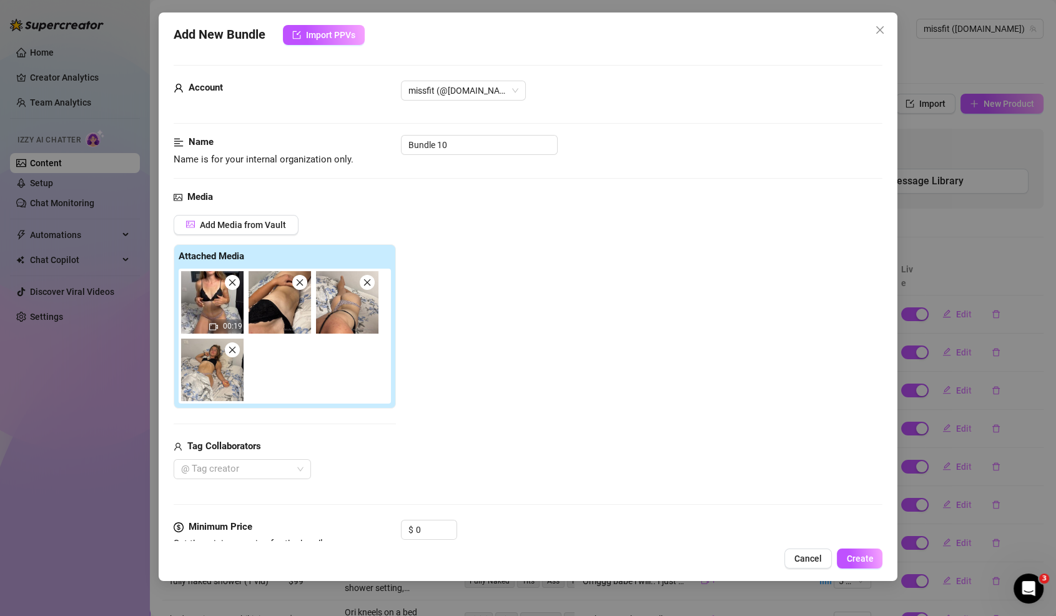
type textarea "Ori teases in bed wearing a black lace bra and tiny"
type textarea "Ori teases in bed wearing a black lace bra and tiny leopard-print"
type textarea "Ori teases in bed wearing a black lace bra and tiny leopard-print panties,"
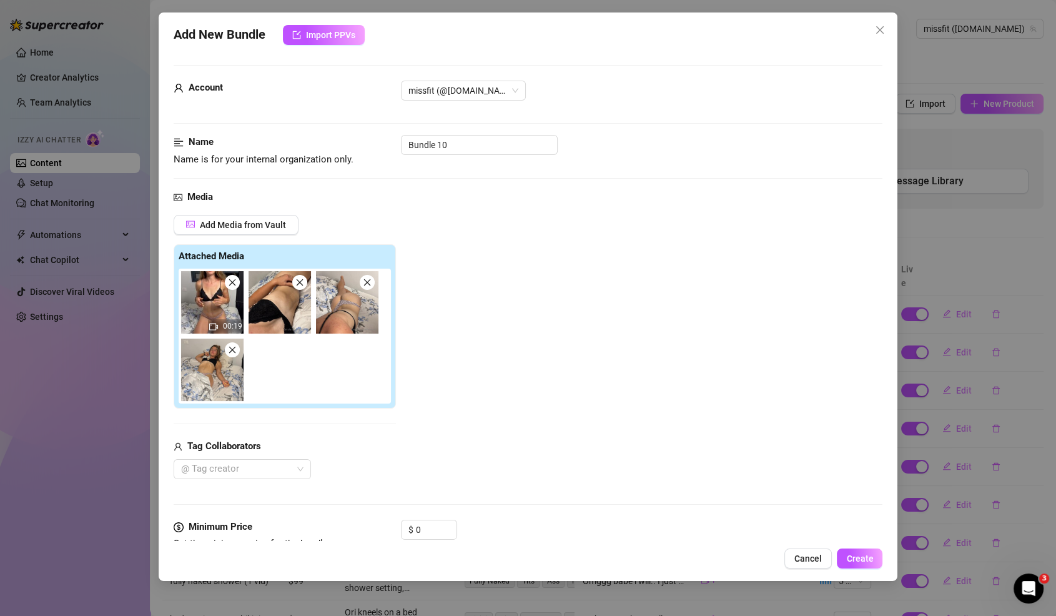
type textarea "Ori teases in bed wearing a black lace bra and tiny leopard-print panties,"
type textarea "Ori teases in bed wearing a black lace bra and tiny leopard-print panties, show…"
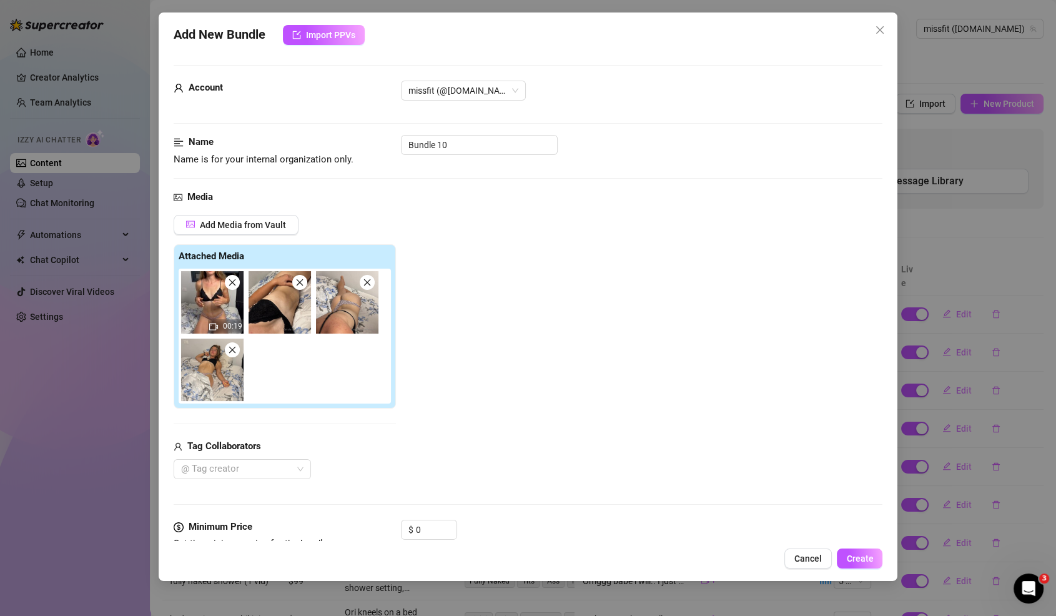
type textarea "Ori teases in bed wearing a black lace bra and tiny leopard-print panties, show…"
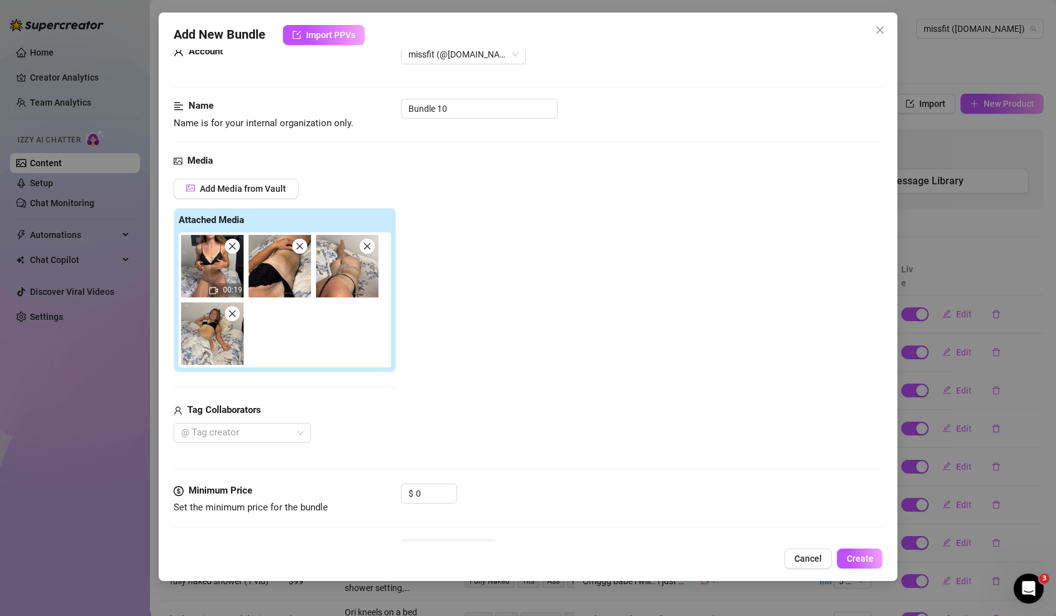
type textarea "Ori teases in bed wearing a black lace bra and tiny leopard-print panties, show…"
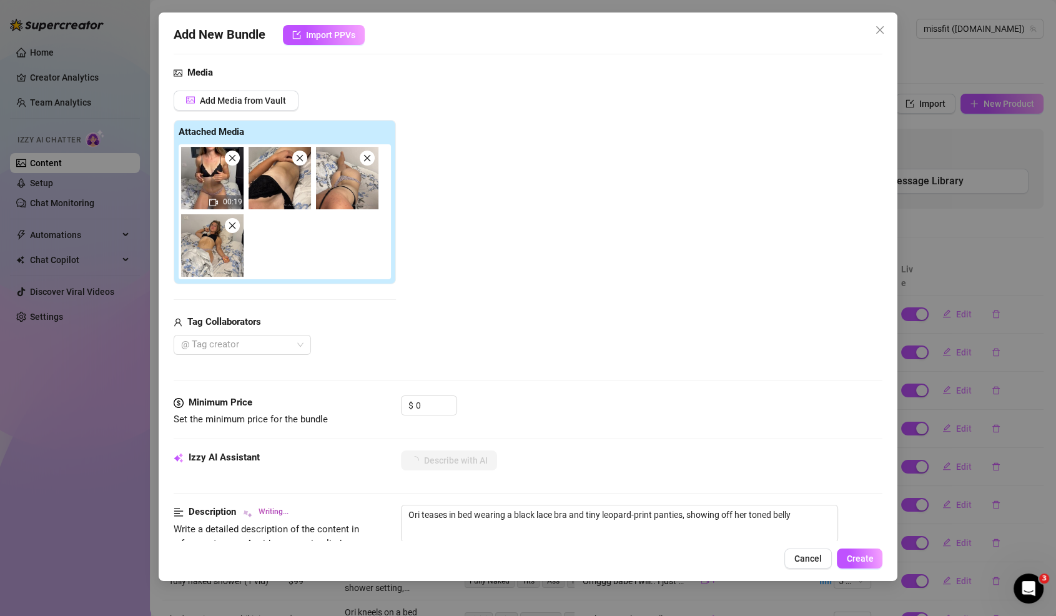
type textarea "Ori teases in bed wearing a black lace bra and tiny leopard-print panties, show…"
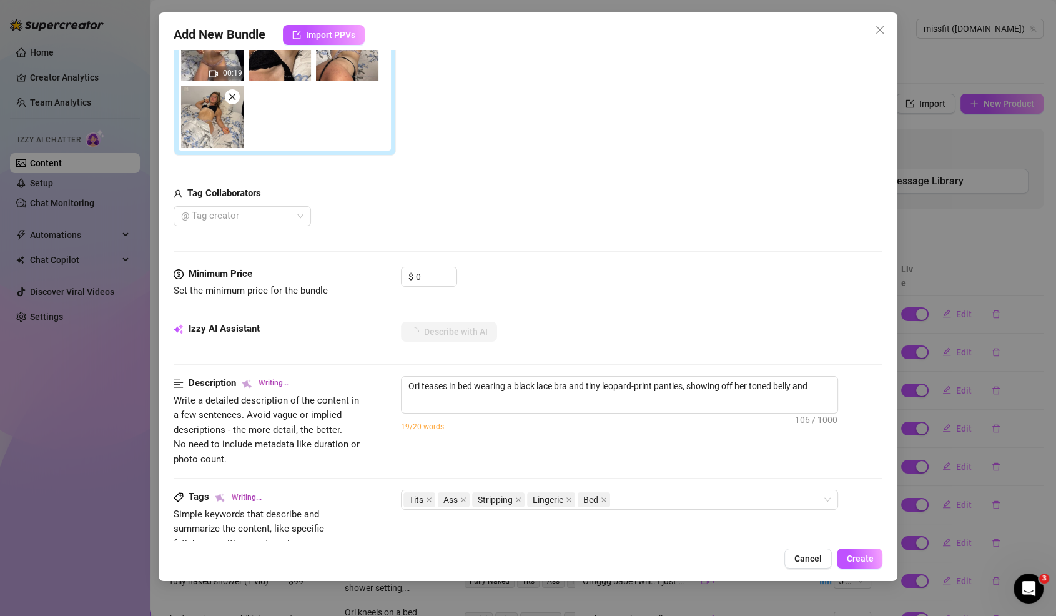
type textarea "Ori teases in bed wearing a black lace bra and tiny leopard-print panties, show…"
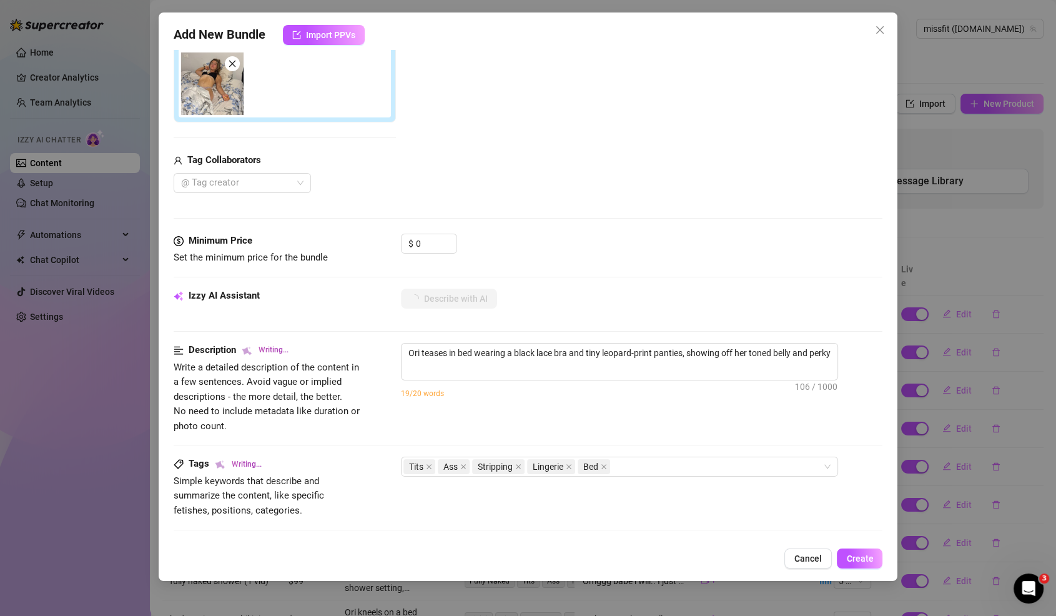
type textarea "Ori teases in bed wearing a black lace bra and tiny leopard-print panties, show…"
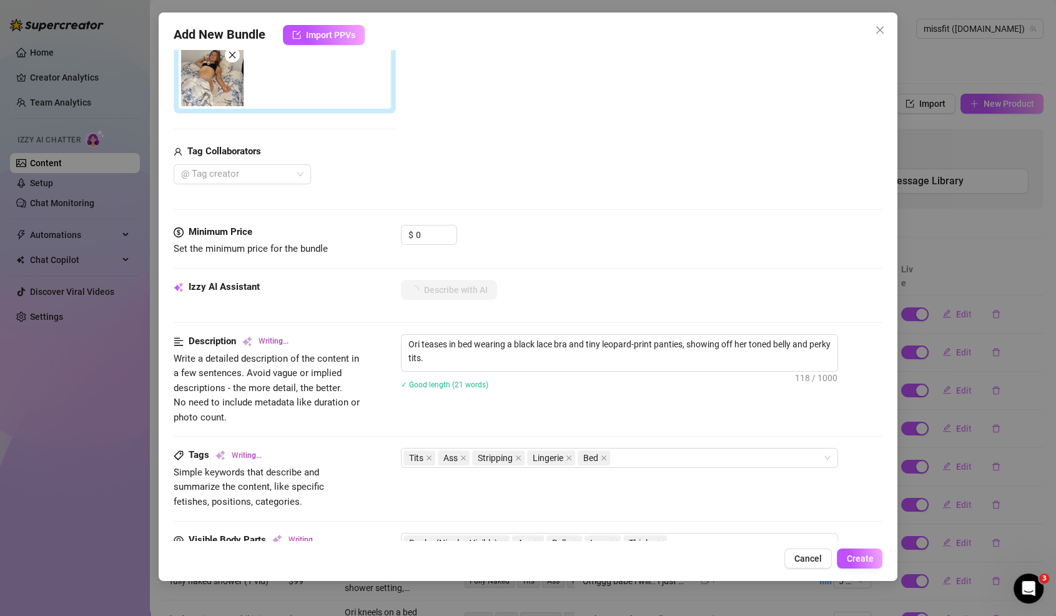
type textarea "Ori teases in bed wearing a black lace bra and tiny leopard-print panties, show…"
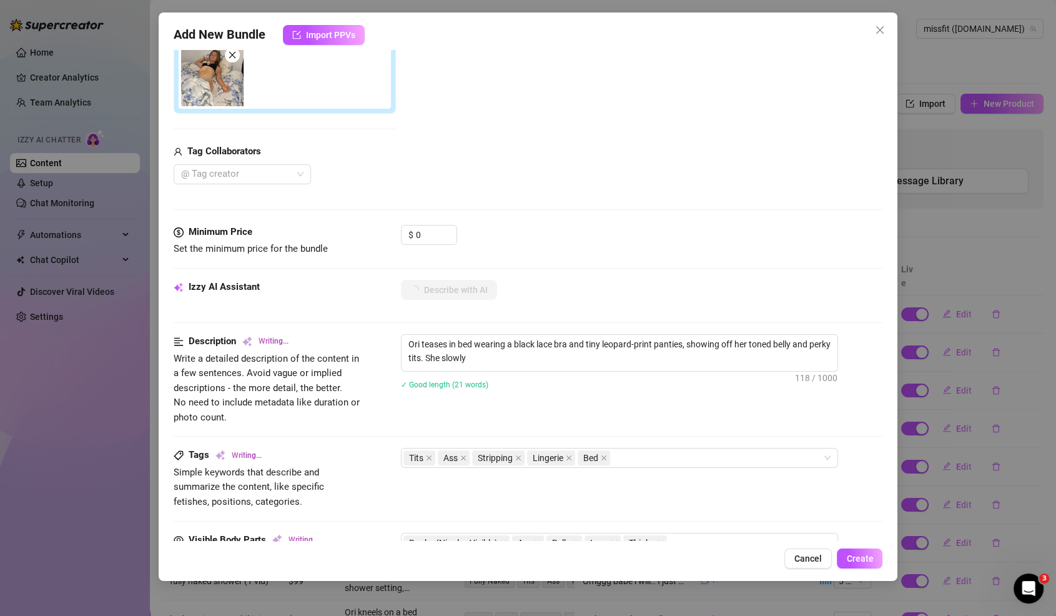
type textarea "Ori teases in bed wearing a black lace bra and tiny leopard-print panties, show…"
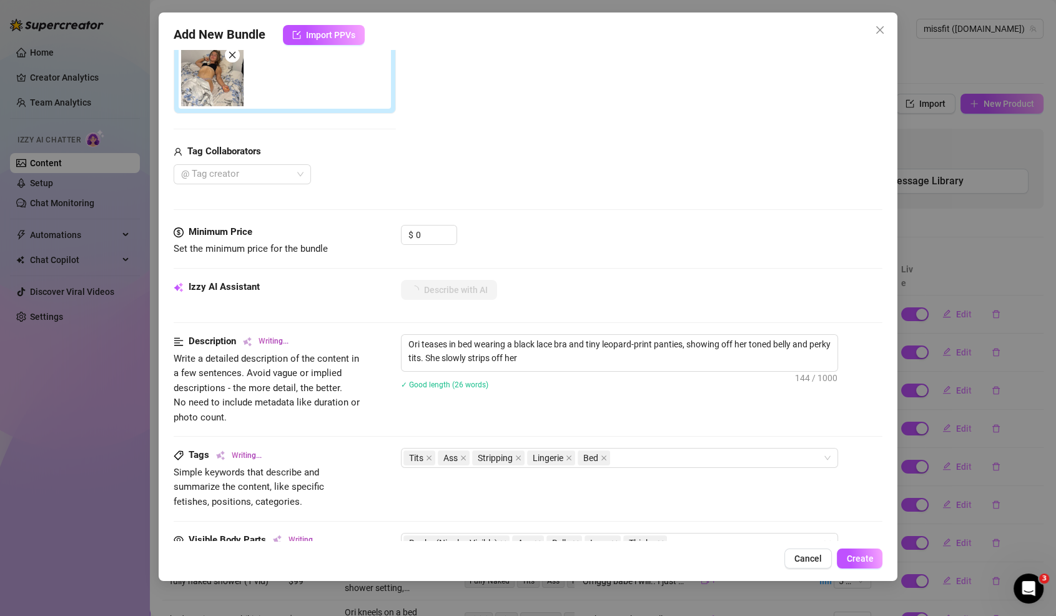
type textarea "Ori teases in bed wearing a black lace bra and tiny leopard-print panties, show…"
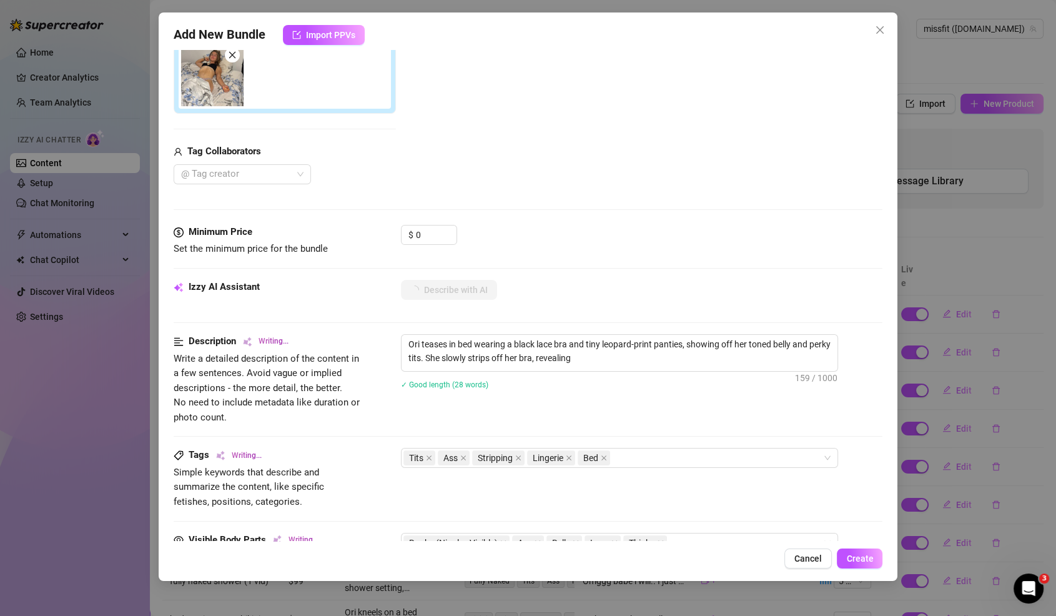
type textarea "Ori teases in bed wearing a black lace bra and tiny leopard-print panties, show…"
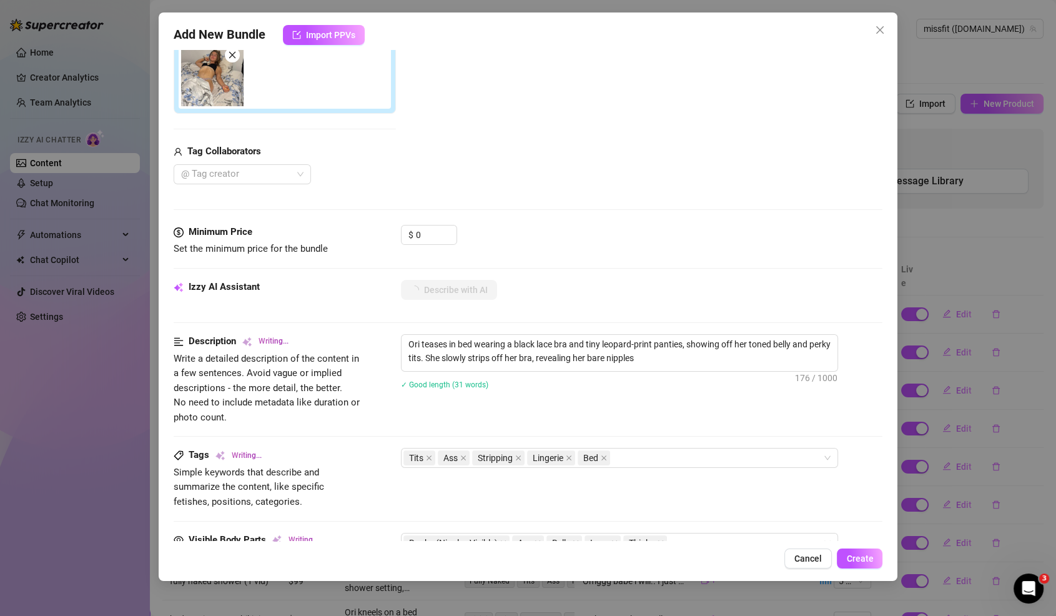
type textarea "Ori teases in bed wearing a black lace bra and tiny leopard-print panties, show…"
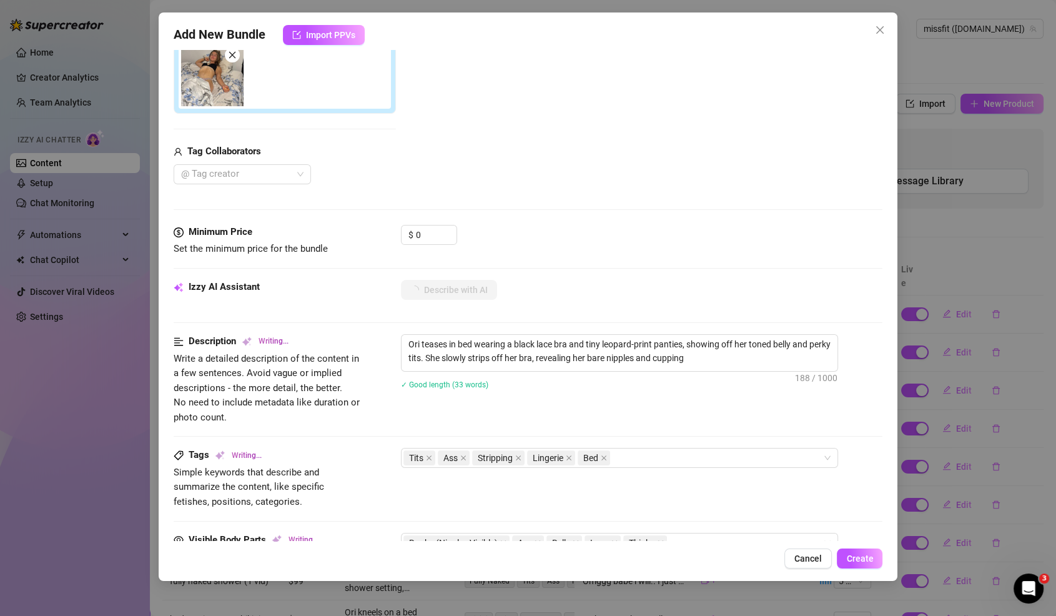
type textarea "Ori teases in bed wearing a black lace bra and tiny leopard-print panties, show…"
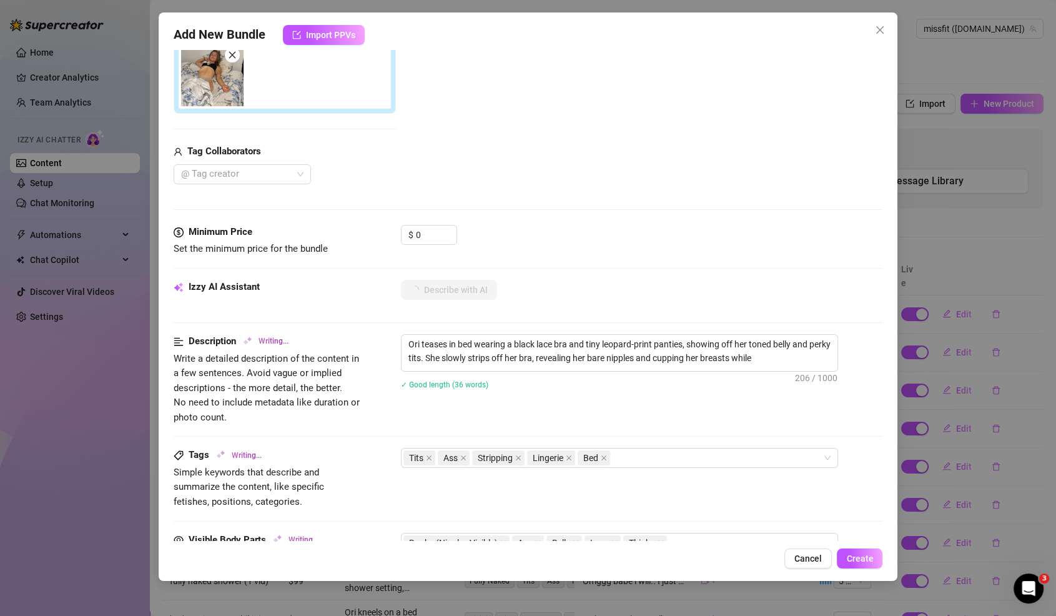
type textarea "Ori teases in bed wearing a black lace bra and tiny leopard-print panties, show…"
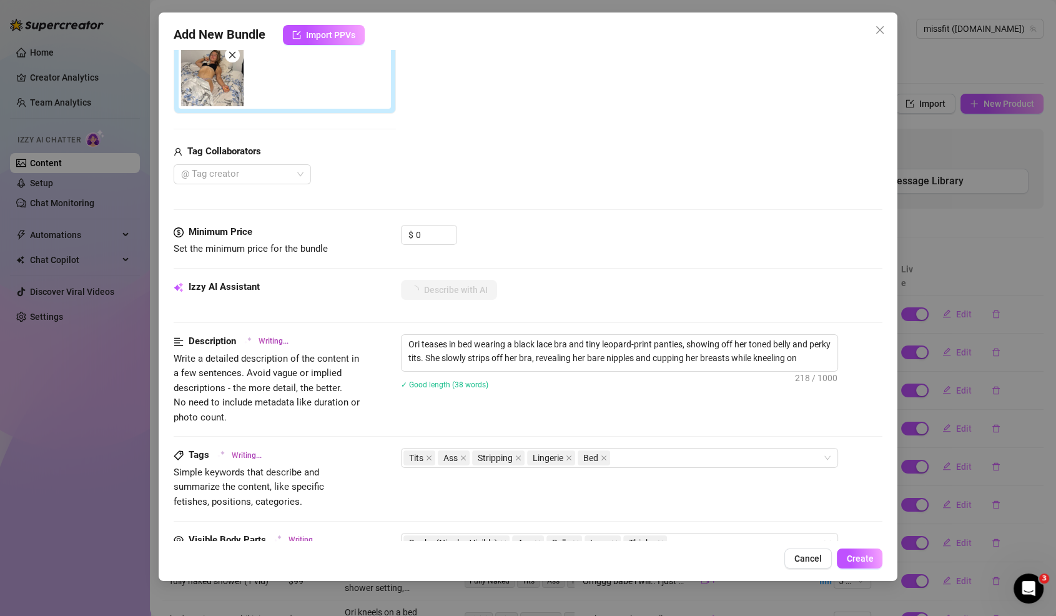
type textarea "Ori teases in bed wearing a black lace bra and tiny leopard-print panties, show…"
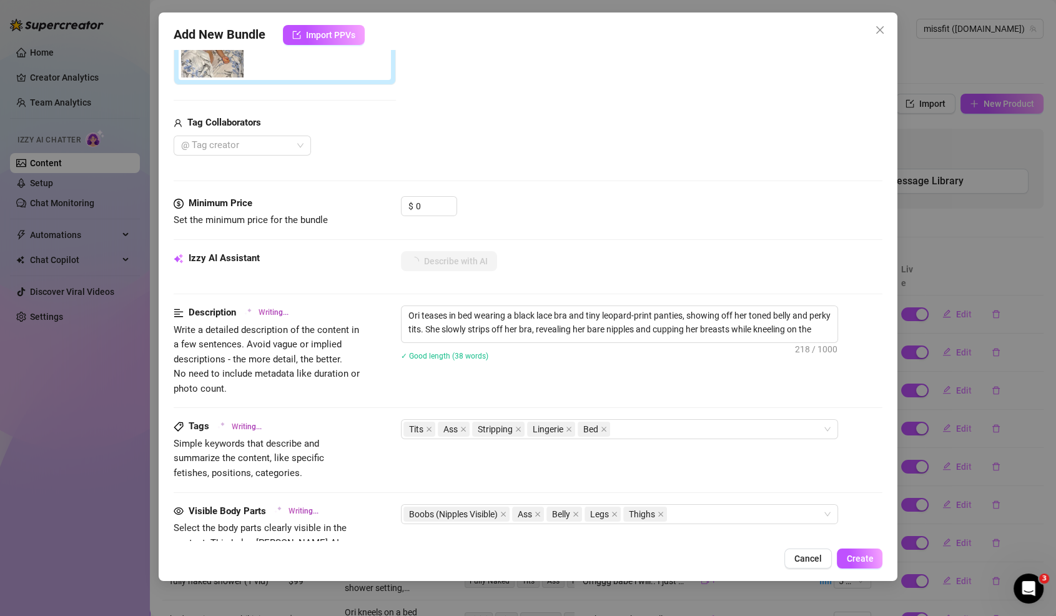
type textarea "Ori teases in bed wearing a black lace bra and tiny leopard-print panties, show…"
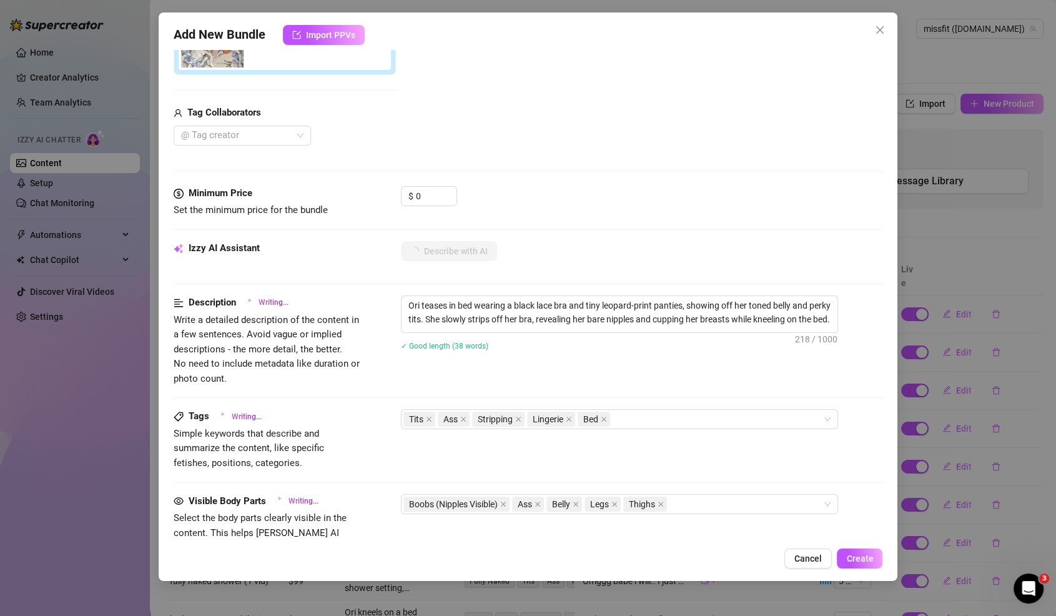
type textarea "Ori teases in bed wearing a black lace bra and tiny leopard-print panties, show…"
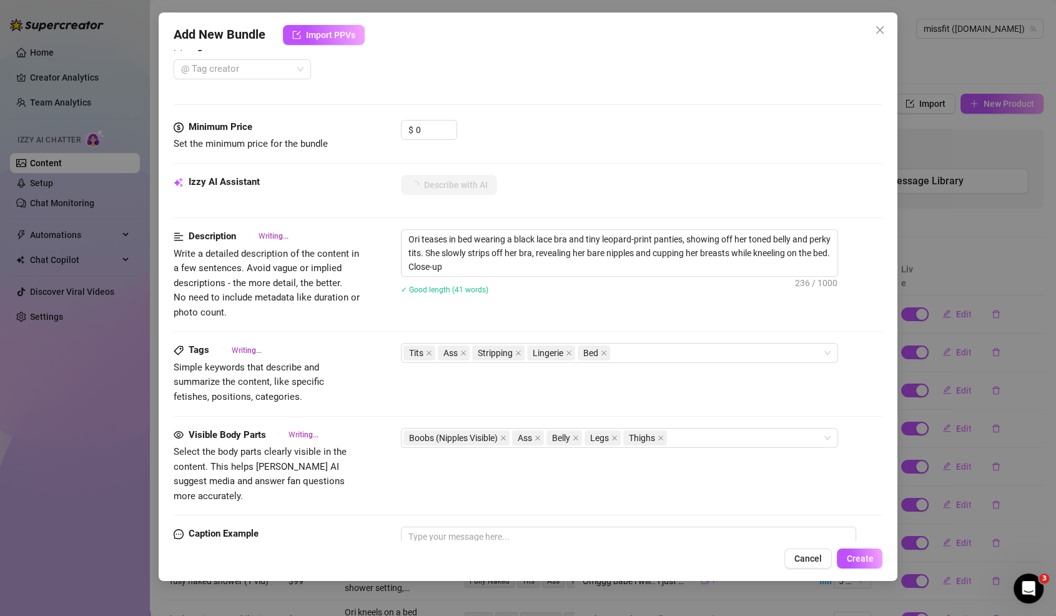
type textarea "Ori teases in bed wearing a black lace bra and tiny leopard-print panties, show…"
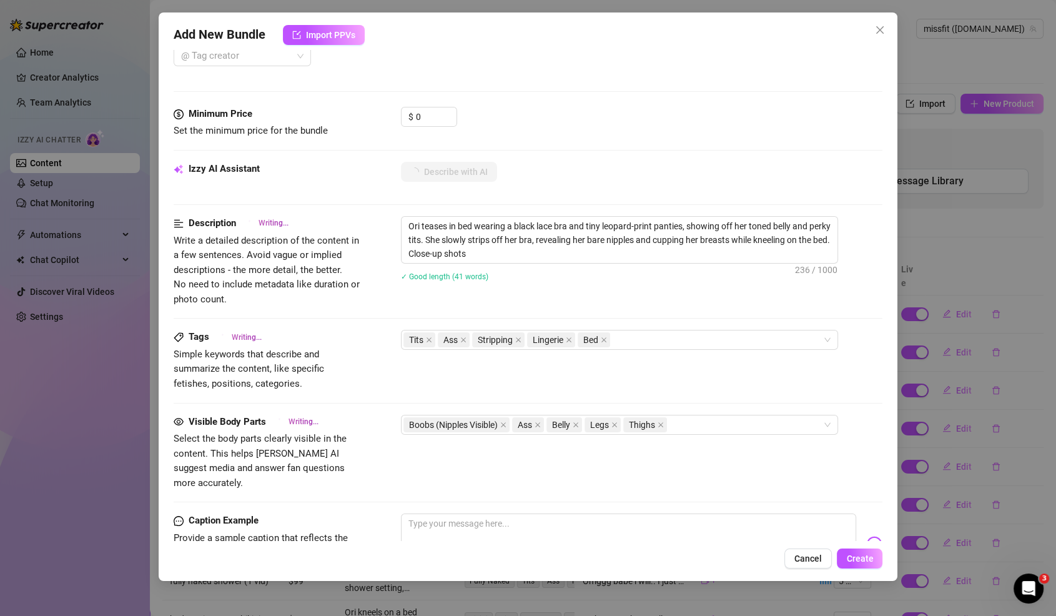
type textarea "Ori teases in bed wearing a black lace bra and tiny leopard-print panties, show…"
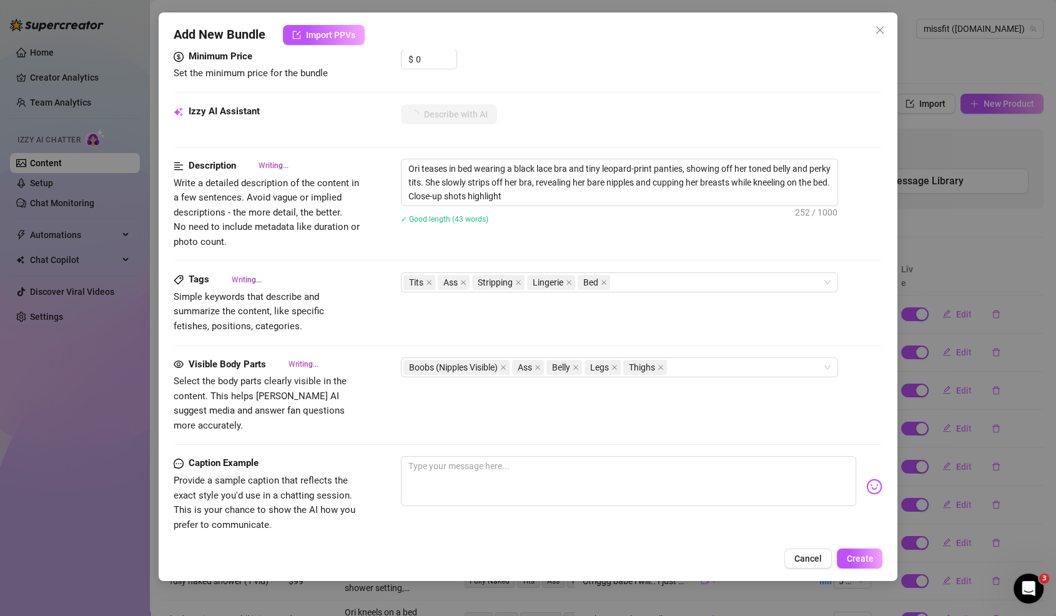
type textarea "Ori teases in bed wearing a black lace bra and tiny leopard-print panties, show…"
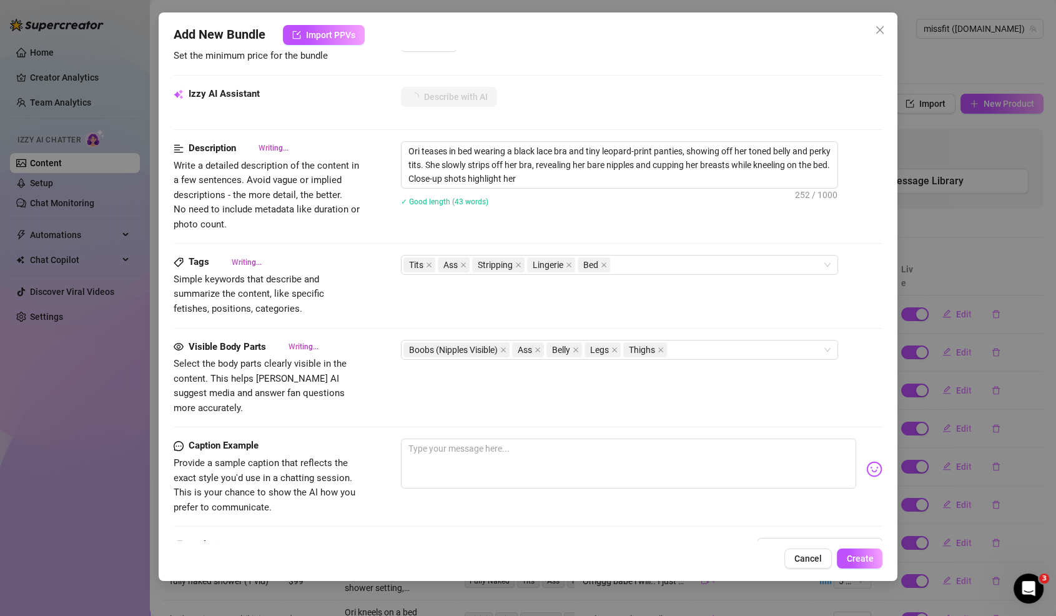
type textarea "Ori teases in bed wearing a black lace bra and tiny leopard-print panties, show…"
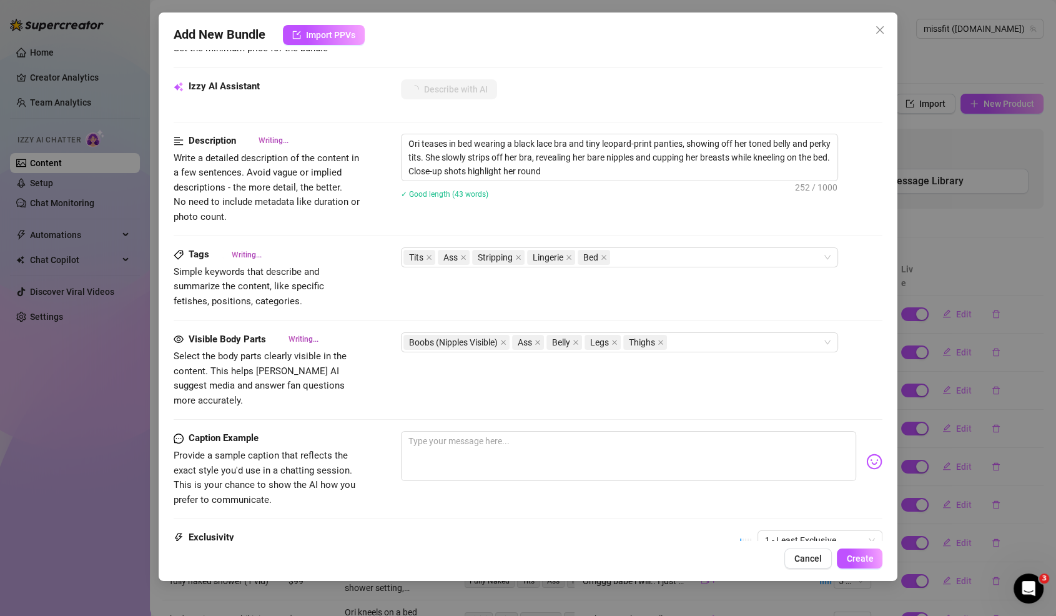
type textarea "Ori teases in bed wearing a black lace bra and tiny leopard-print panties, show…"
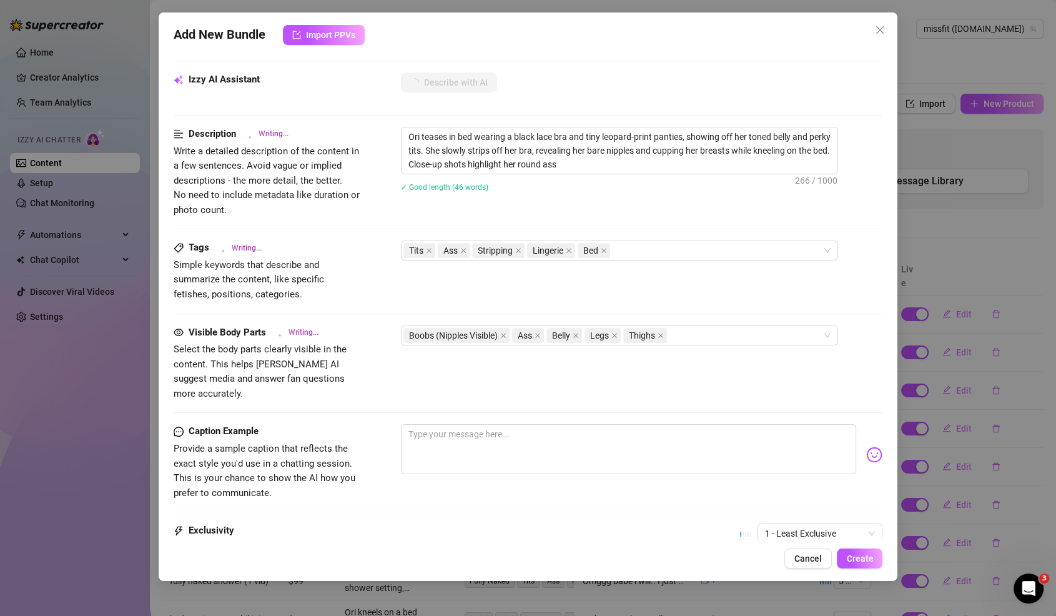
type textarea "Ori teases in bed wearing a black lace bra and tiny leopard-print panties, show…"
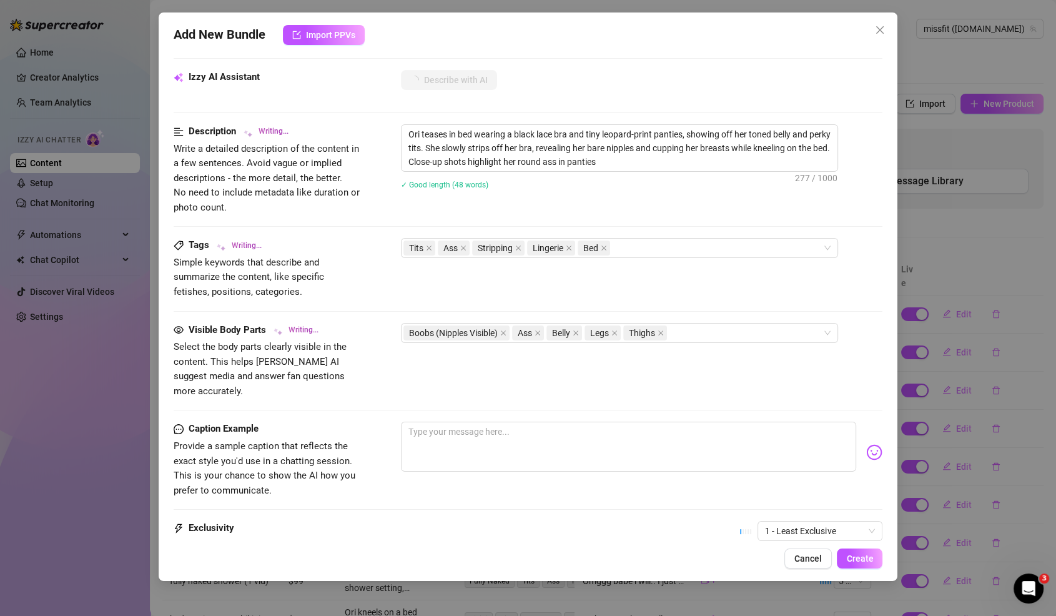
type textarea "Ori teases in bed wearing a black lace bra and tiny leopard-print panties, show…"
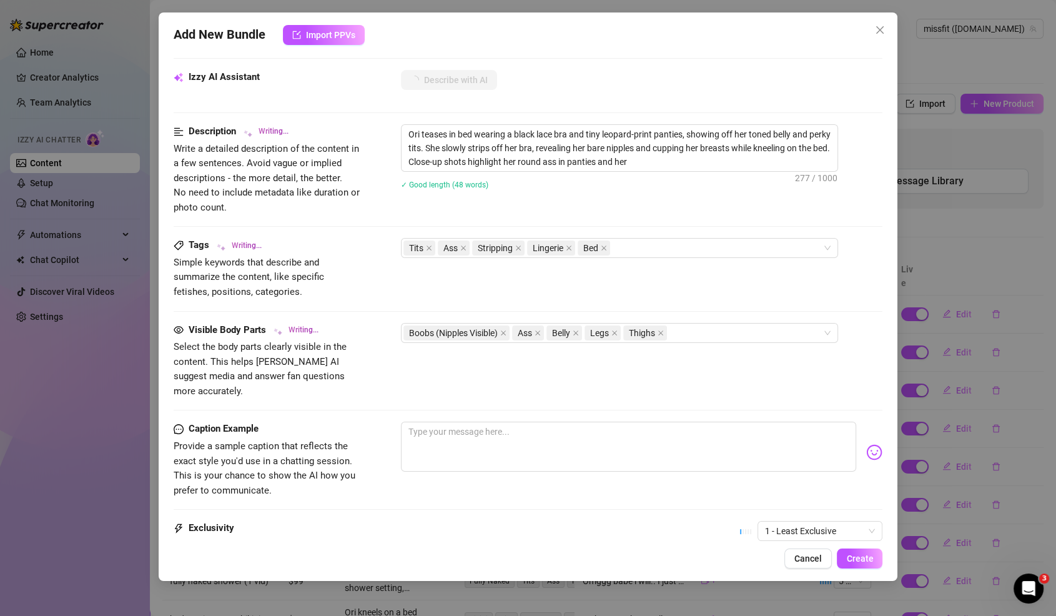
type textarea "Ori teases in bed wearing a black lace bra and tiny leopard-print panties, show…"
click at [511, 403] on div "Visible Body Parts Select the body parts clearly visible in the content. This h…" at bounding box center [528, 372] width 709 height 99
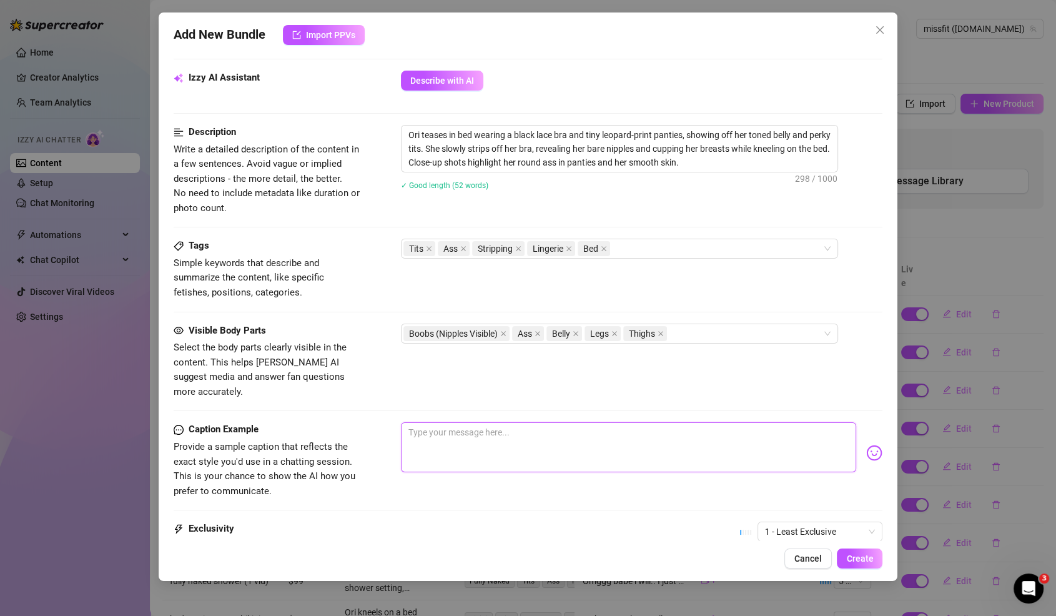
click at [510, 422] on textarea at bounding box center [629, 447] width 456 height 50
paste textarea "I got a little carried away on the bed… my lace didn’t stay on for long 👀 wanna…"
type textarea "I got a little carried away on the bed… my lace didn’t stay on for long 👀 wanna…"
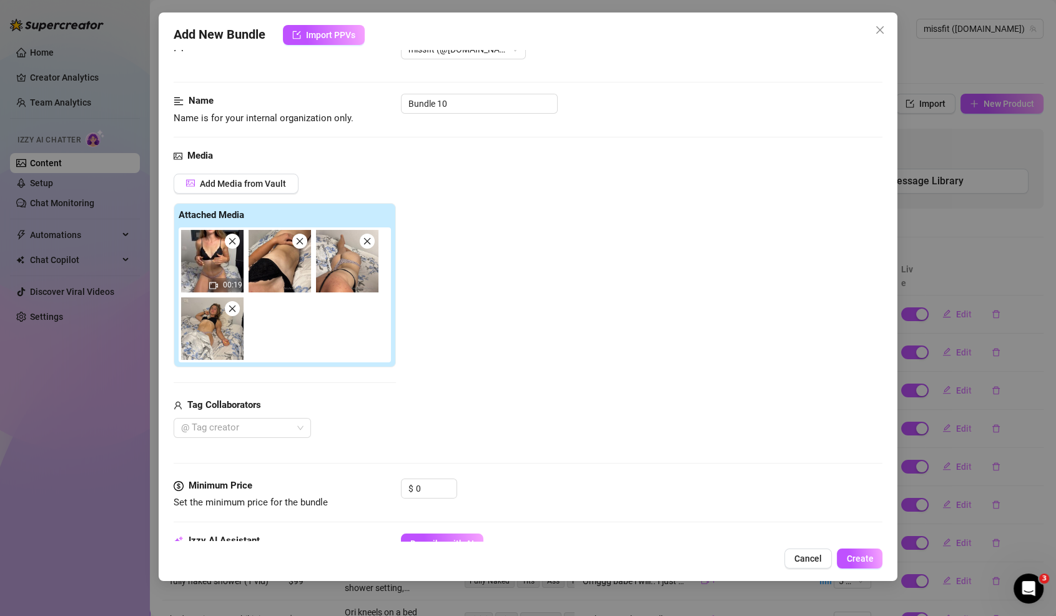
scroll to position [55, 0]
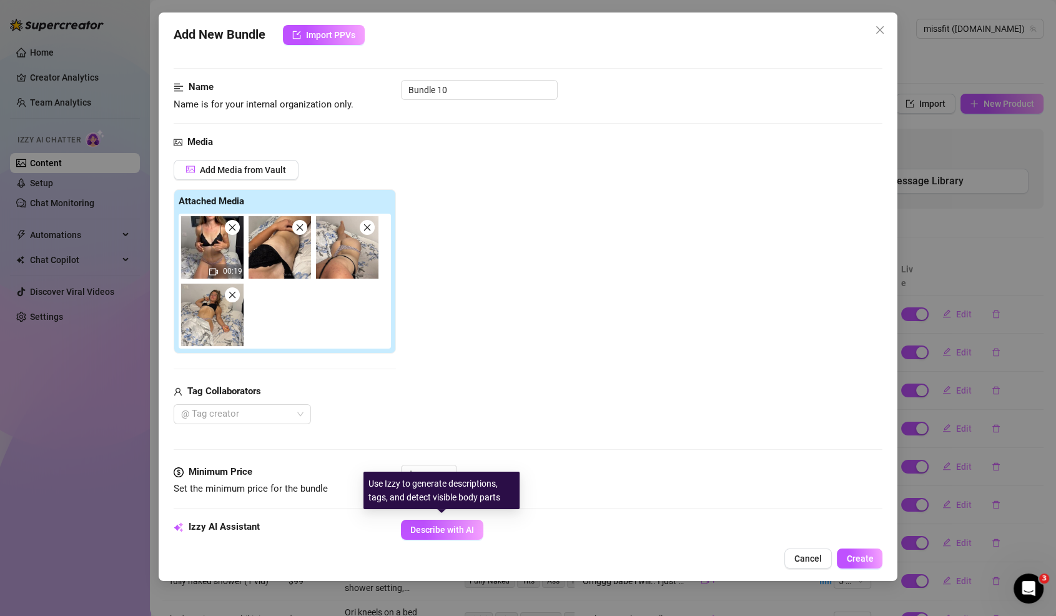
type textarea "I got a little carried away on the bed… my lace didn’t stay on for long 👀 wanna…"
click at [430, 476] on div "Use Izzy to generate descriptions, tags, and detect visible body parts" at bounding box center [441, 489] width 156 height 37
click at [422, 475] on div "Use Izzy to generate descriptions, tags, and detect visible body parts" at bounding box center [441, 489] width 156 height 37
click at [426, 469] on input "0" at bounding box center [436, 474] width 41 height 19
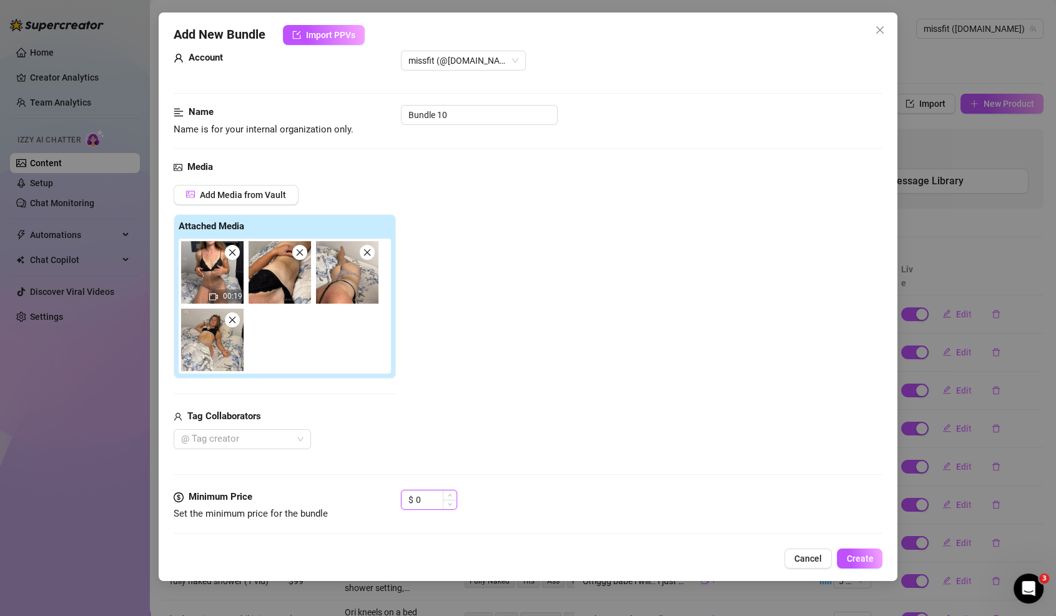
scroll to position [0, 0]
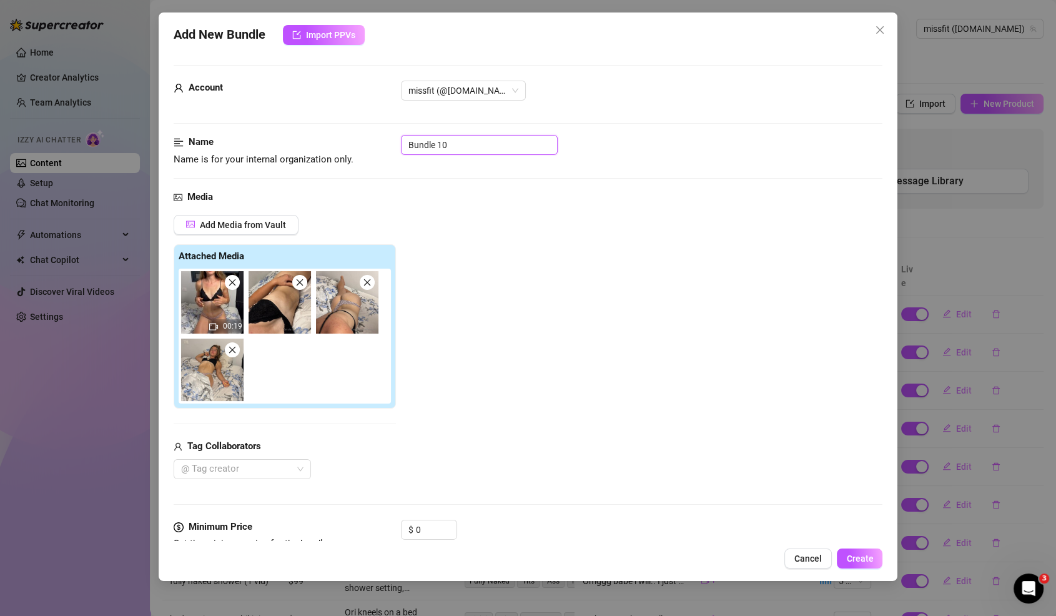
click at [495, 141] on input "Bundle 10" at bounding box center [479, 145] width 157 height 20
click at [488, 138] on input "Bundle 10" at bounding box center [479, 145] width 157 height 20
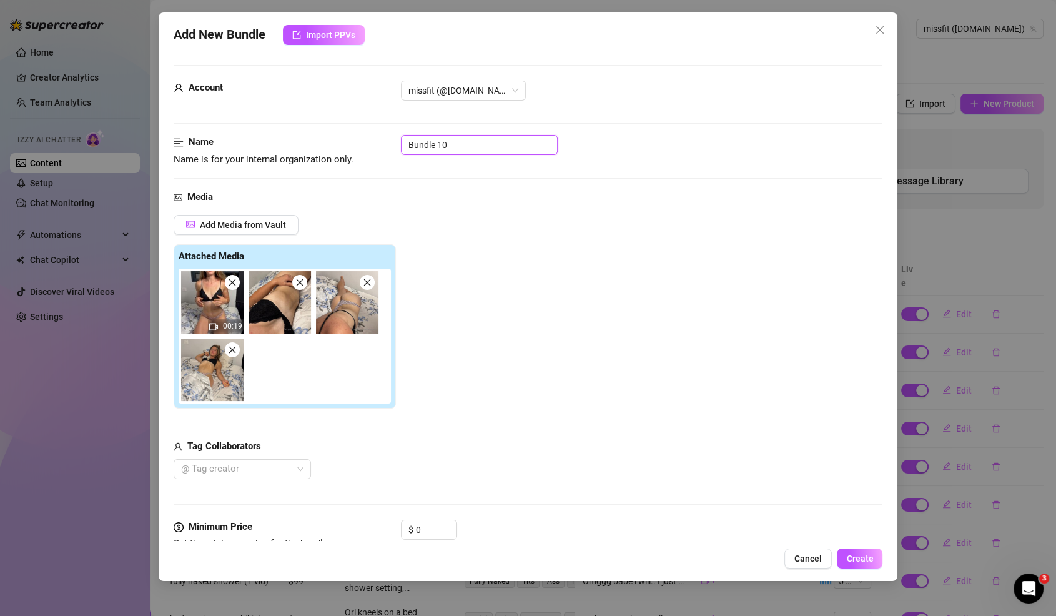
click at [456, 141] on input "Bundle 10" at bounding box center [479, 145] width 157 height 20
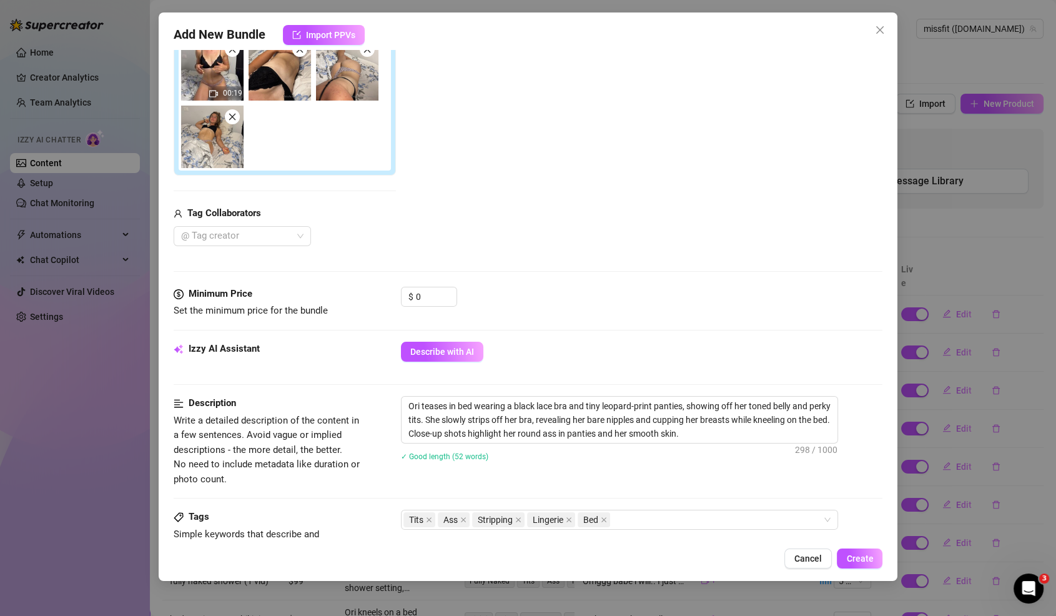
scroll to position [619, 0]
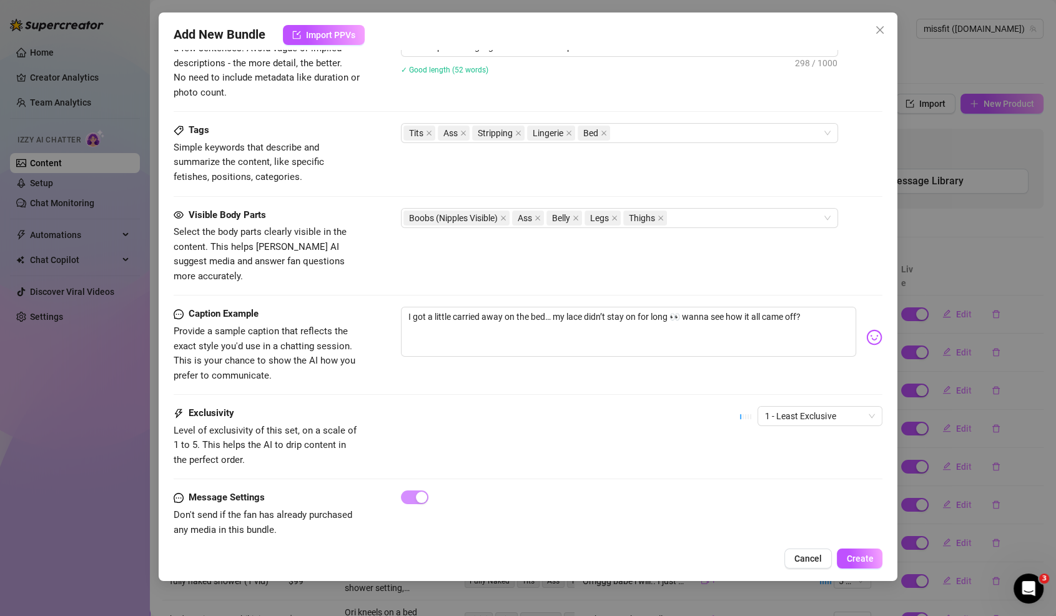
type input "lil bed game"
click at [792, 409] on div "1 - Least Exclusive" at bounding box center [811, 421] width 142 height 31
click at [861, 557] on span "Create" at bounding box center [859, 558] width 27 height 10
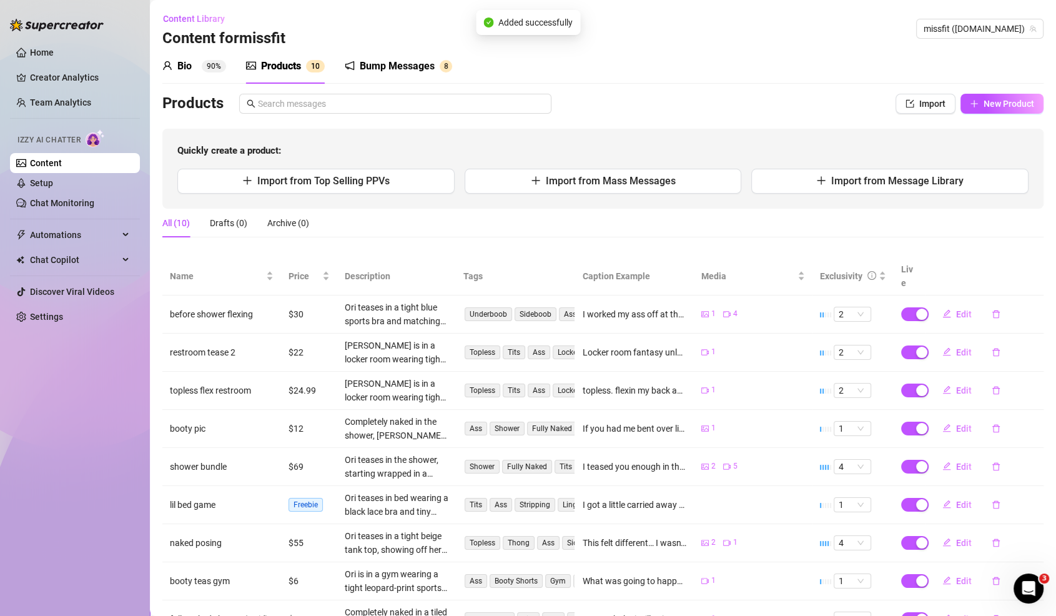
click at [1017, 92] on div "Bio 90% Products 1 0 Bump Messages 8 Bio Import Bio from other creator Personal…" at bounding box center [602, 363] width 881 height 628
click at [1000, 102] on span "New Product" at bounding box center [1009, 104] width 51 height 10
type textarea "Type your message here..."
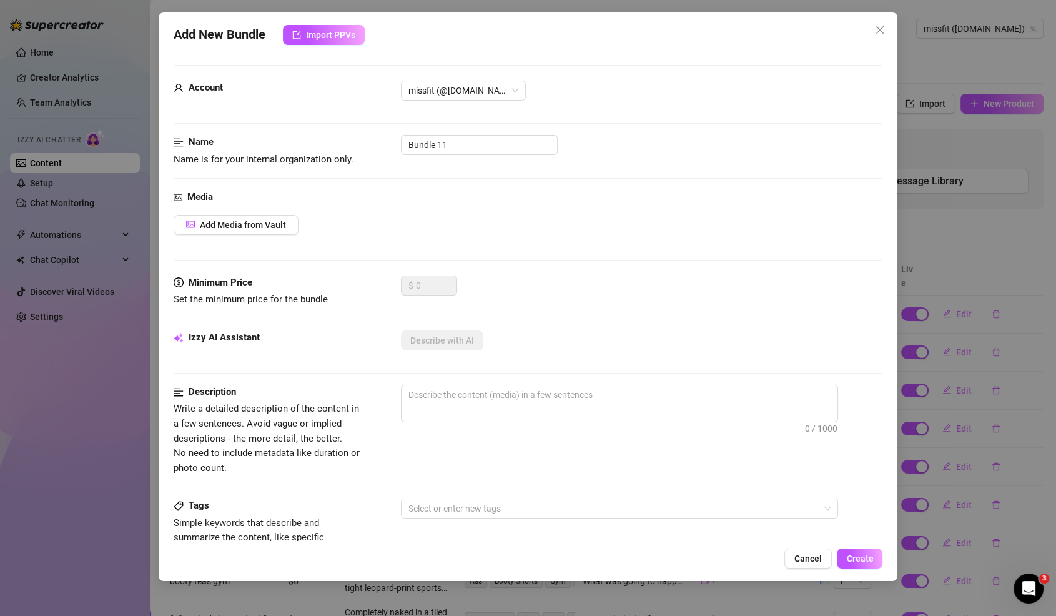
click at [250, 207] on div "Media Add Media from Vault" at bounding box center [528, 233] width 709 height 86
click at [250, 234] on button "Add Media from Vault" at bounding box center [236, 225] width 125 height 20
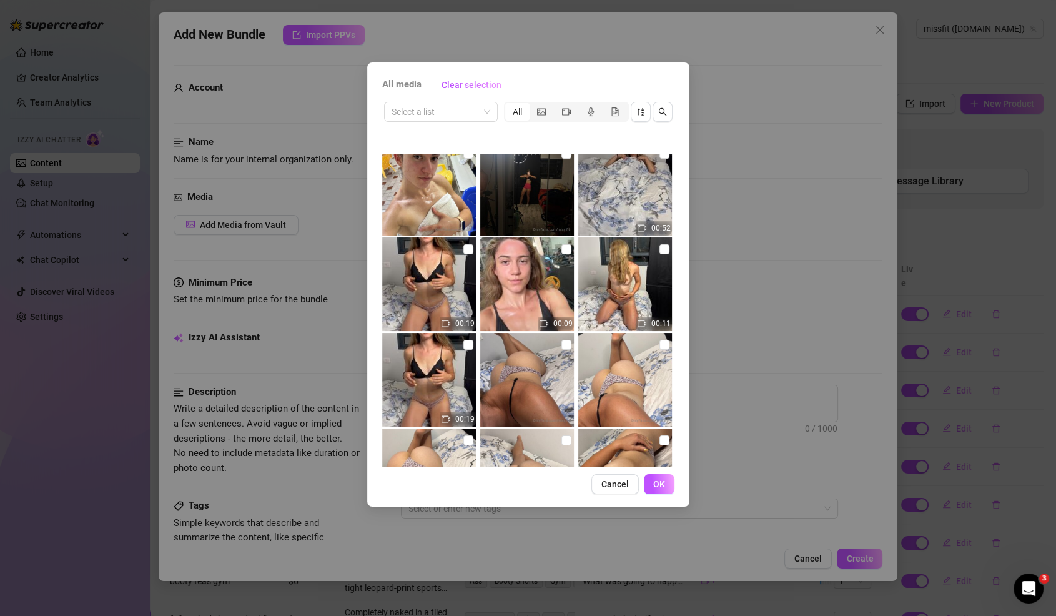
scroll to position [0, 0]
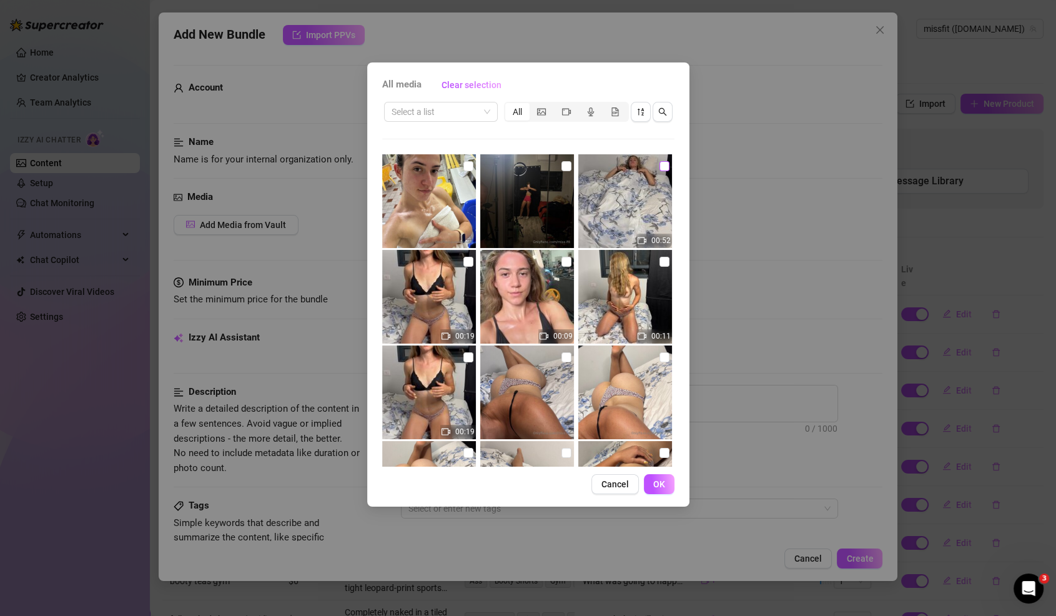
click at [664, 165] on input "checkbox" at bounding box center [664, 166] width 10 height 10
checkbox input "true"
click at [667, 269] on img at bounding box center [625, 297] width 94 height 94
click at [664, 267] on label at bounding box center [664, 262] width 10 height 14
click at [664, 267] on input "checkbox" at bounding box center [664, 262] width 10 height 10
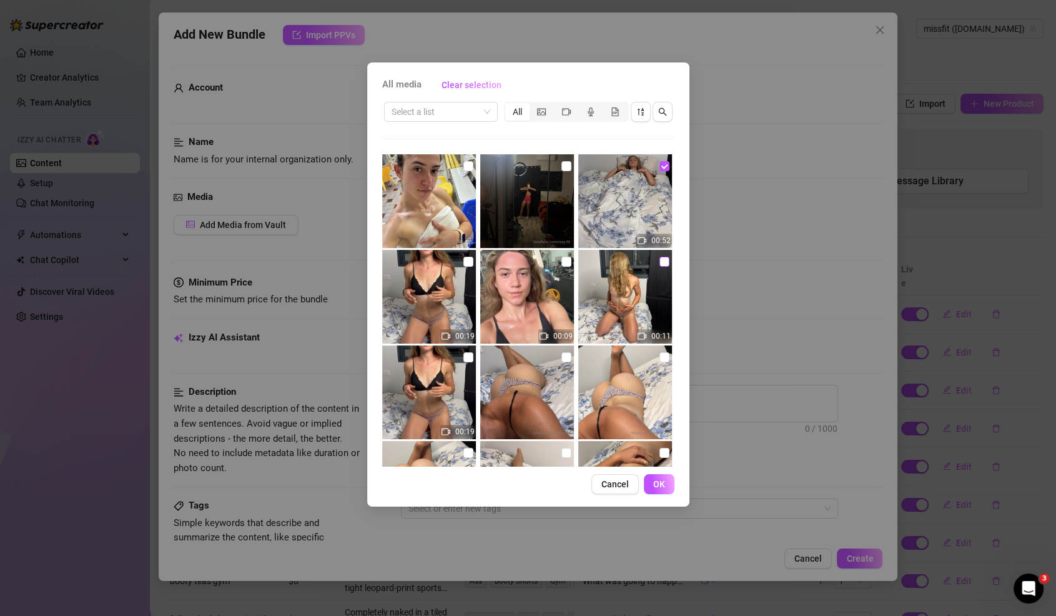
checkbox input "true"
click at [567, 354] on input "checkbox" at bounding box center [566, 357] width 10 height 10
checkbox input "true"
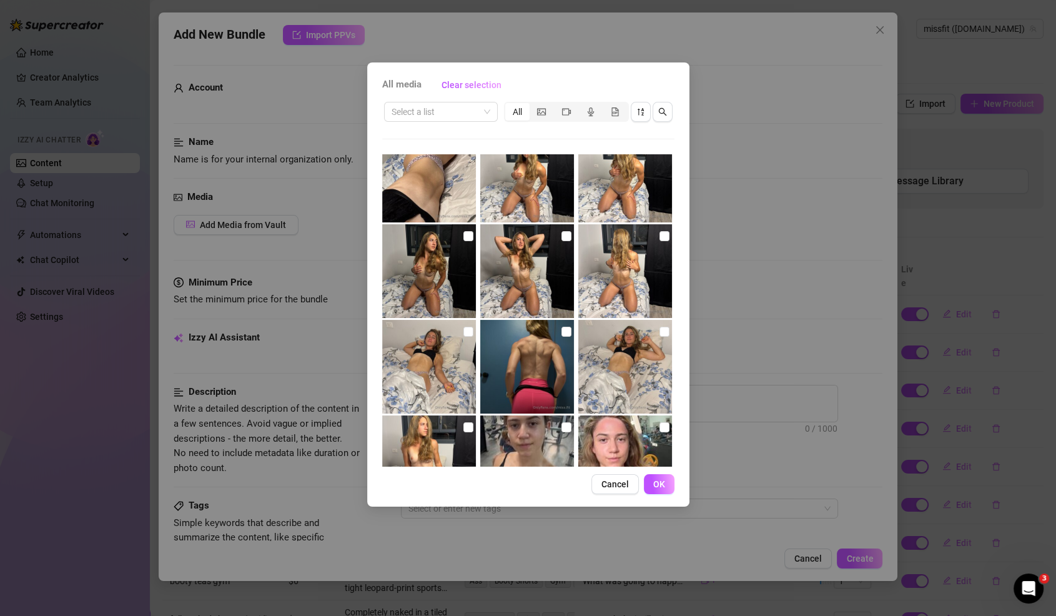
scroll to position [407, 0]
click at [567, 242] on label at bounding box center [566, 237] width 10 height 14
click at [567, 242] on input "checkbox" at bounding box center [566, 237] width 10 height 10
checkbox input "true"
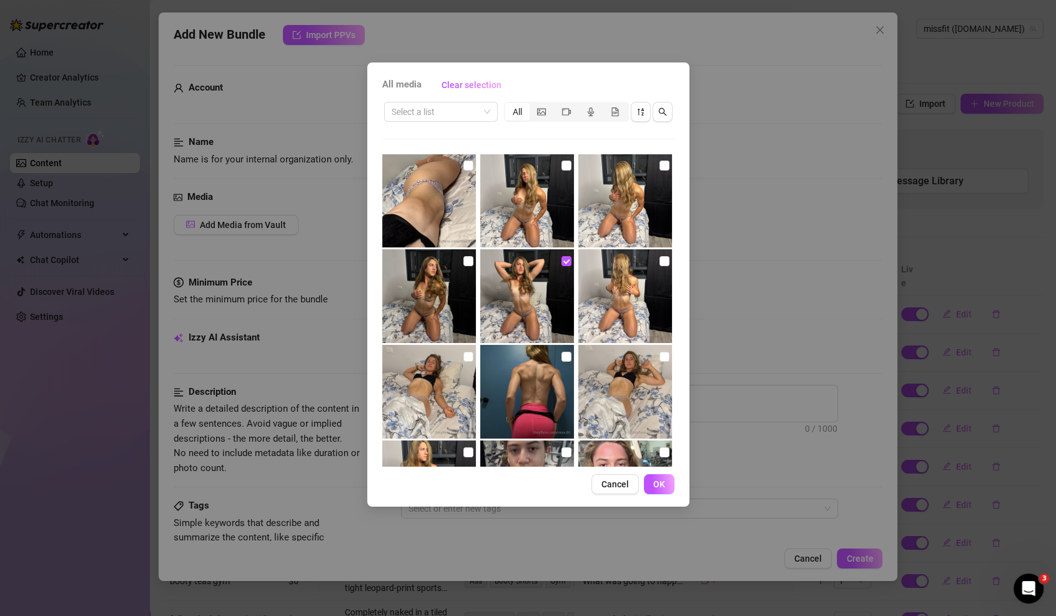
scroll to position [397, 0]
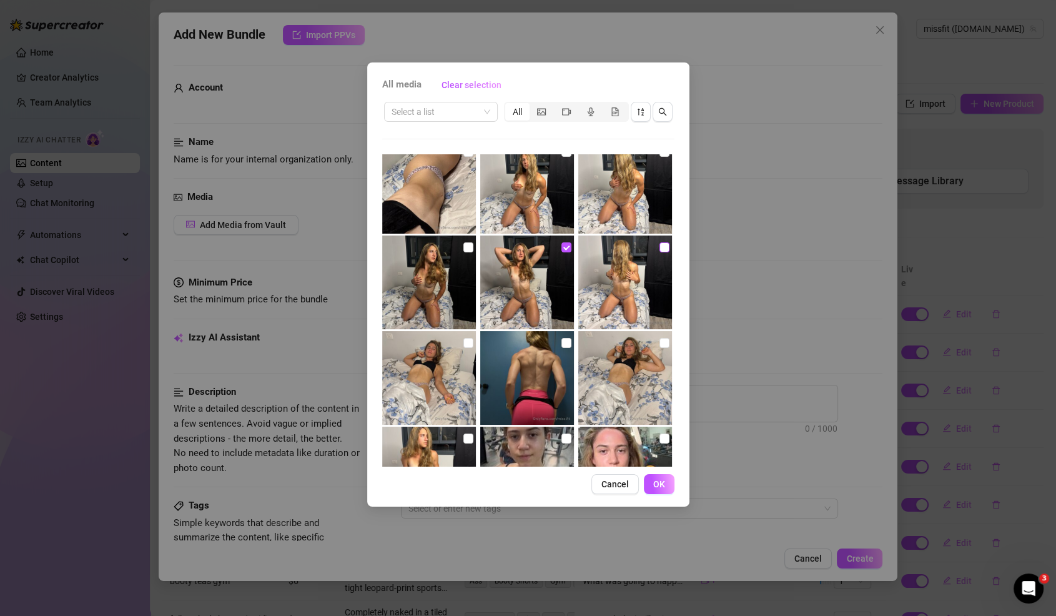
click at [659, 249] on input "checkbox" at bounding box center [664, 247] width 10 height 10
checkbox input "true"
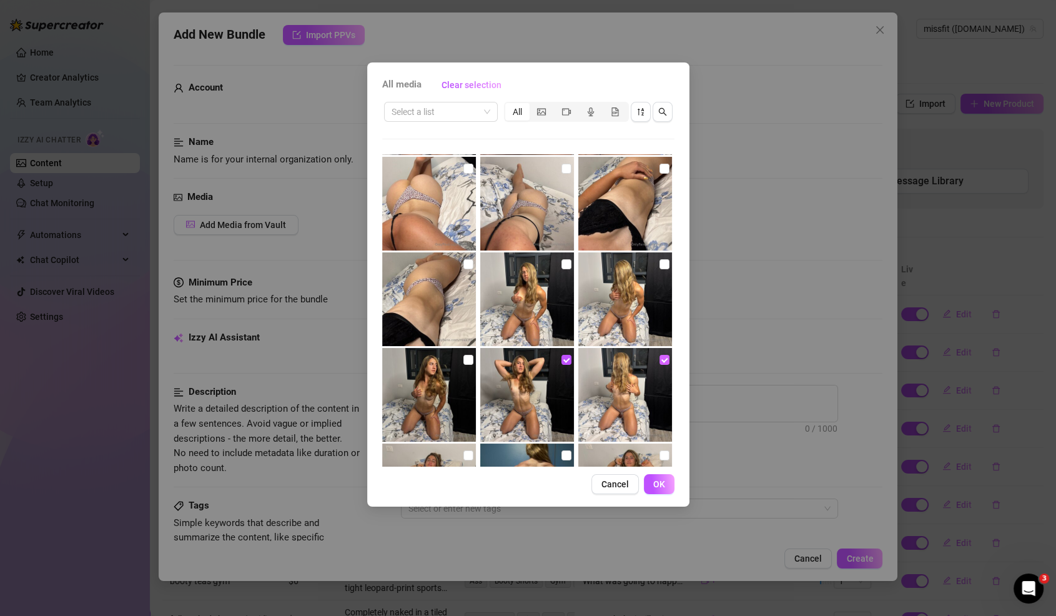
scroll to position [277, 0]
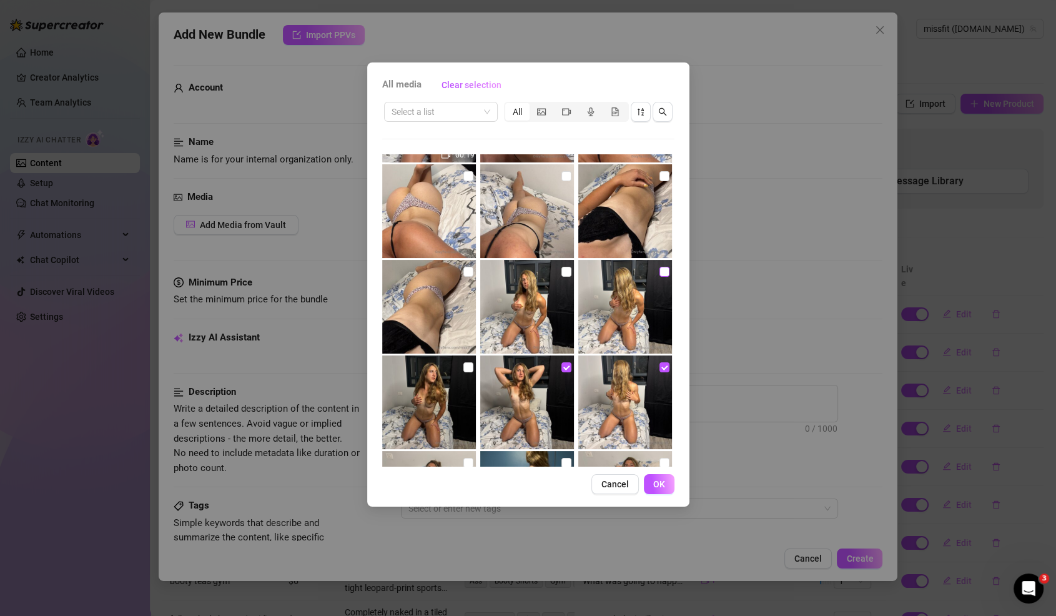
click at [665, 270] on input "checkbox" at bounding box center [664, 272] width 10 height 10
checkbox input "true"
click at [658, 487] on span "OK" at bounding box center [659, 484] width 12 height 10
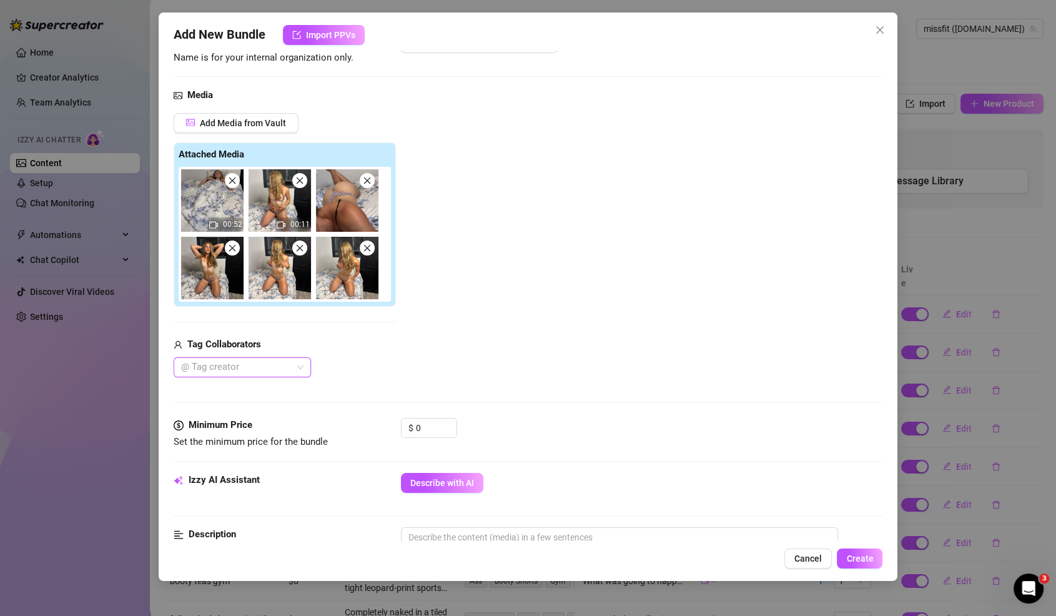
scroll to position [132, 0]
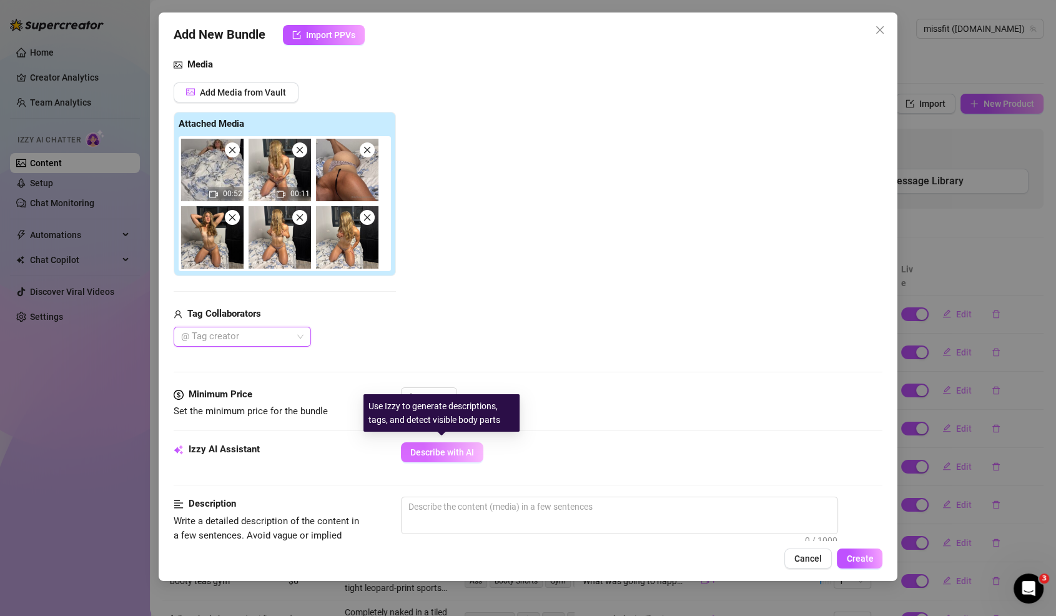
click at [438, 447] on span "Describe with AI" at bounding box center [442, 452] width 64 height 10
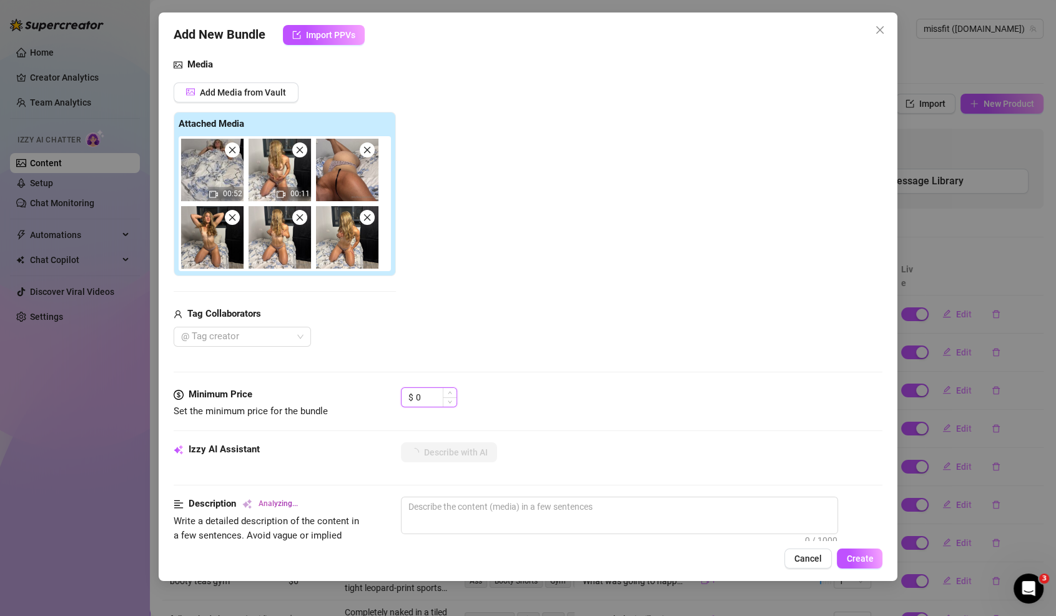
click at [420, 393] on input "0" at bounding box center [436, 397] width 41 height 19
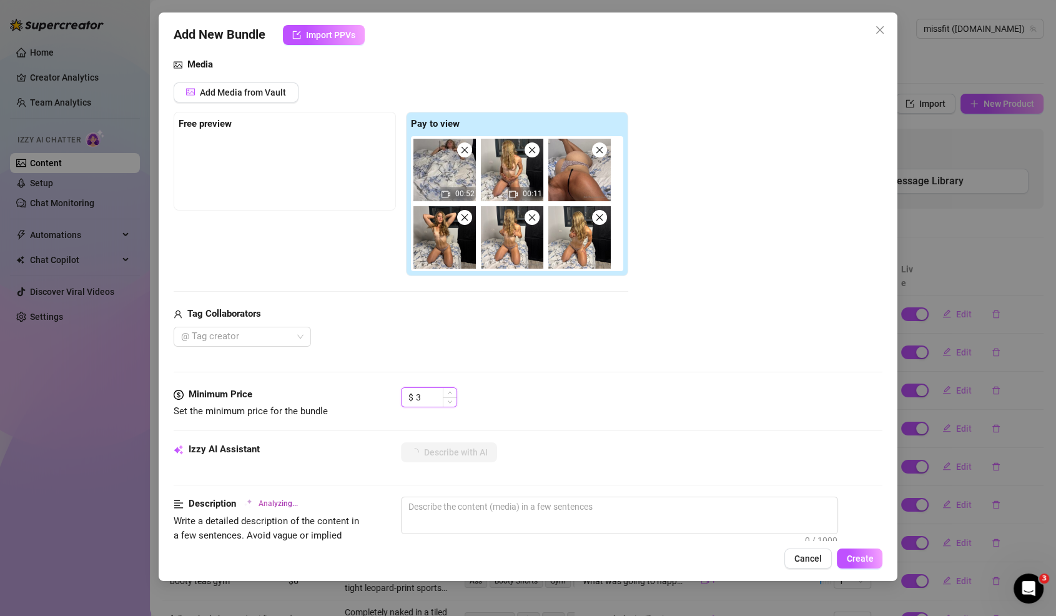
type input "35"
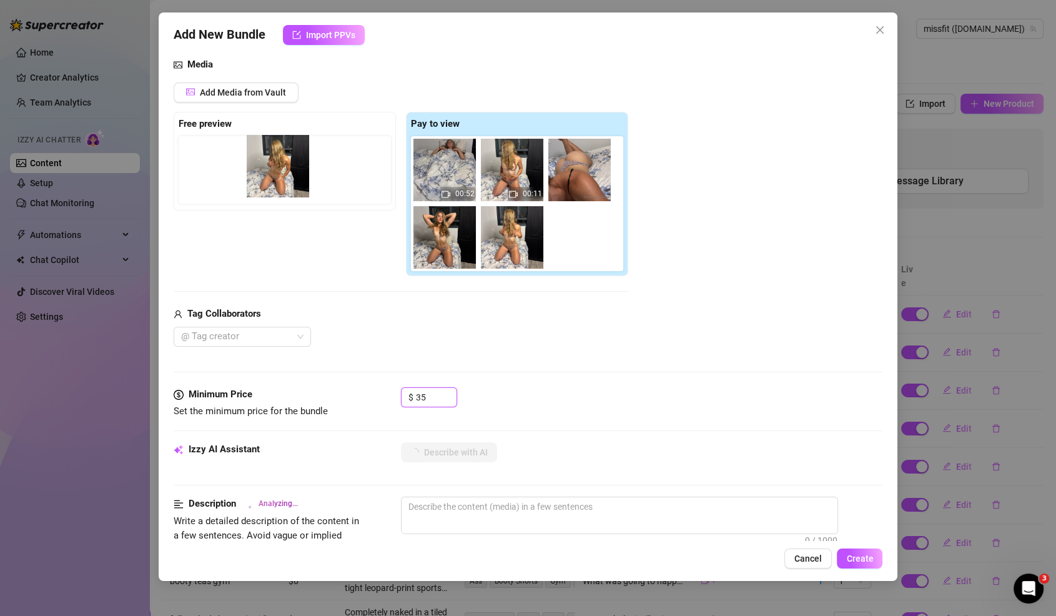
drag, startPoint x: 578, startPoint y: 255, endPoint x: 273, endPoint y: 185, distance: 312.7
click at [273, 185] on div "Free preview Pay to view 00:52 00:11" at bounding box center [401, 194] width 455 height 165
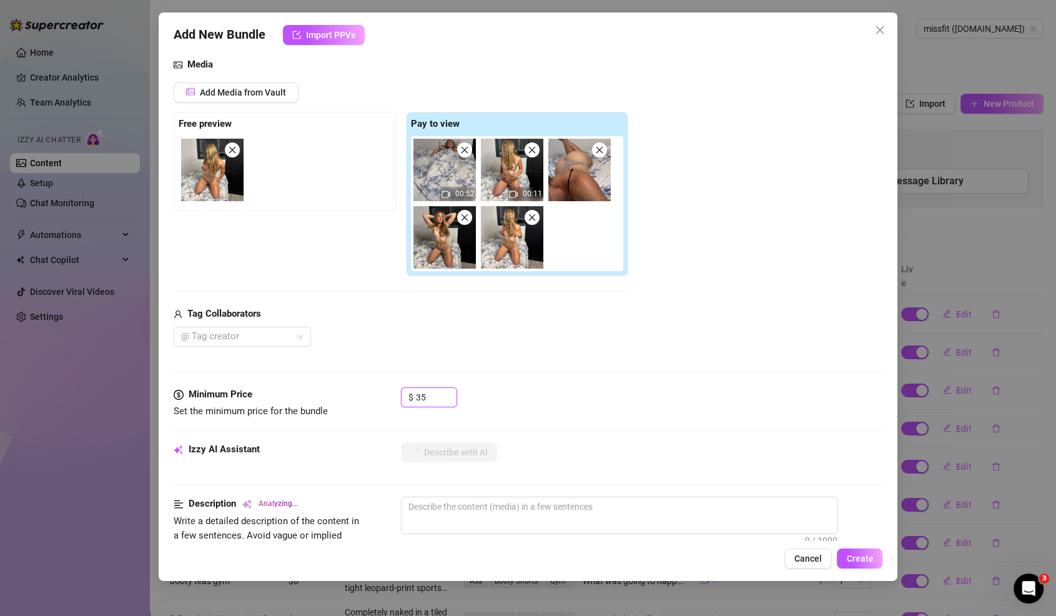
type textarea "Ori"
type textarea "Ori teases"
type textarea "Ori teases on"
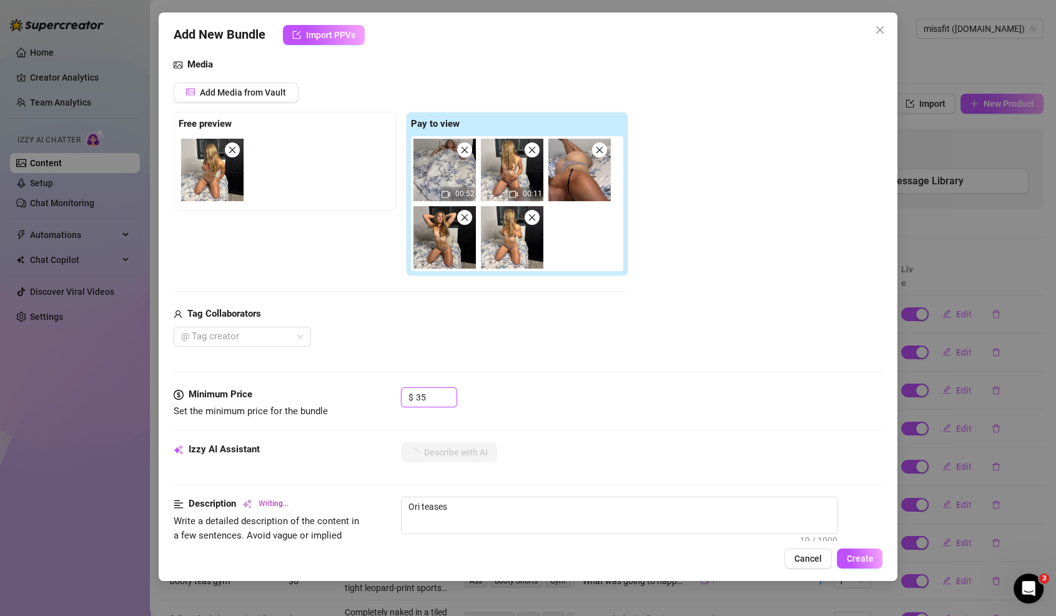
type textarea "Ori teases on"
type textarea "Ori teases on a"
type textarea "Ori teases on a bed"
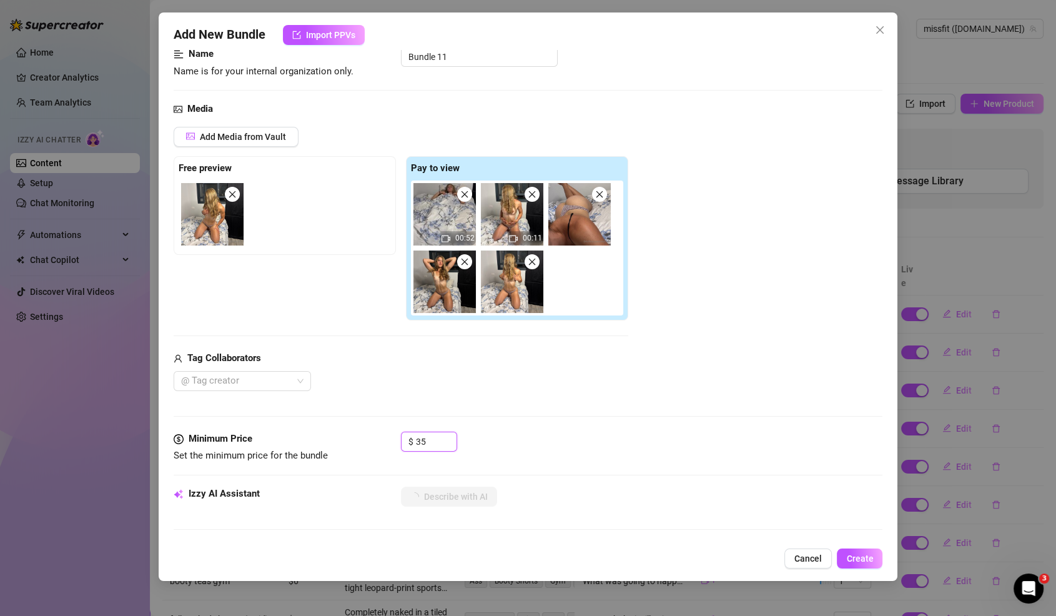
type textarea "Ori teases on a bed in"
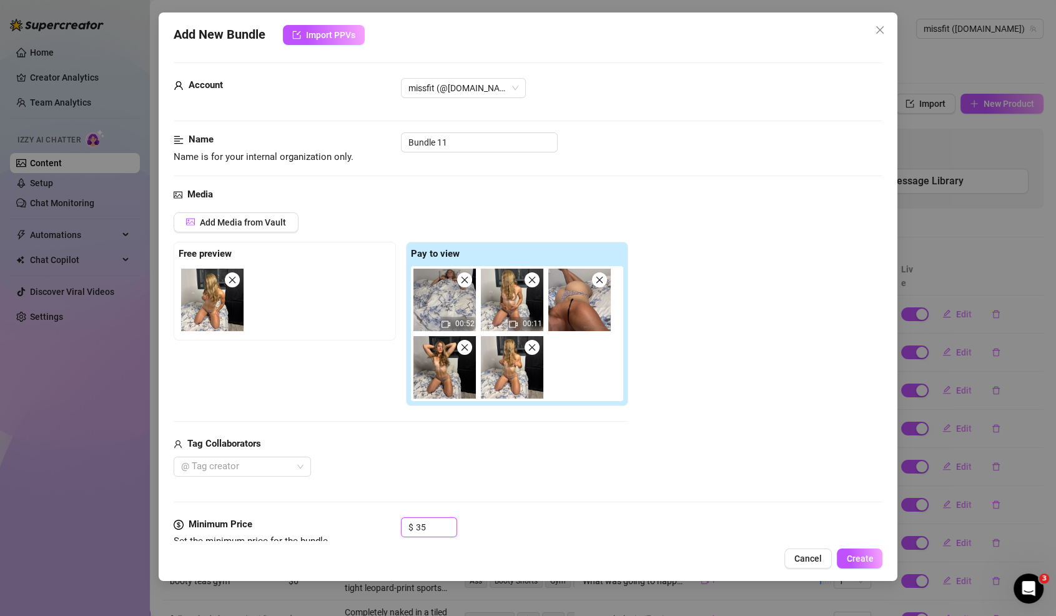
scroll to position [0, 0]
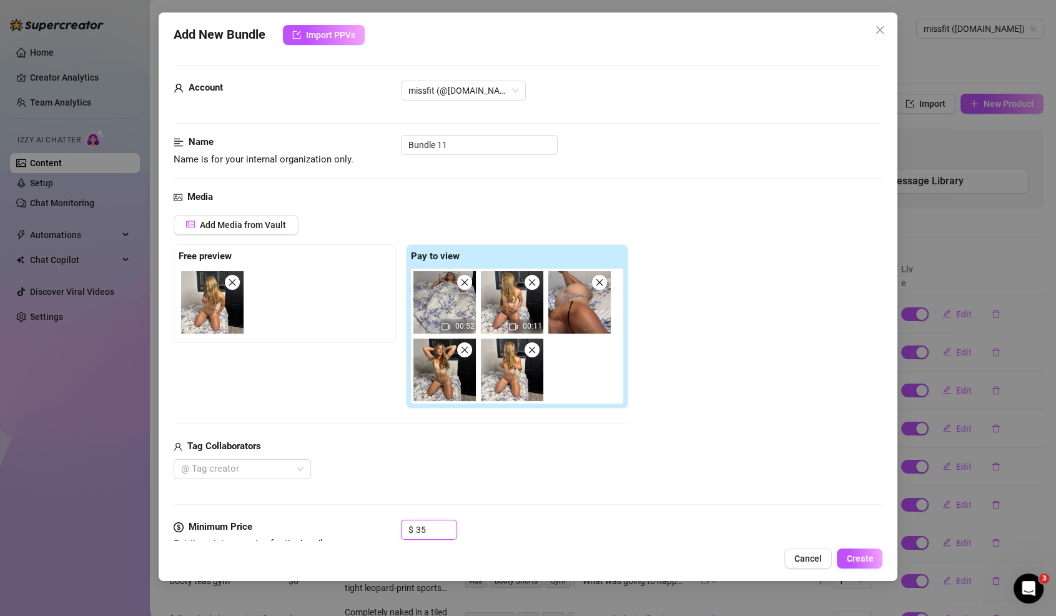
type textarea "Ori teases on a bed in a"
type textarea "Ori teases on a bed in a tiny"
type textarea "Ori teases on a bed in a tiny leopard-print"
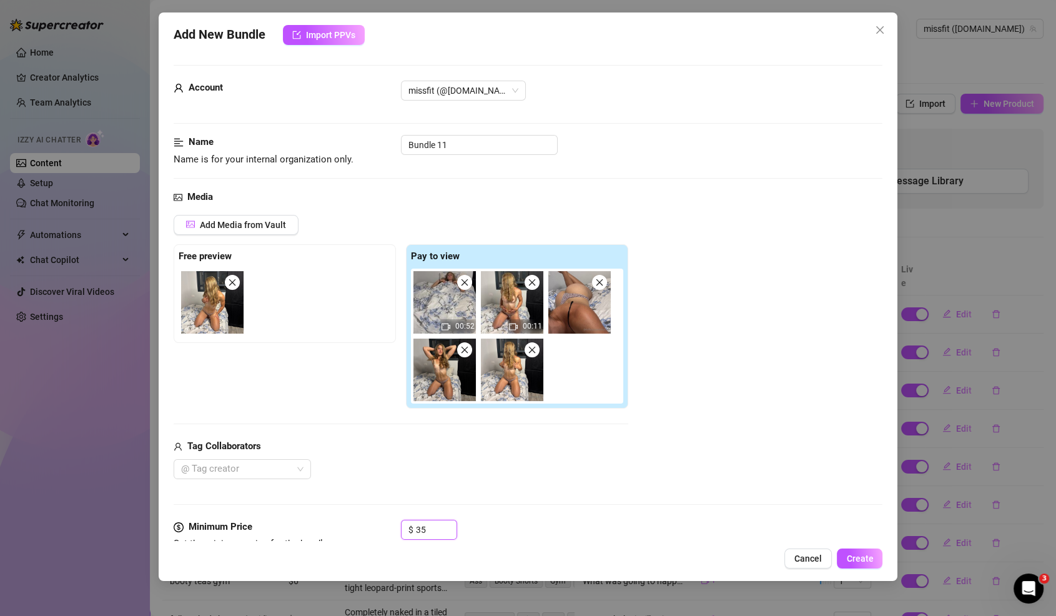
type textarea "Ori teases on a bed in a tiny leopard-print"
type textarea "Ori teases on a bed in a tiny leopard-print thong,"
type textarea "Ori teases on a bed in a tiny leopard-print thong, topless"
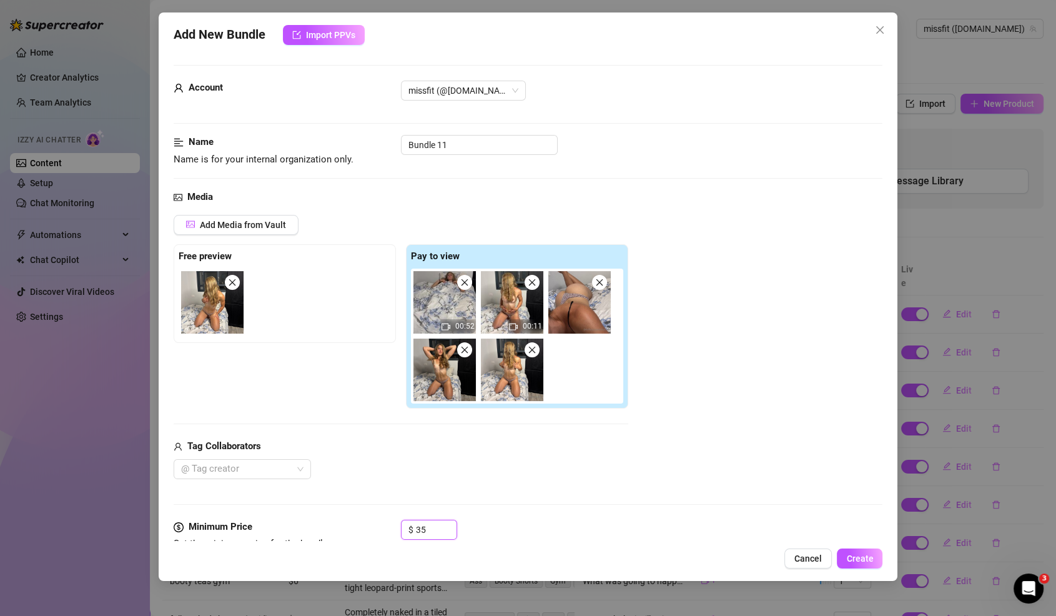
type textarea "Ori teases on a bed in a tiny leopard-print thong, topless with"
type textarea "Ori teases on a bed in a tiny leopard-print thong, topless with her"
type textarea "Ori teases on a bed in a tiny leopard-print thong, topless with her perky"
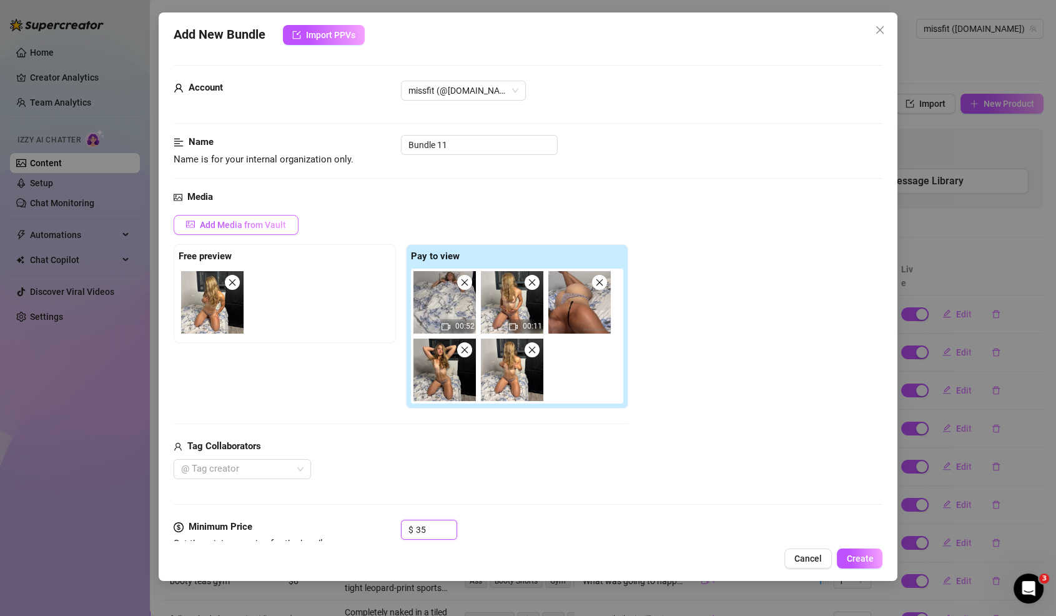
type textarea "Ori teases on a bed in a tiny leopard-print thong, topless with her perky"
type input "35"
type textarea "Ori teases on a bed in a tiny leopard-print thong, topless with her perky tits"
click at [255, 220] on span "Add Media from Vault" at bounding box center [243, 225] width 86 height 10
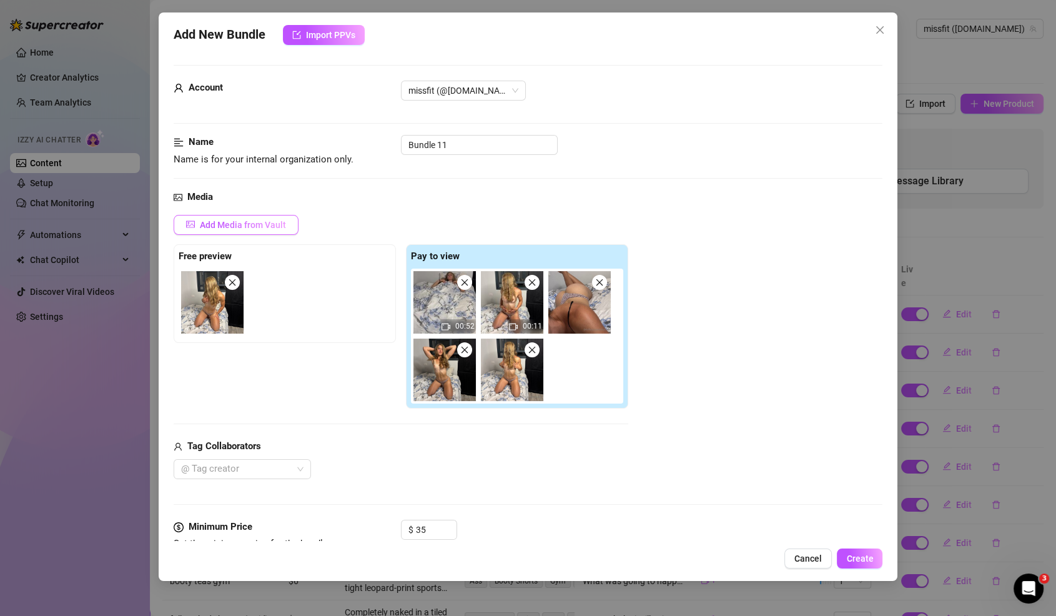
type textarea "Ori teases on a bed in a tiny leopard-print thong, topless with her perky tits …"
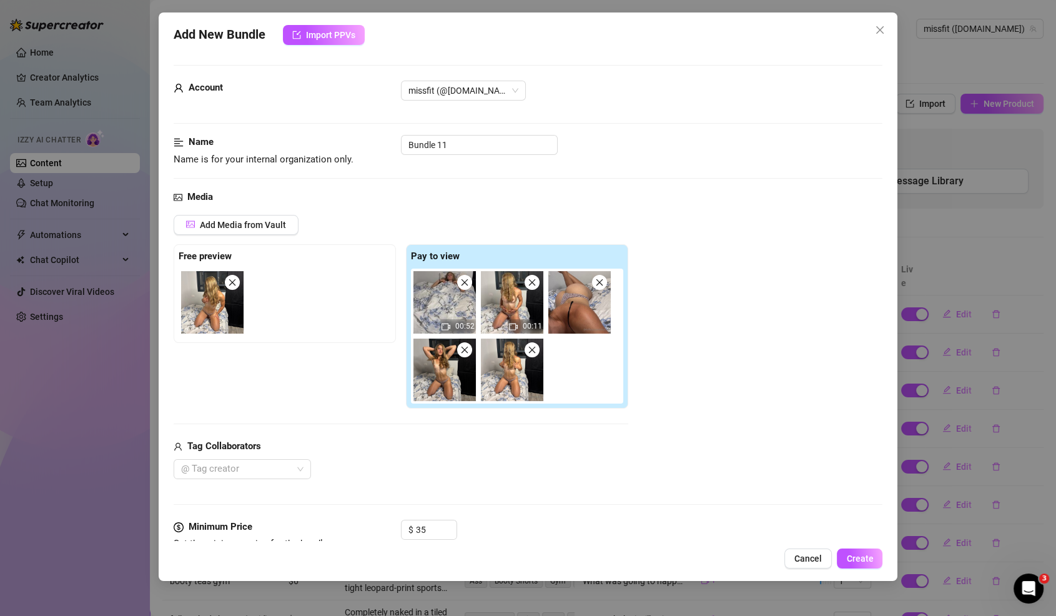
type textarea "Ori teases on a bed in a tiny leopard-print thong, topless with her perky tits …"
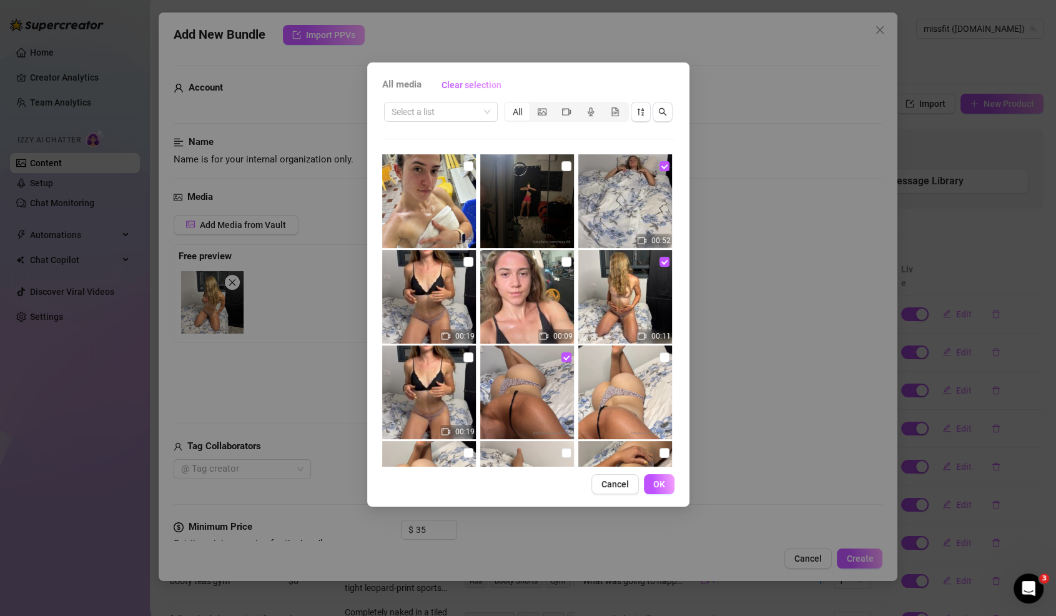
type textarea "Ori teases on a bed in a tiny leopard-print thong, topless with her perky tits …"
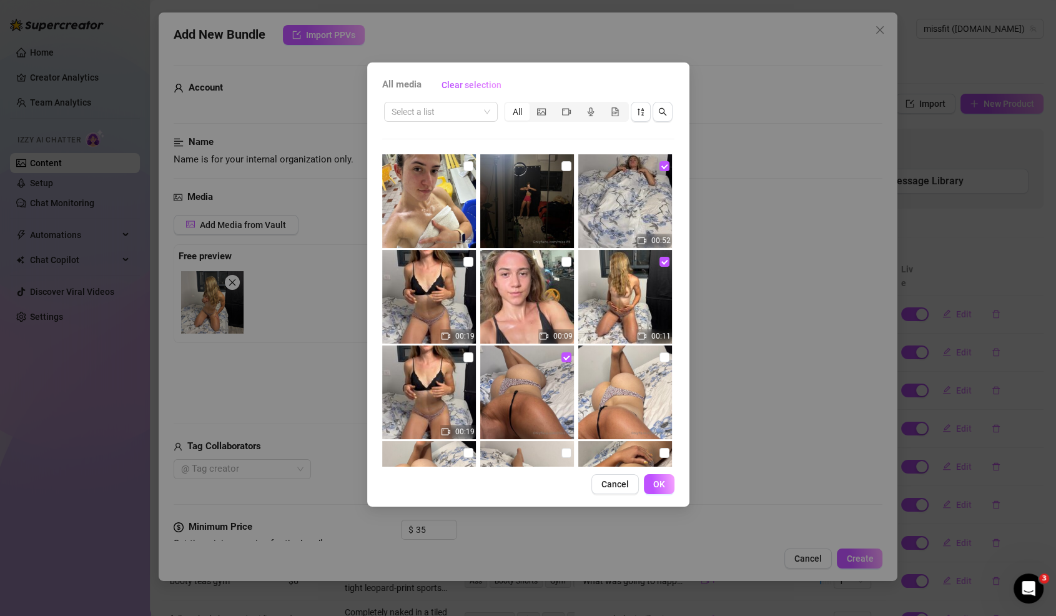
type textarea "Ori teases on a bed in a tiny leopard-print thong, topless with her perky tits …"
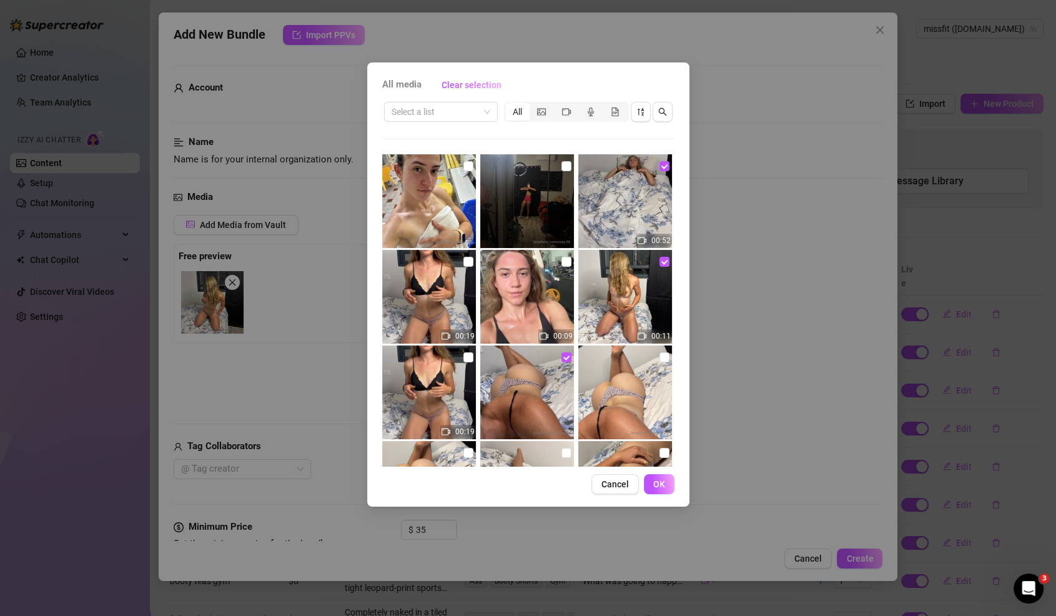
type textarea "Ori teases on a bed in a tiny leopard-print thong, topless with her perky tits …"
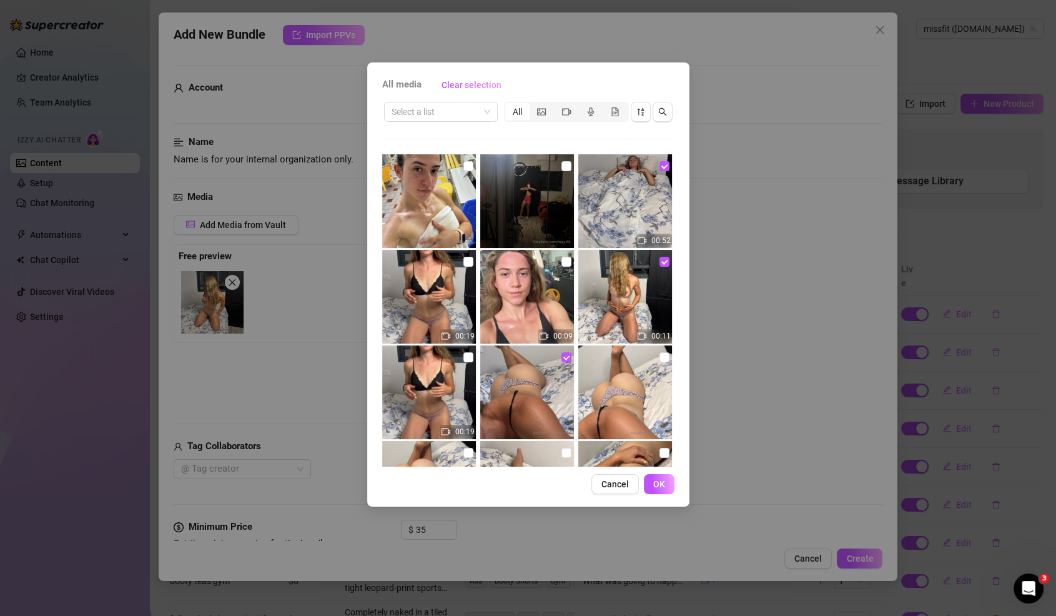
type textarea "Ori teases on a bed in a tiny leopard-print thong, topless with her perky tits …"
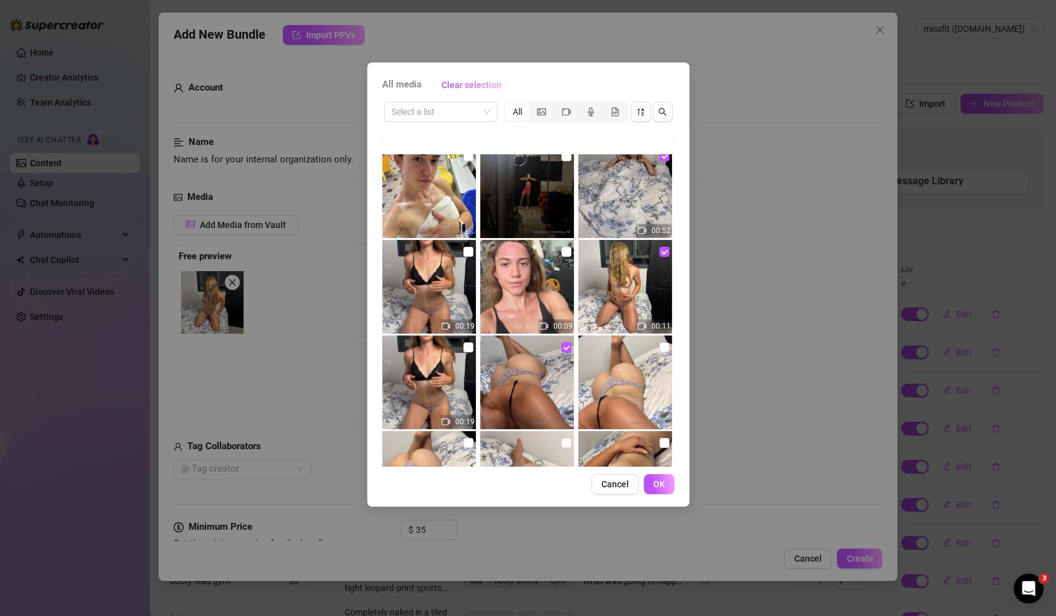
type textarea "Ori teases on a bed in a tiny leopard-print thong, topless with her perky tits …"
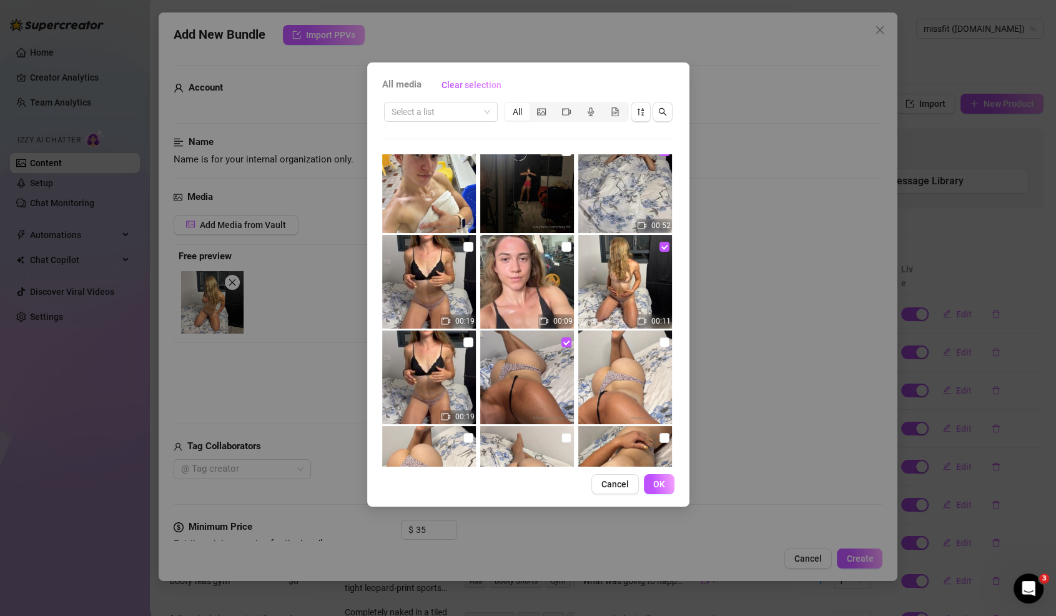
type textarea "Ori teases on a bed in a tiny leopard-print thong, topless with her perky tits …"
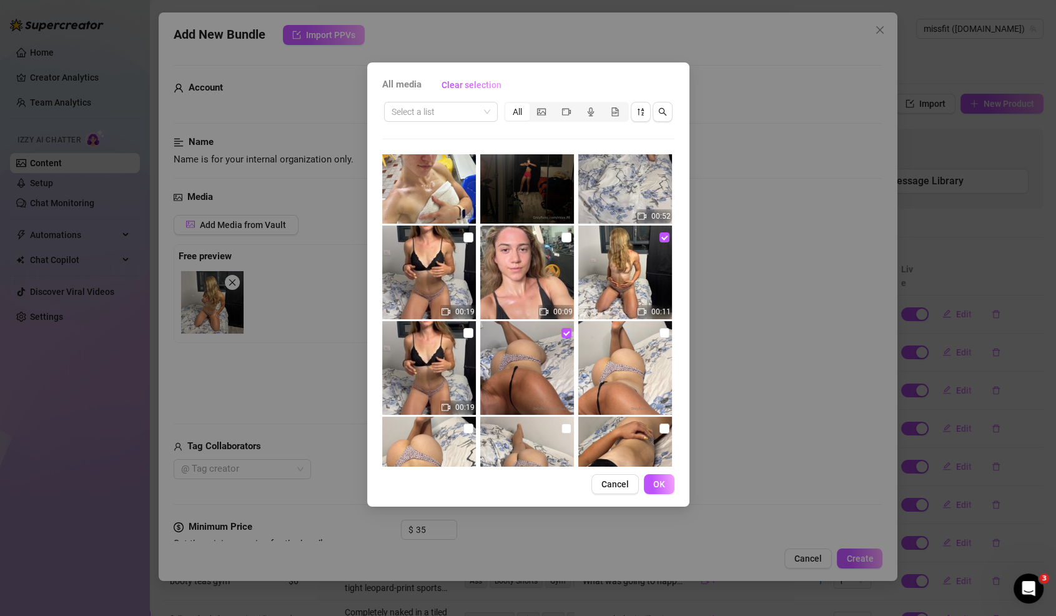
type textarea "Ori teases on a bed in a tiny leopard-print thong, topless with her perky tits …"
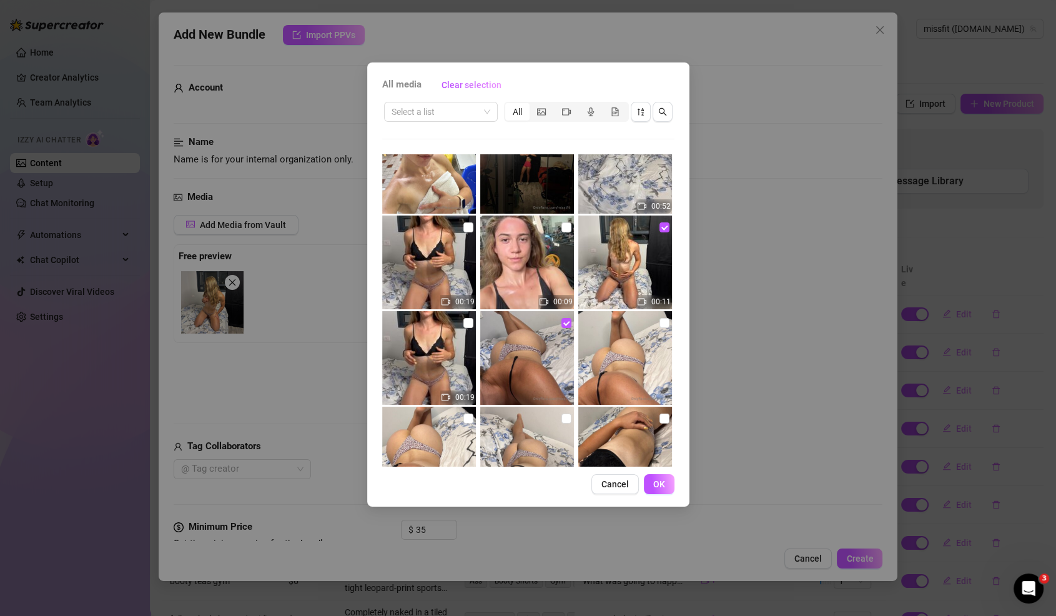
type textarea "Ori teases on a bed in a tiny leopard-print thong, topless with her perky tits …"
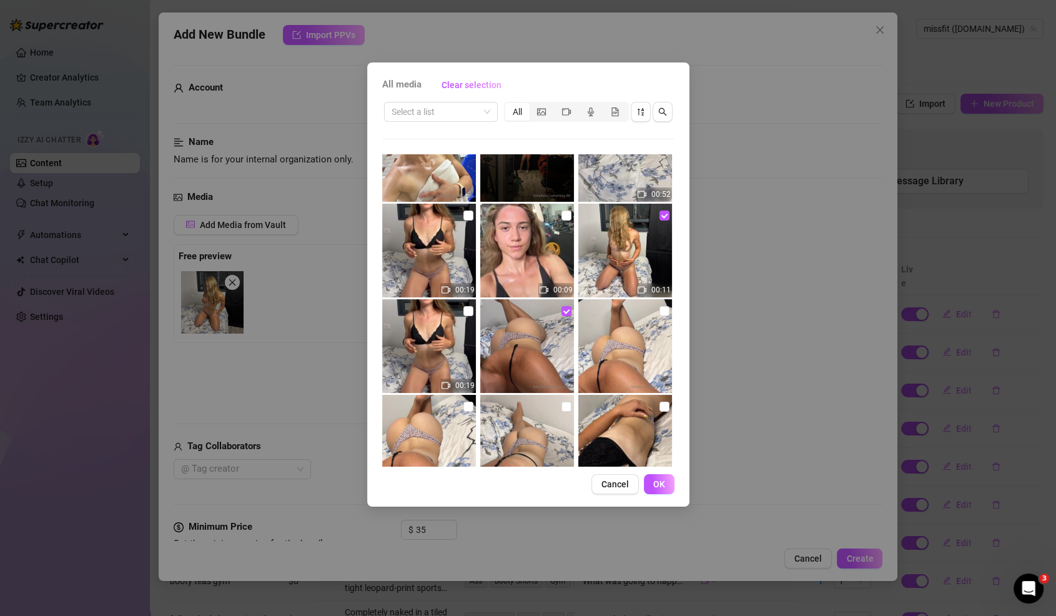
scroll to position [77, 0]
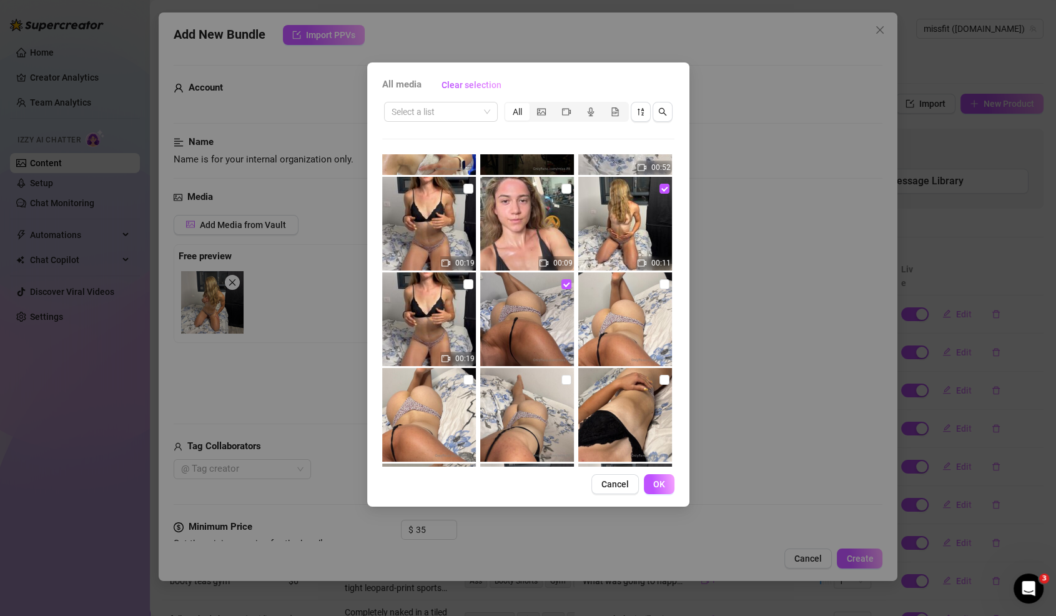
type textarea "Ori teases on a bed in a tiny leopard-print thong, topless with her perky tits …"
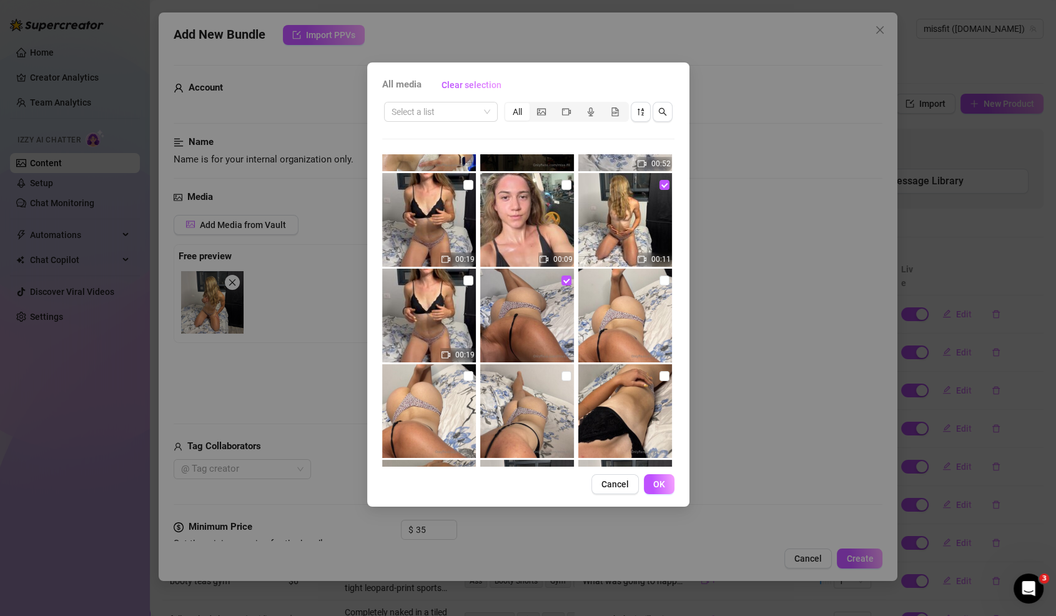
type textarea "Ori teases on a bed in a tiny leopard-print thong, topless with her perky tits …"
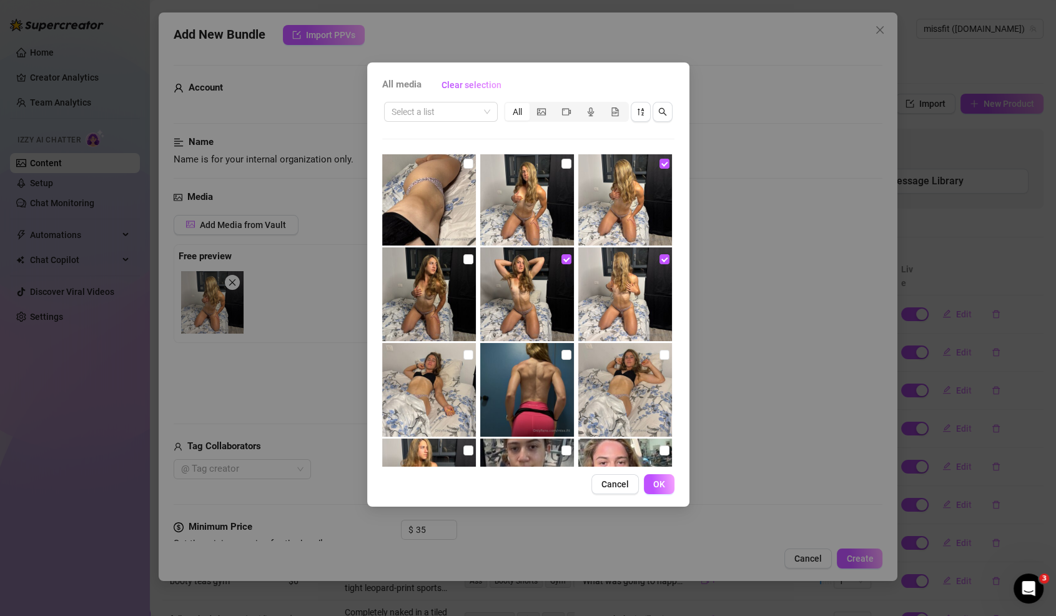
scroll to position [391, 0]
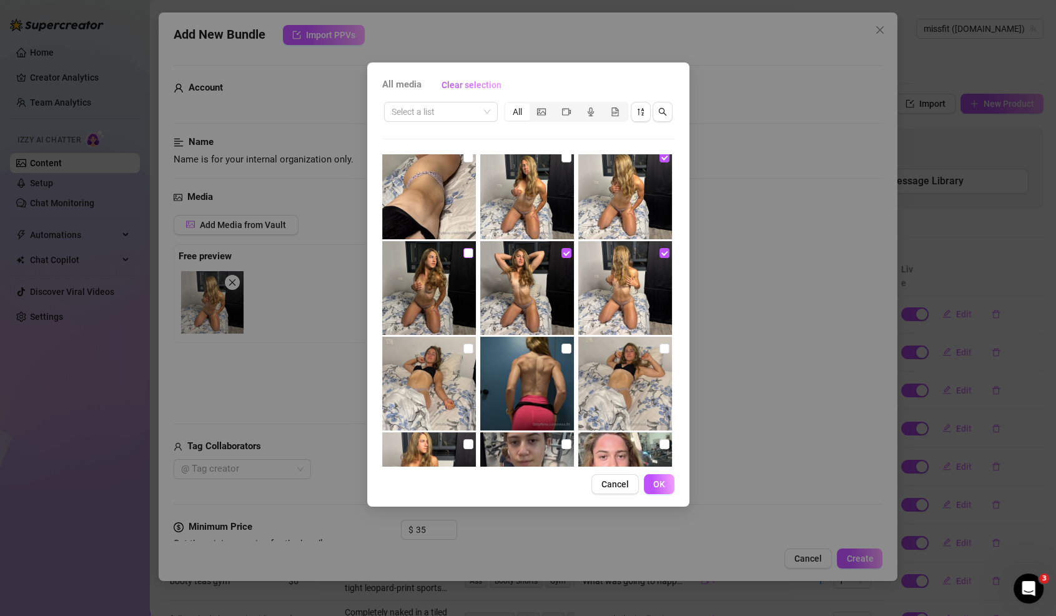
click at [469, 253] on input "checkbox" at bounding box center [468, 253] width 10 height 10
click at [659, 477] on button "OK" at bounding box center [659, 484] width 31 height 20
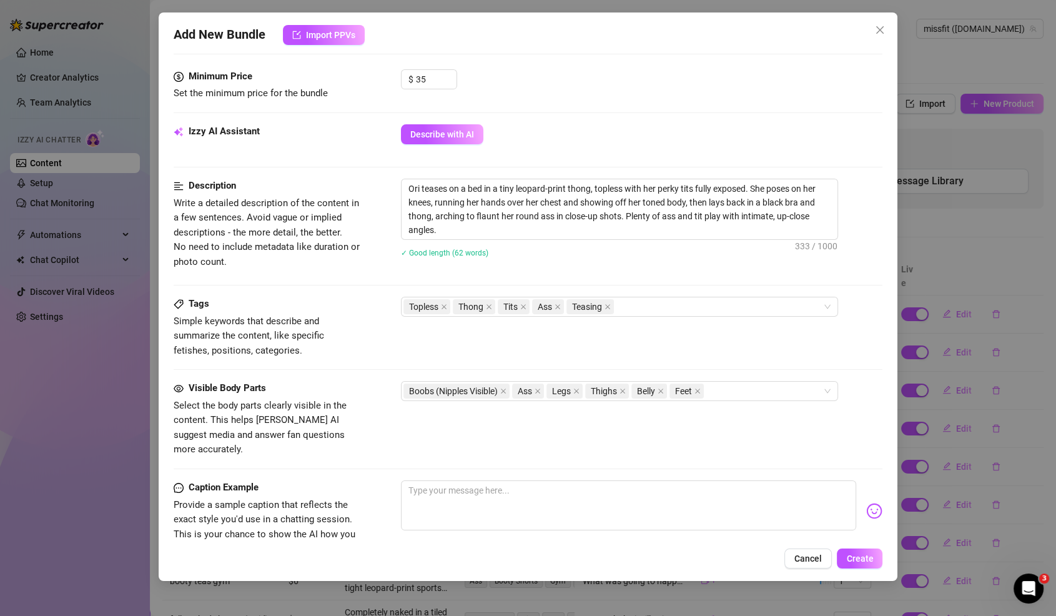
scroll to position [468, 0]
